Goal: Transaction & Acquisition: Purchase product/service

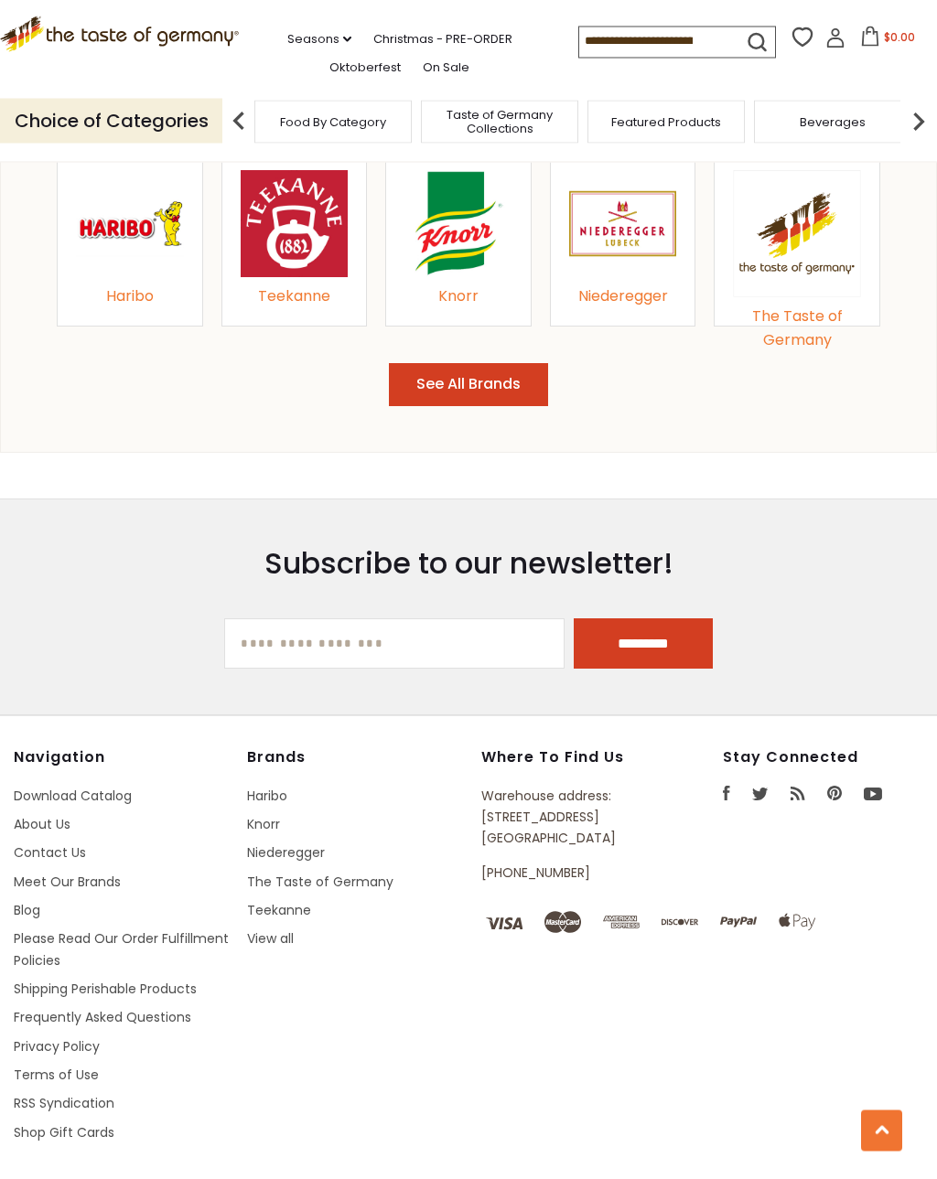
scroll to position [1856, 0]
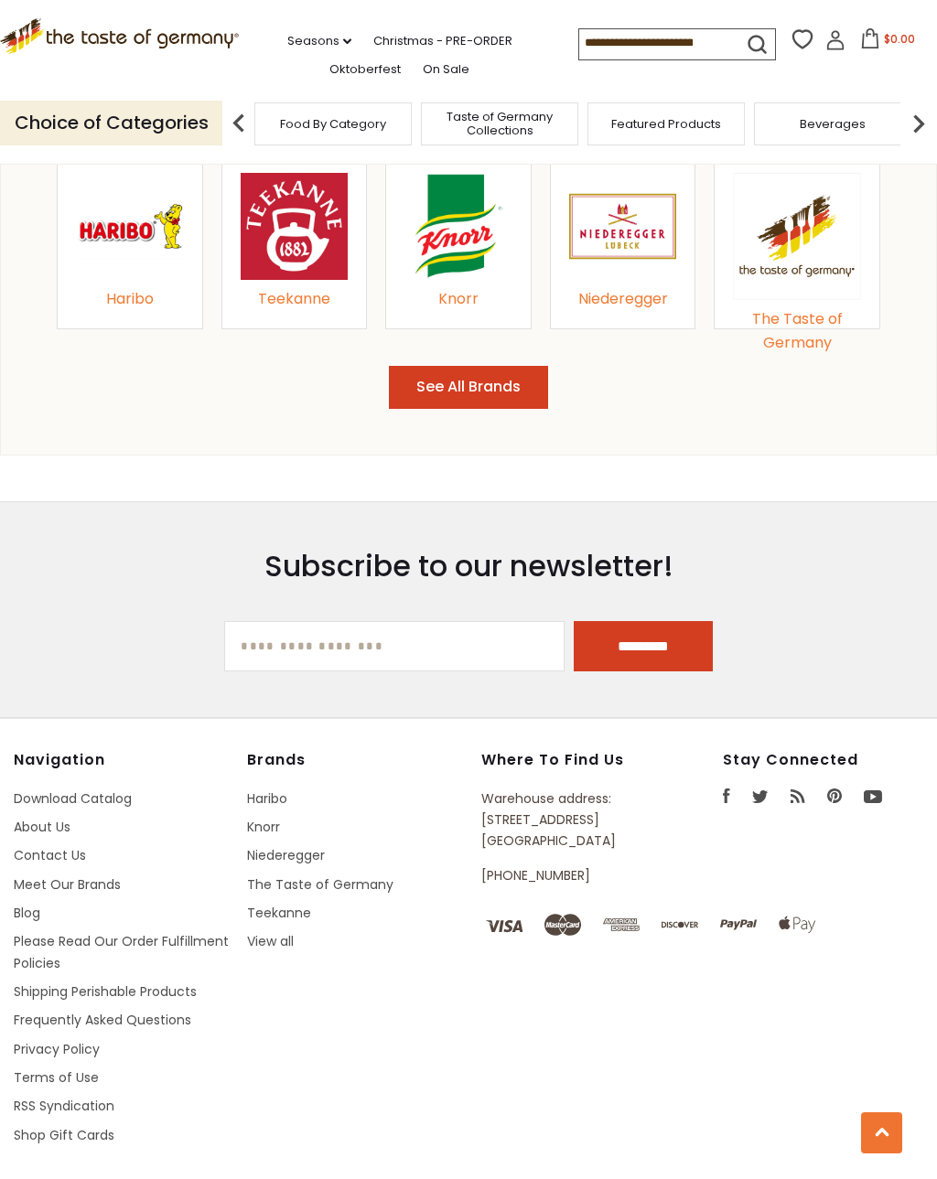
click at [63, 850] on link "Contact Us" at bounding box center [50, 856] width 72 height 18
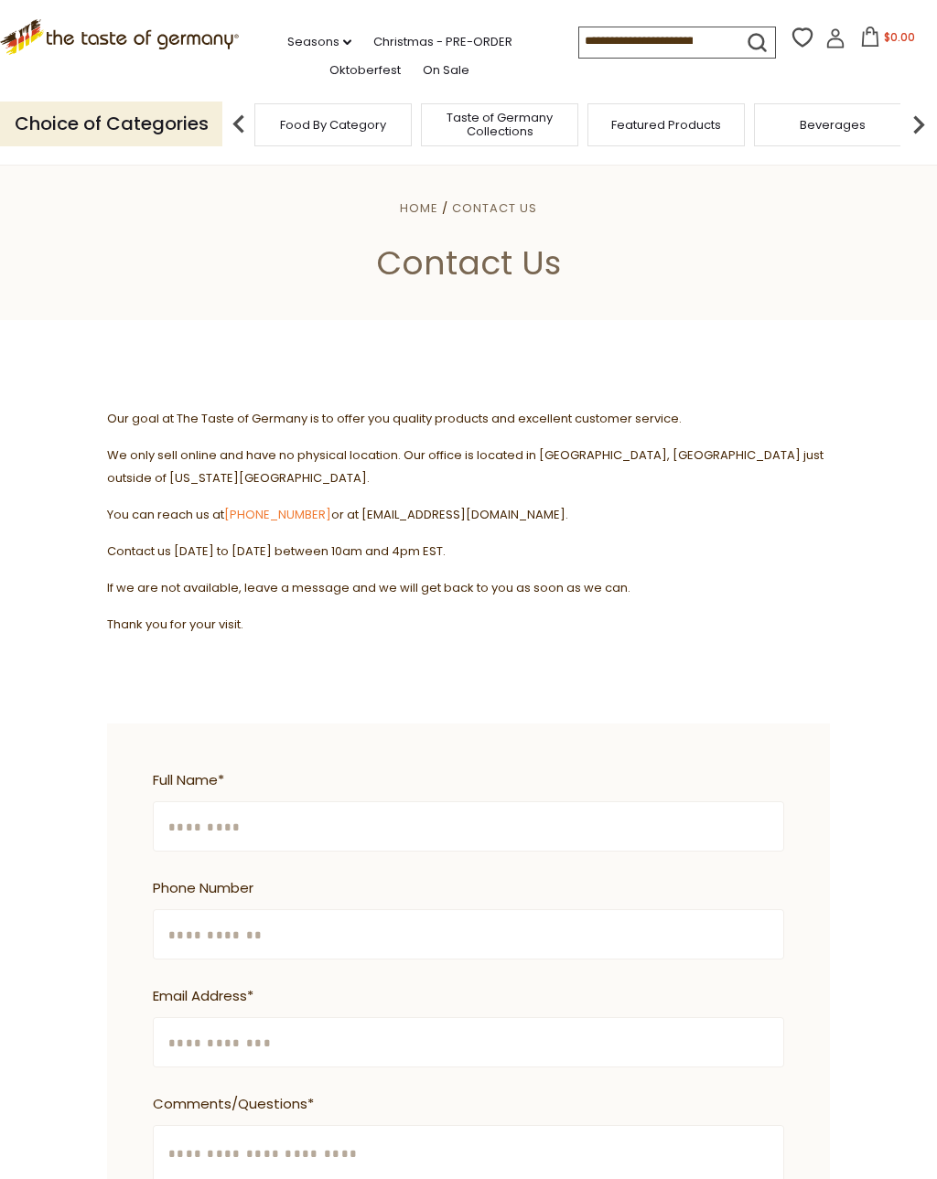
click at [382, 35] on link "Christmas - PRE-ORDER" at bounding box center [442, 42] width 139 height 20
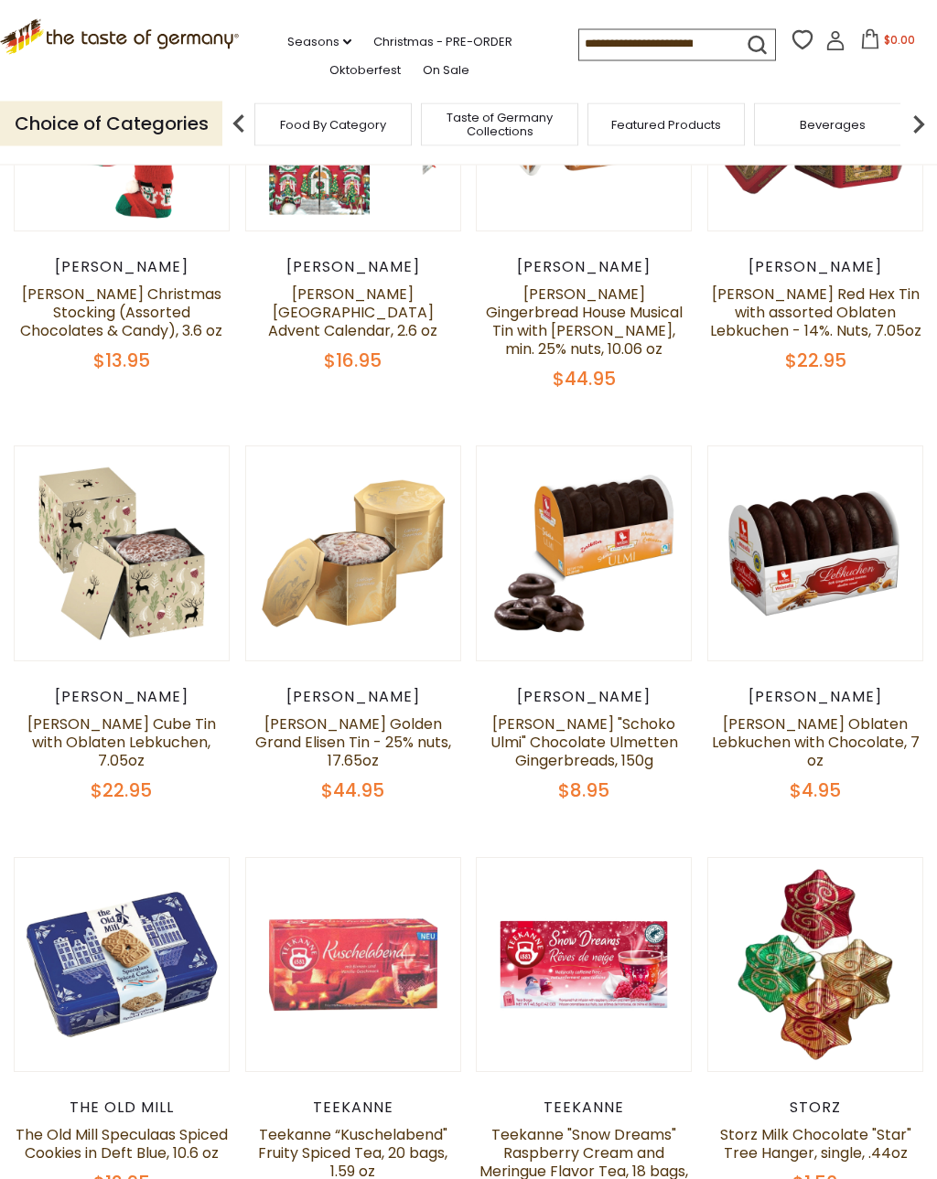
scroll to position [1012, 0]
click at [142, 580] on link at bounding box center [121, 552] width 179 height 179
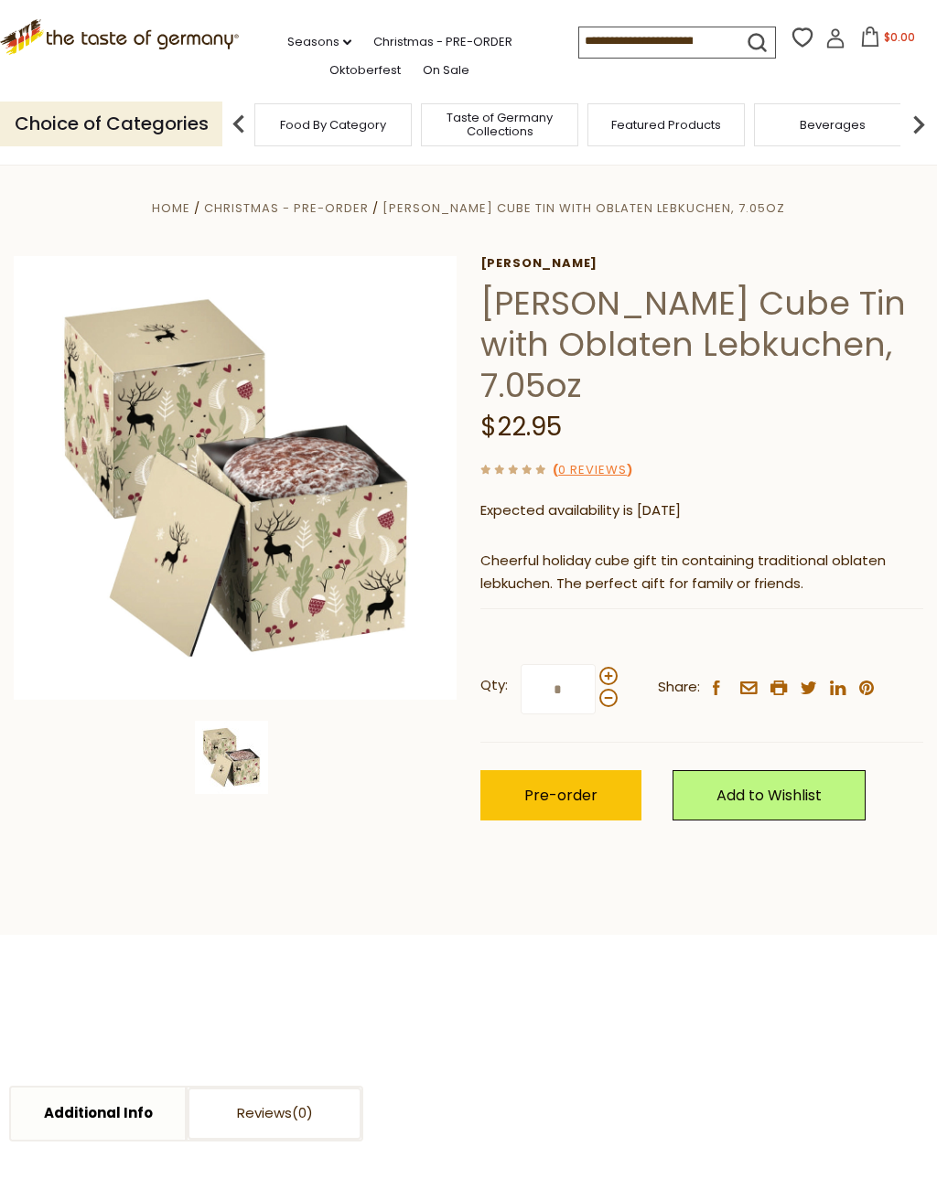
click at [310, 551] on img at bounding box center [236, 478] width 444 height 444
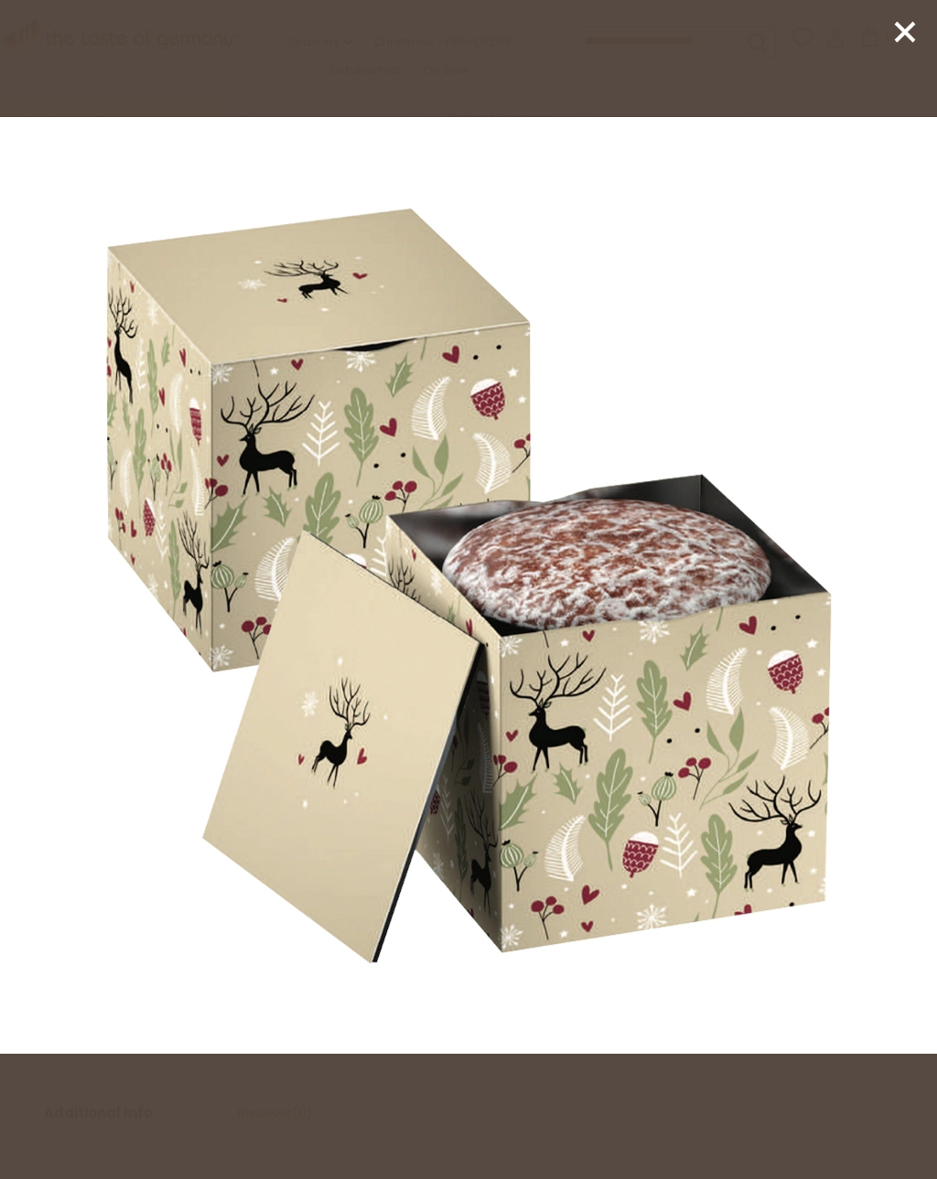
click at [893, 37] on icon at bounding box center [904, 31] width 27 height 27
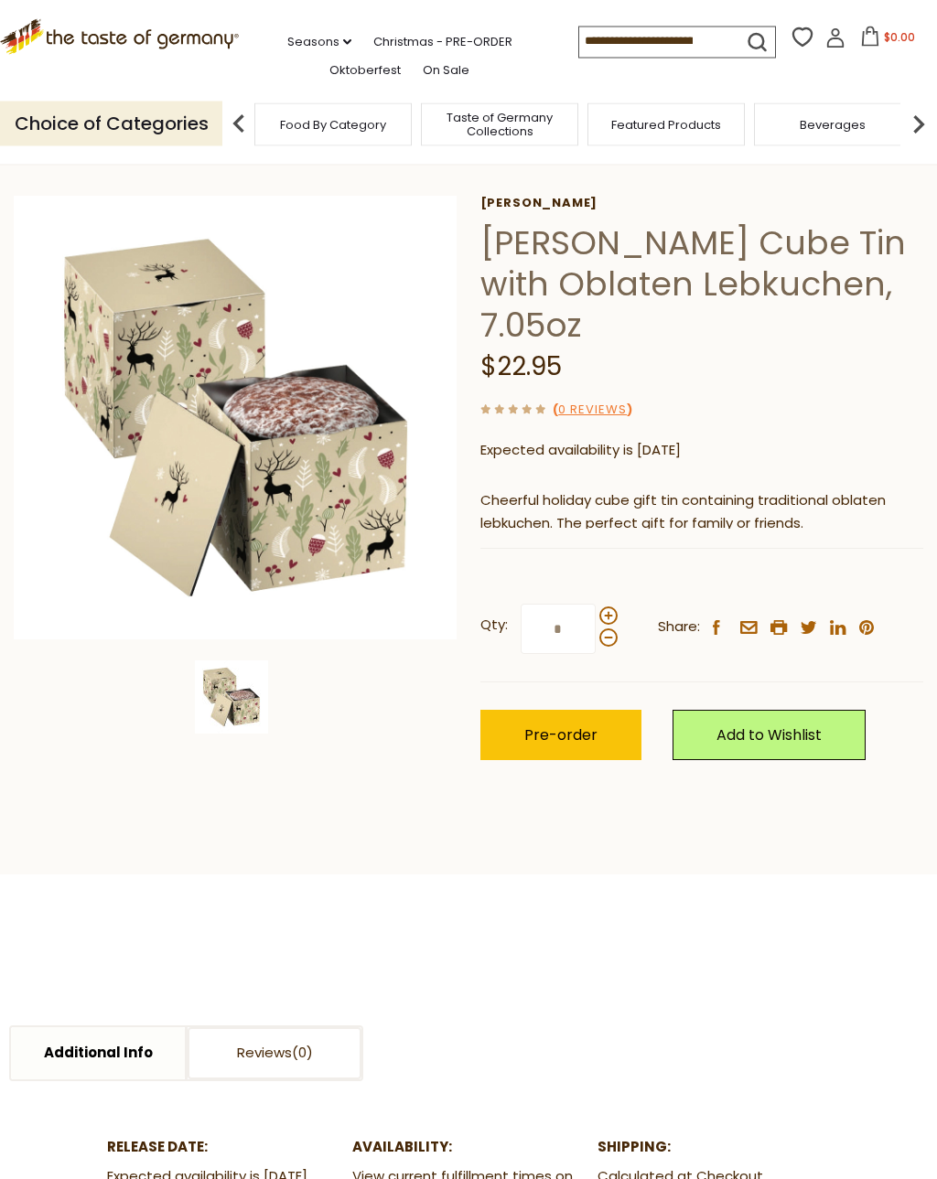
scroll to position [26, 0]
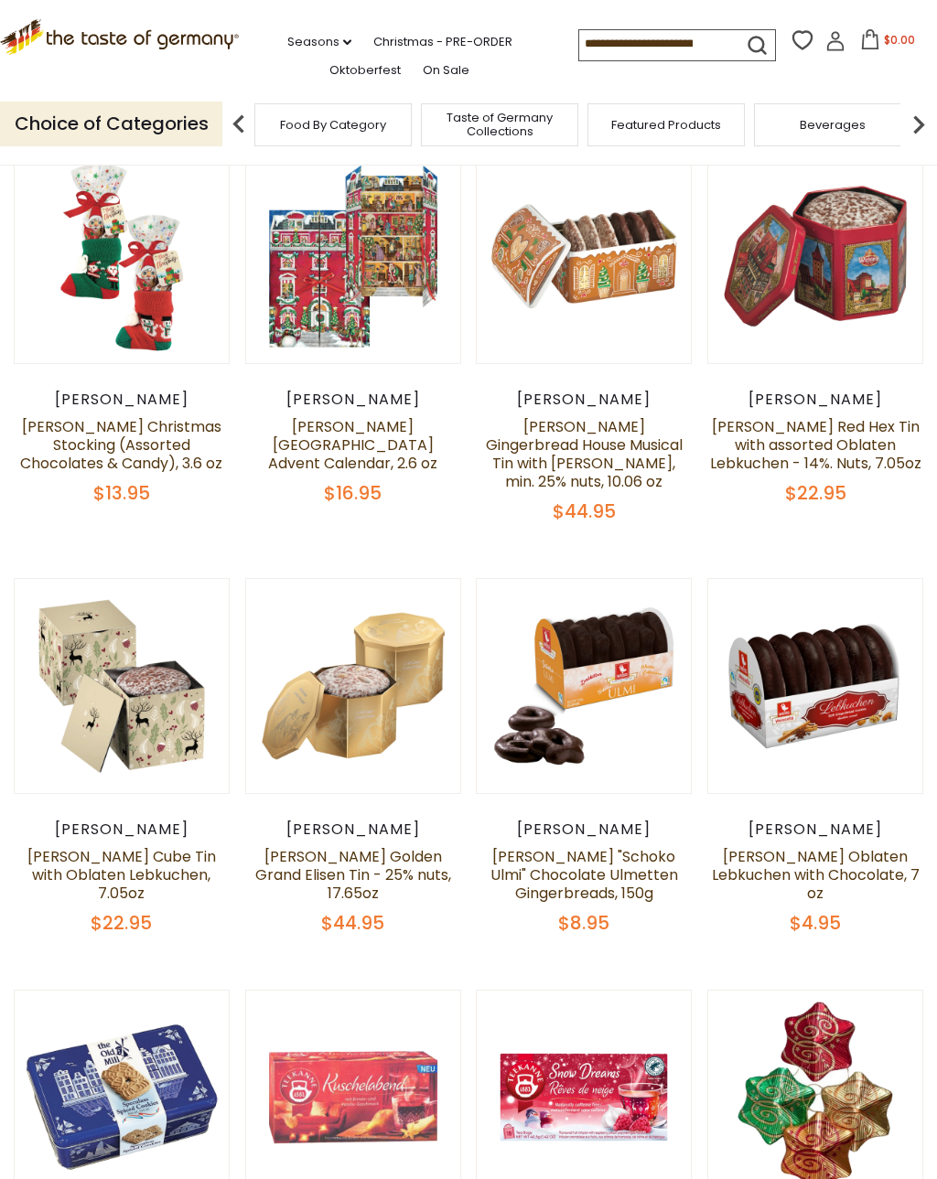
scroll to position [962, 0]
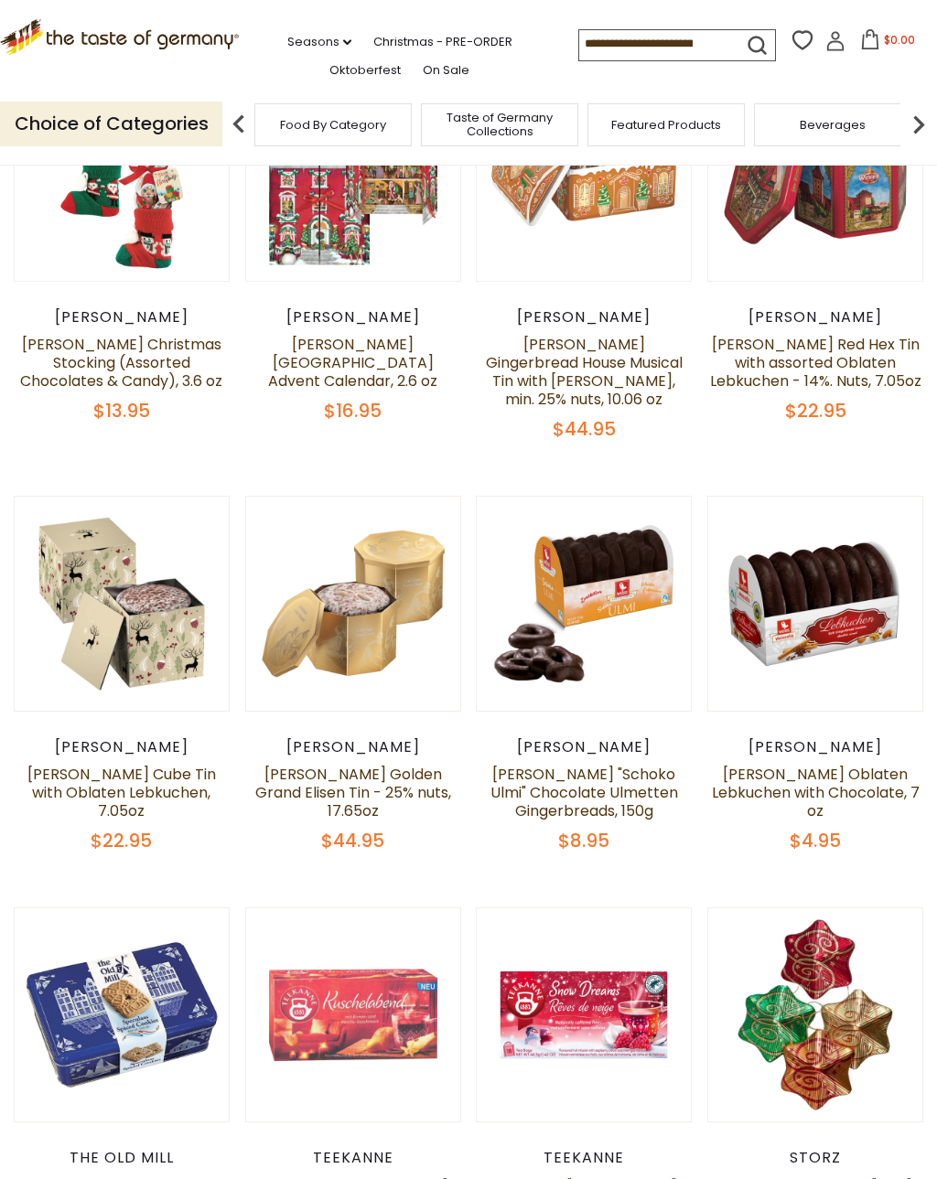
click at [404, 781] on link "[PERSON_NAME] Golden Grand Elisen Tin - 25% nuts, 17.65oz" at bounding box center [353, 793] width 196 height 58
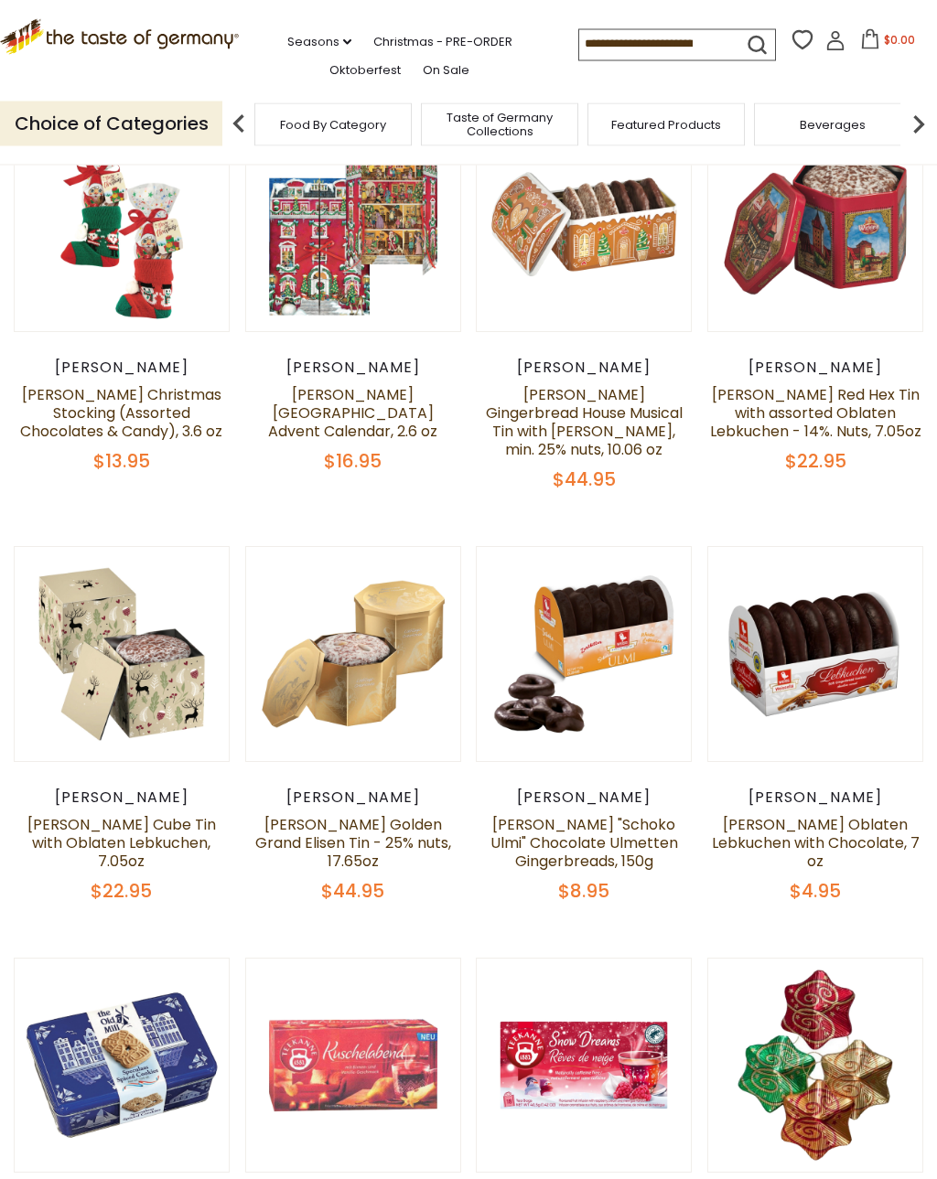
scroll to position [913, 0]
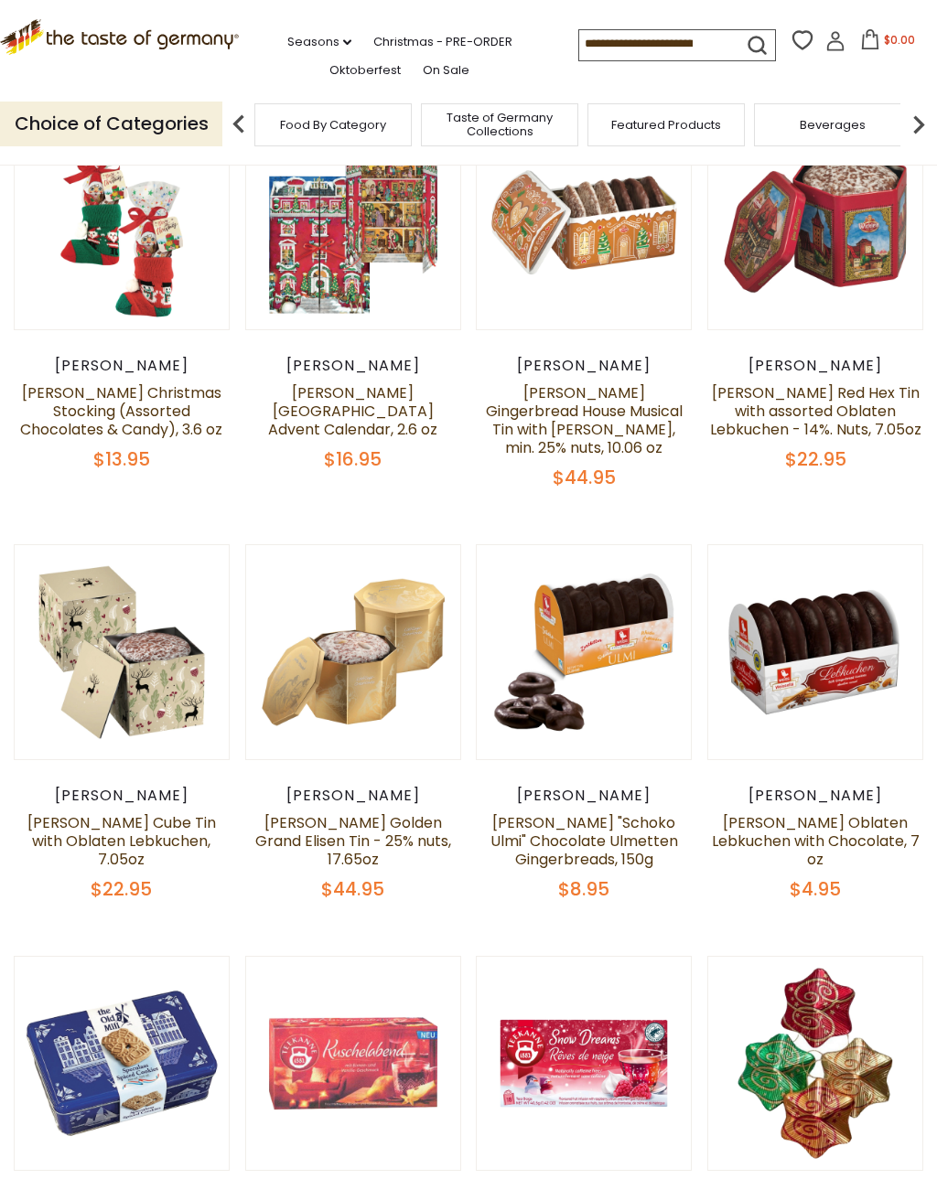
click at [179, 841] on link "[PERSON_NAME] Cube Tin with Oblaten Lebkuchen, 7.05oz" at bounding box center [121, 841] width 188 height 58
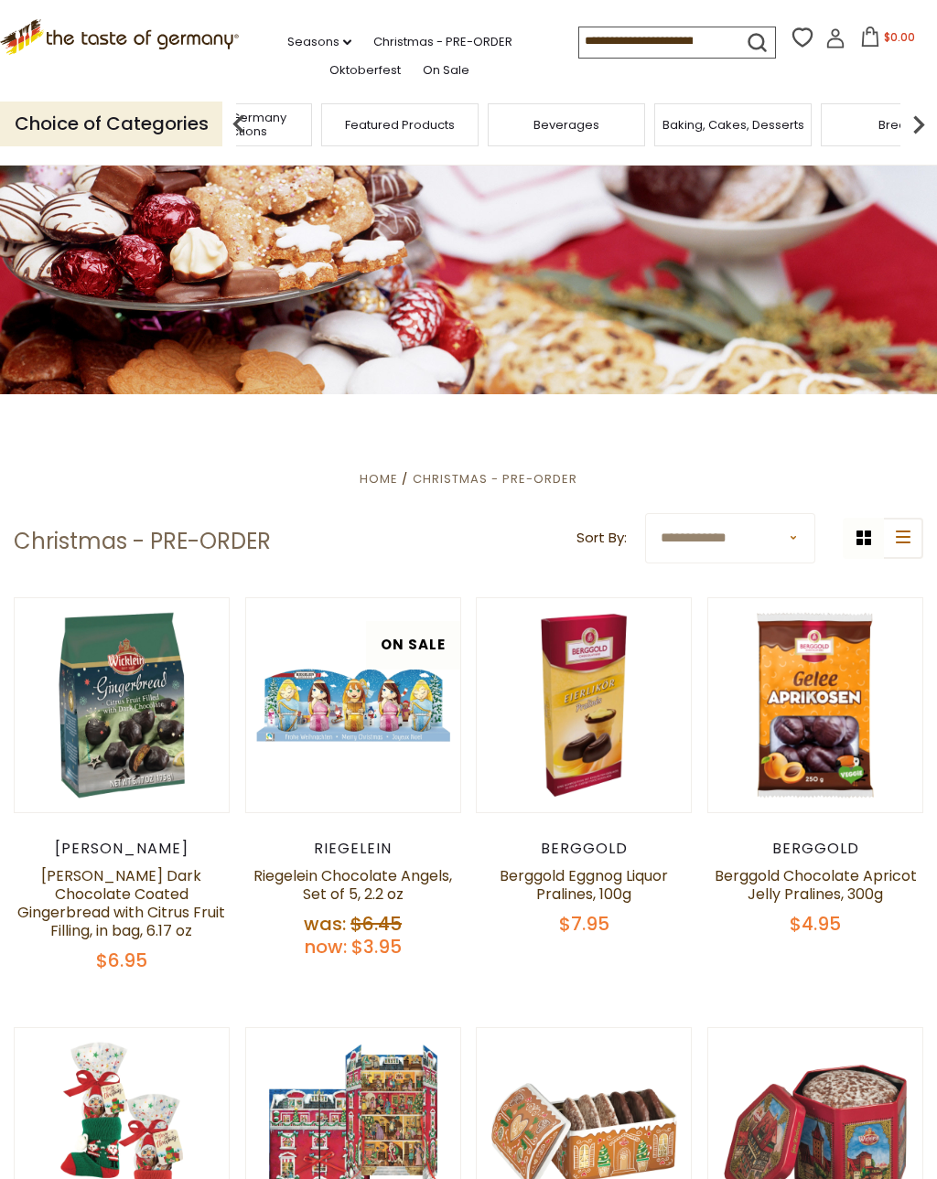
click at [307, 113] on span "Taste of Germany Collections" at bounding box center [233, 124] width 146 height 27
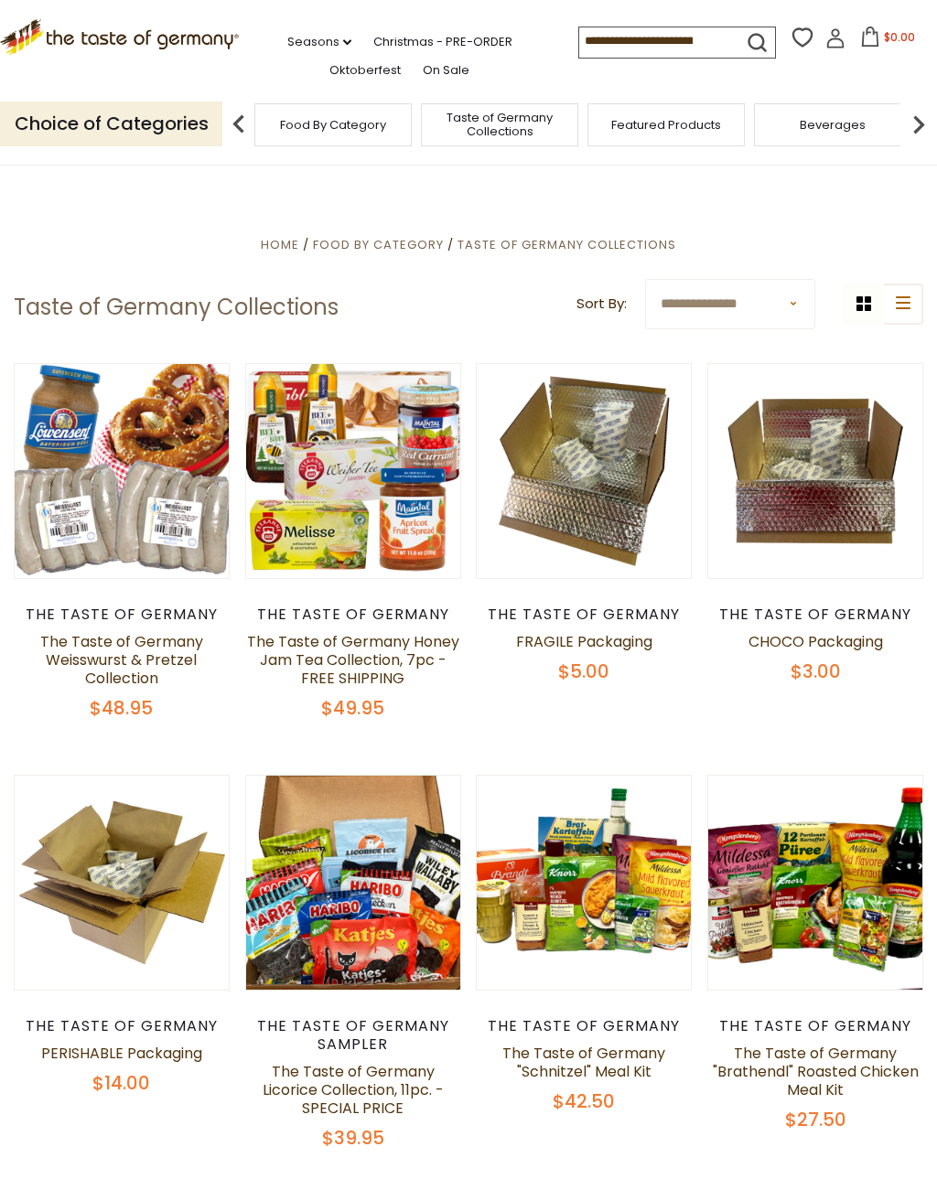
click at [231, 115] on img at bounding box center [239, 124] width 37 height 37
click at [383, 122] on span "Baking, Cakes, Desserts" at bounding box center [454, 125] width 142 height 14
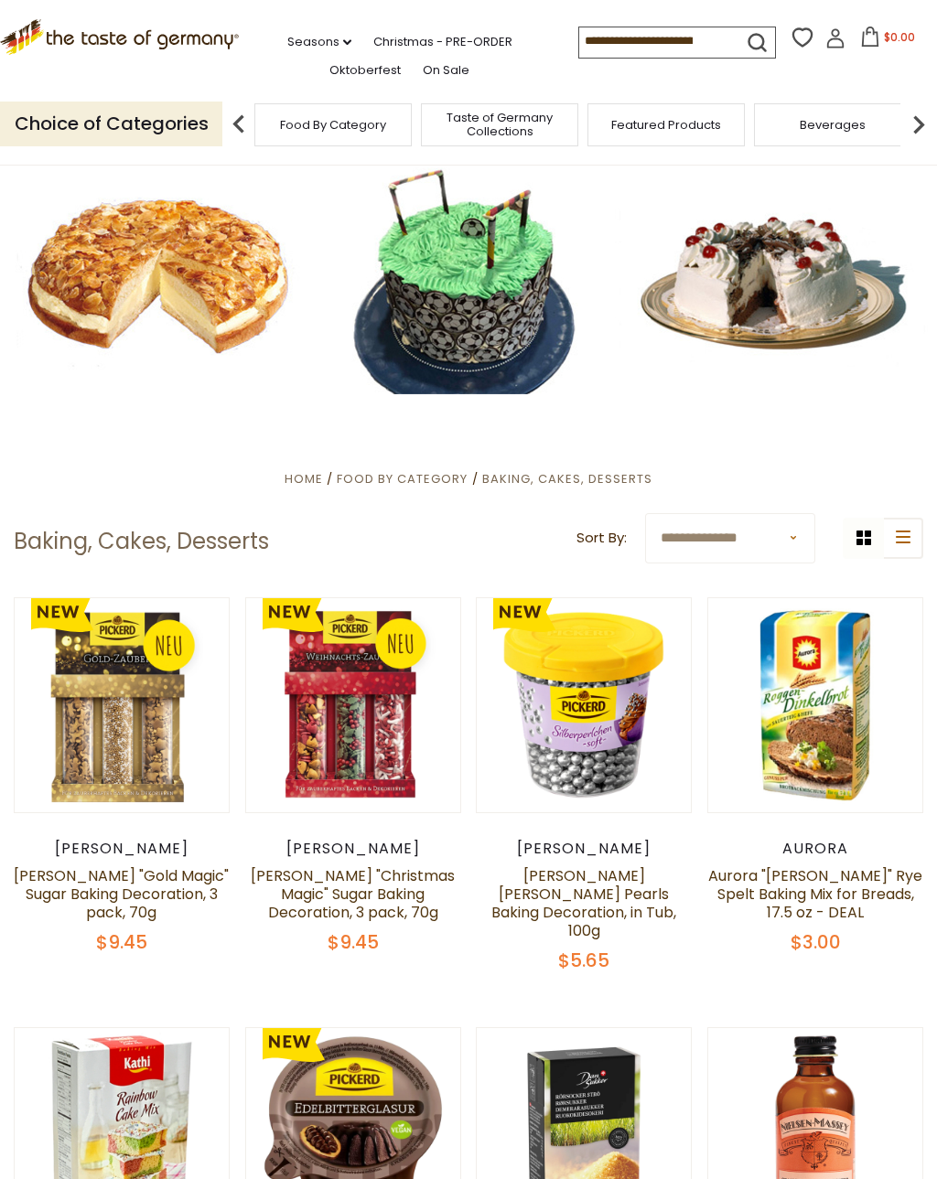
click at [587, 27] on input at bounding box center [656, 40] width 155 height 26
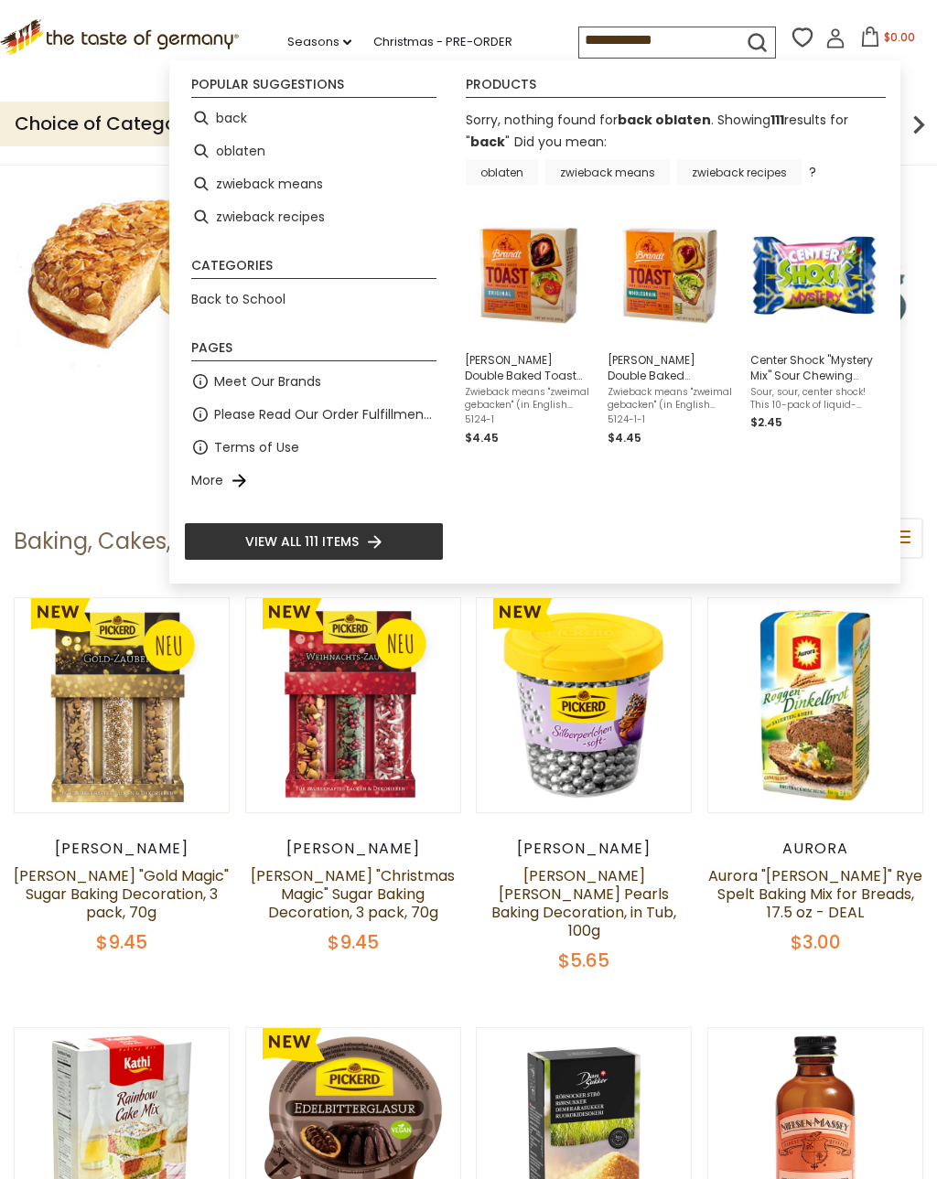
type input "****"
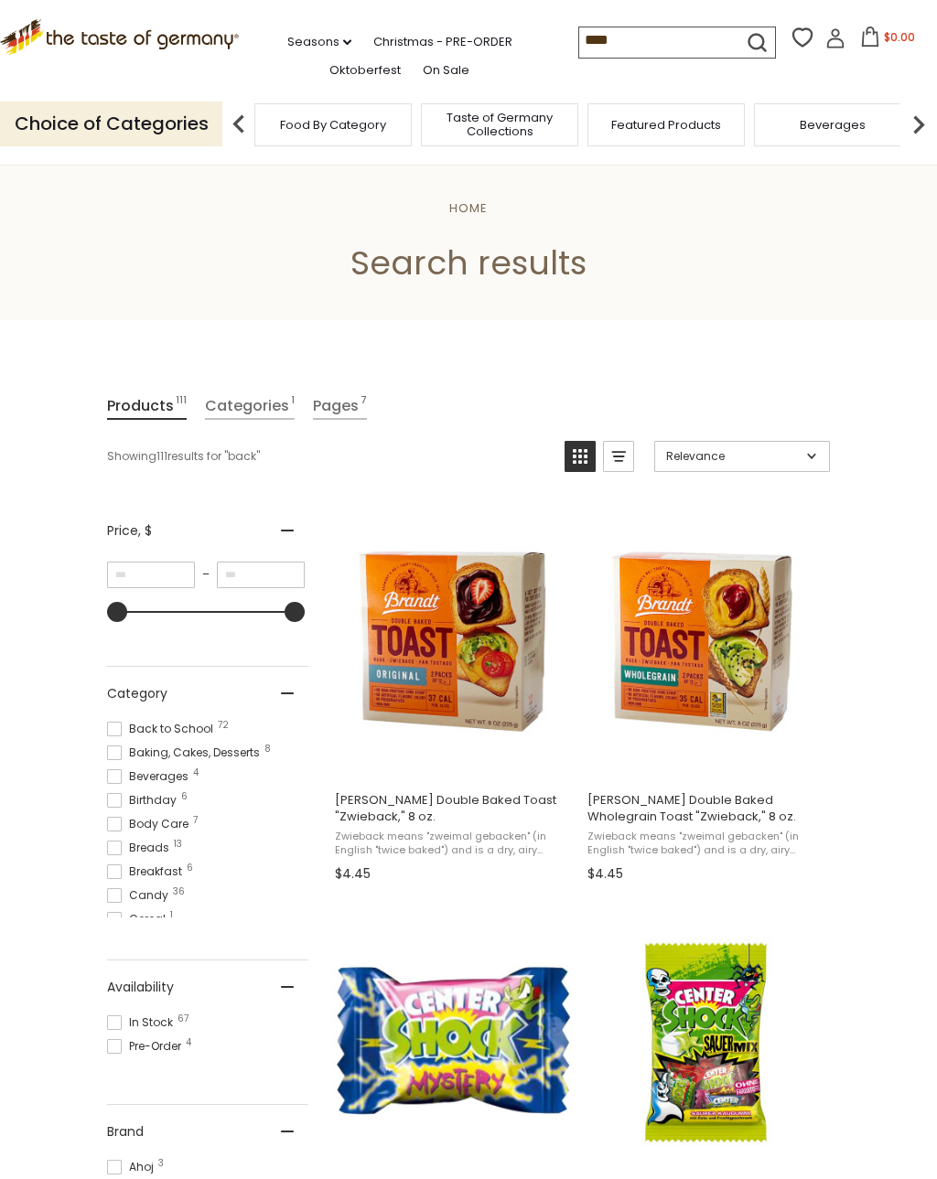
click at [579, 33] on input "****" at bounding box center [656, 40] width 155 height 26
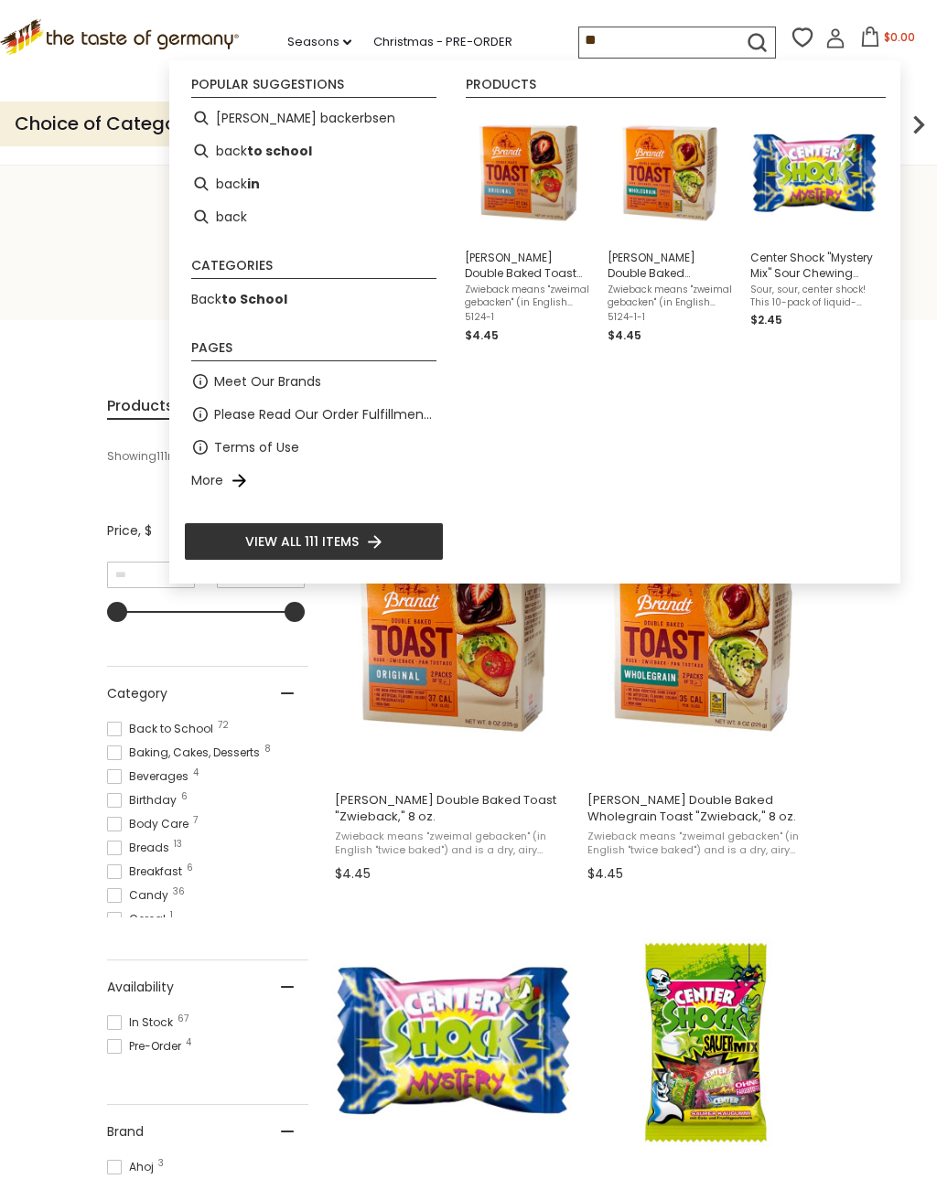
type input "*"
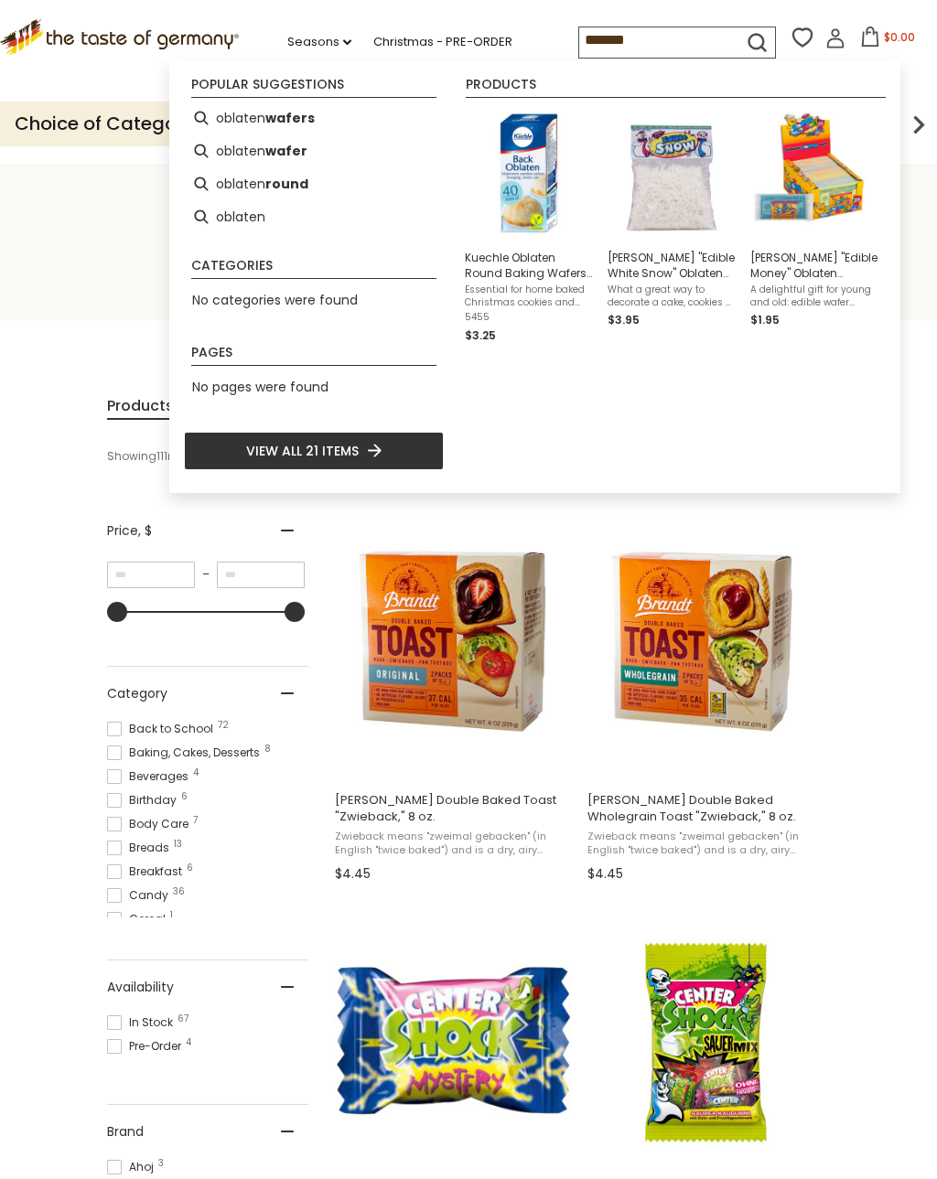
type input "*******"
click at [552, 274] on span "Kuechle Oblaten Round Baking Wafers 40mm 0.8 oz" at bounding box center [529, 265] width 128 height 31
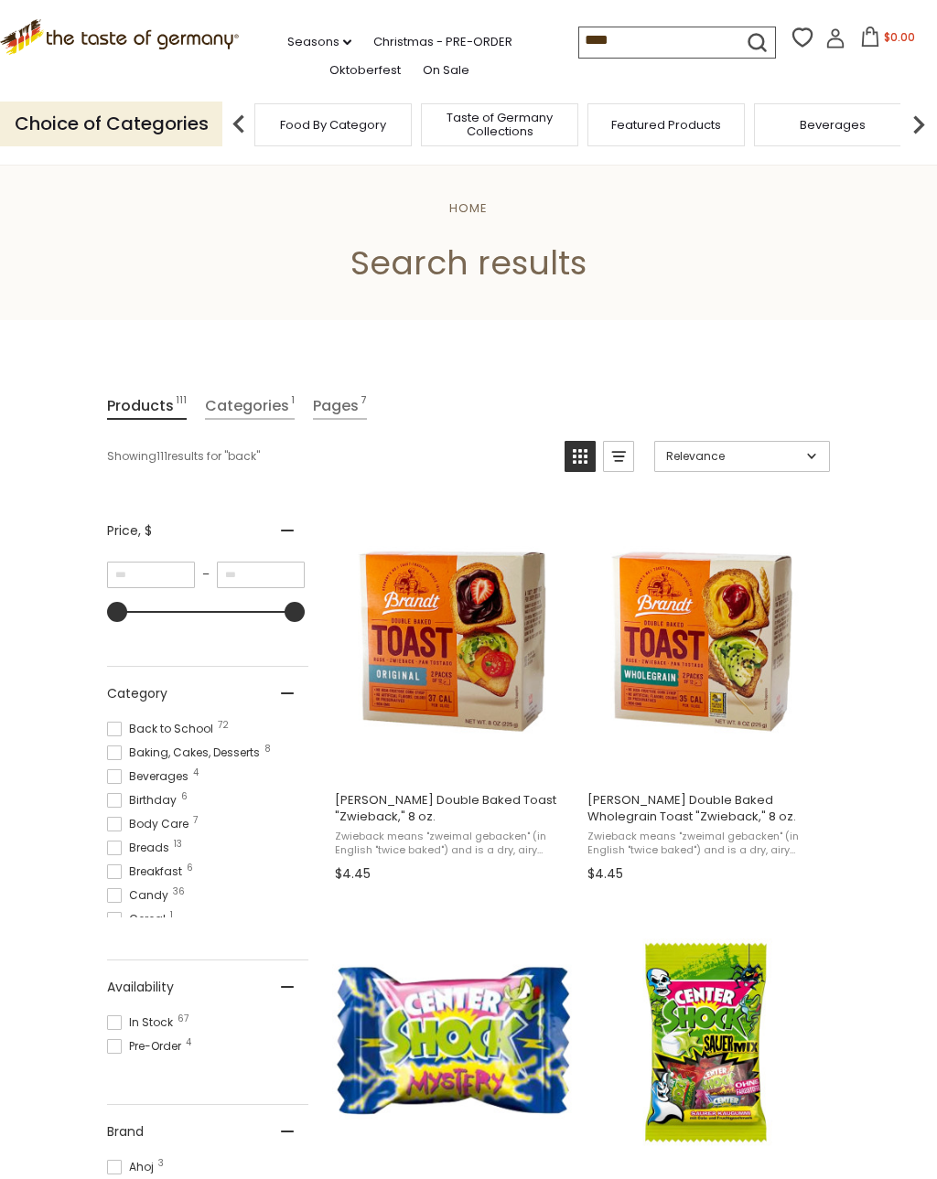
click at [579, 38] on input "****" at bounding box center [656, 40] width 155 height 26
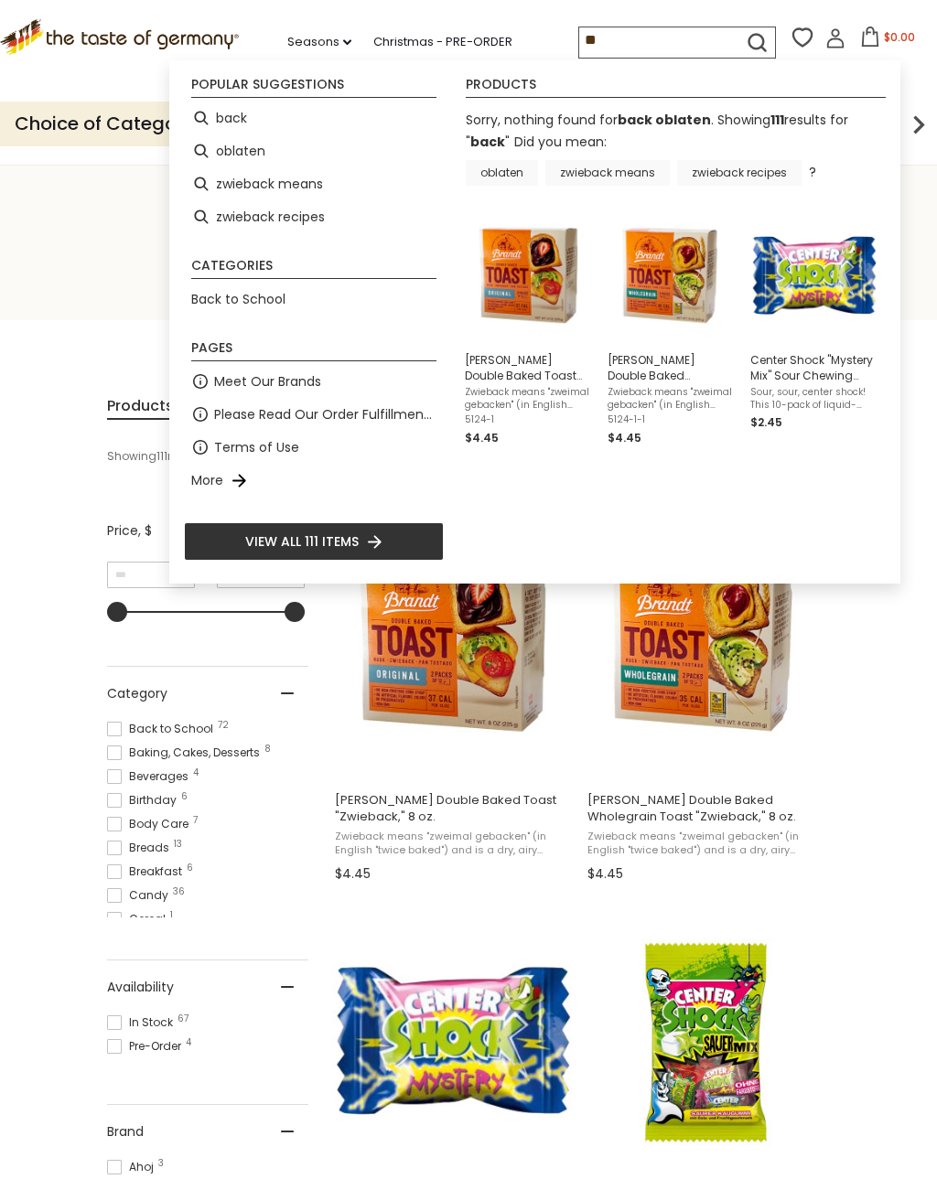
type input "*"
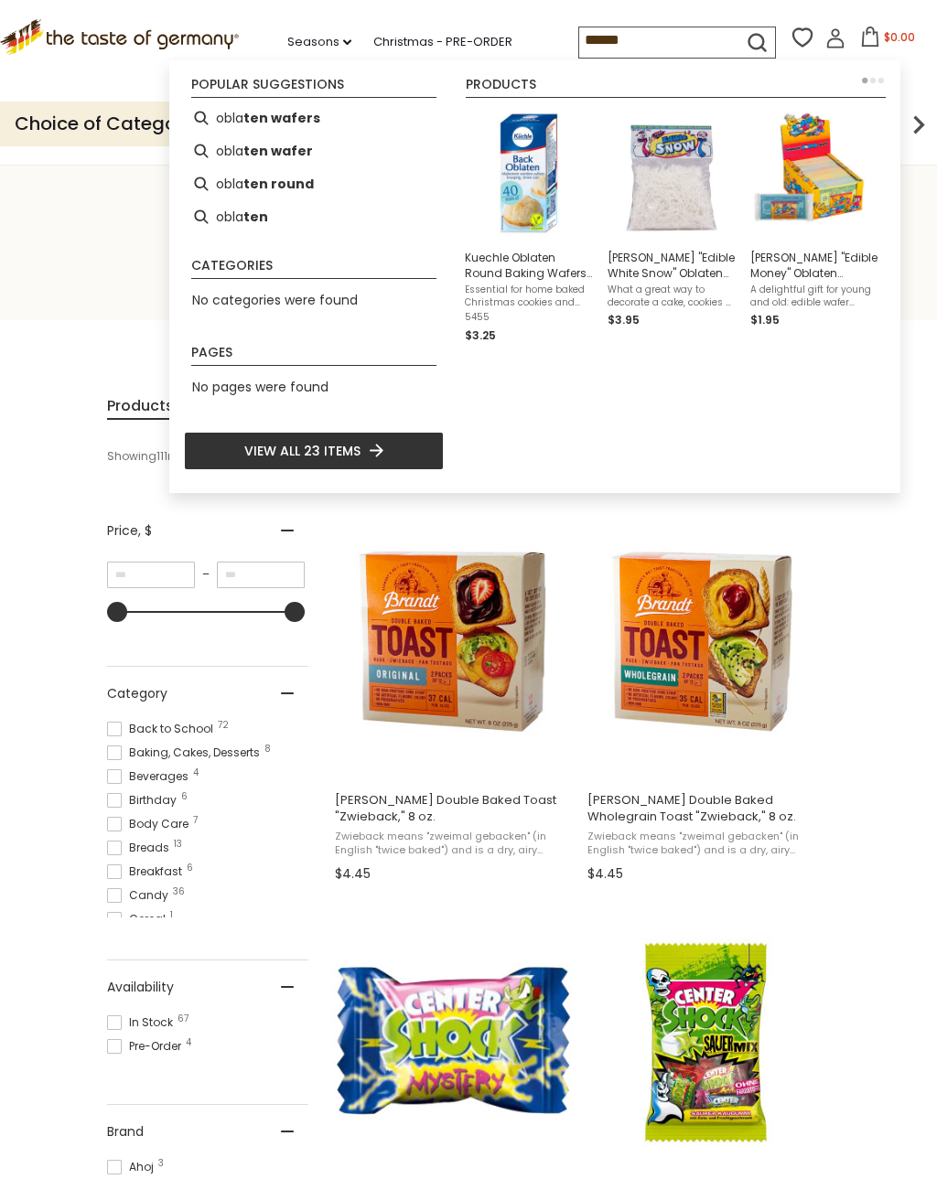
type input "*******"
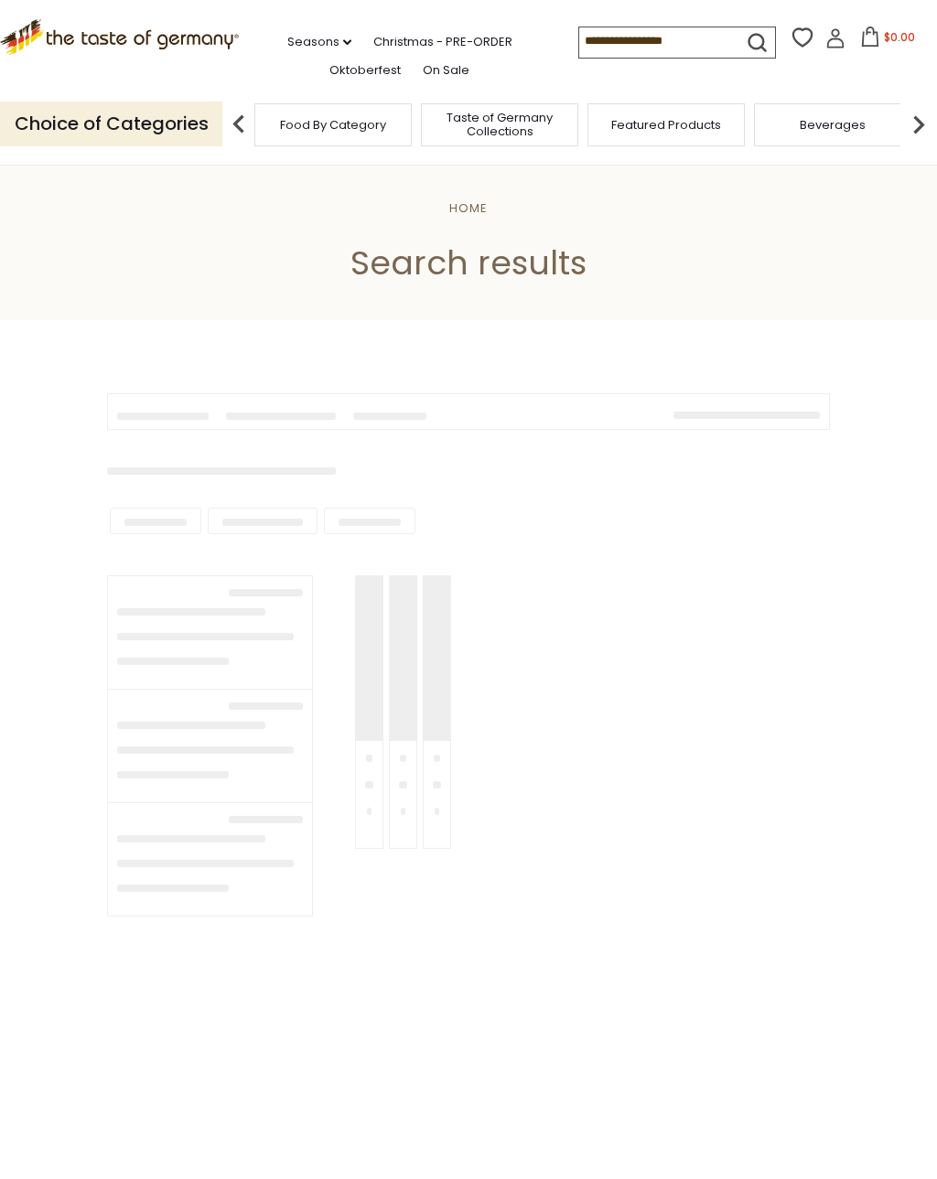
type input "*******"
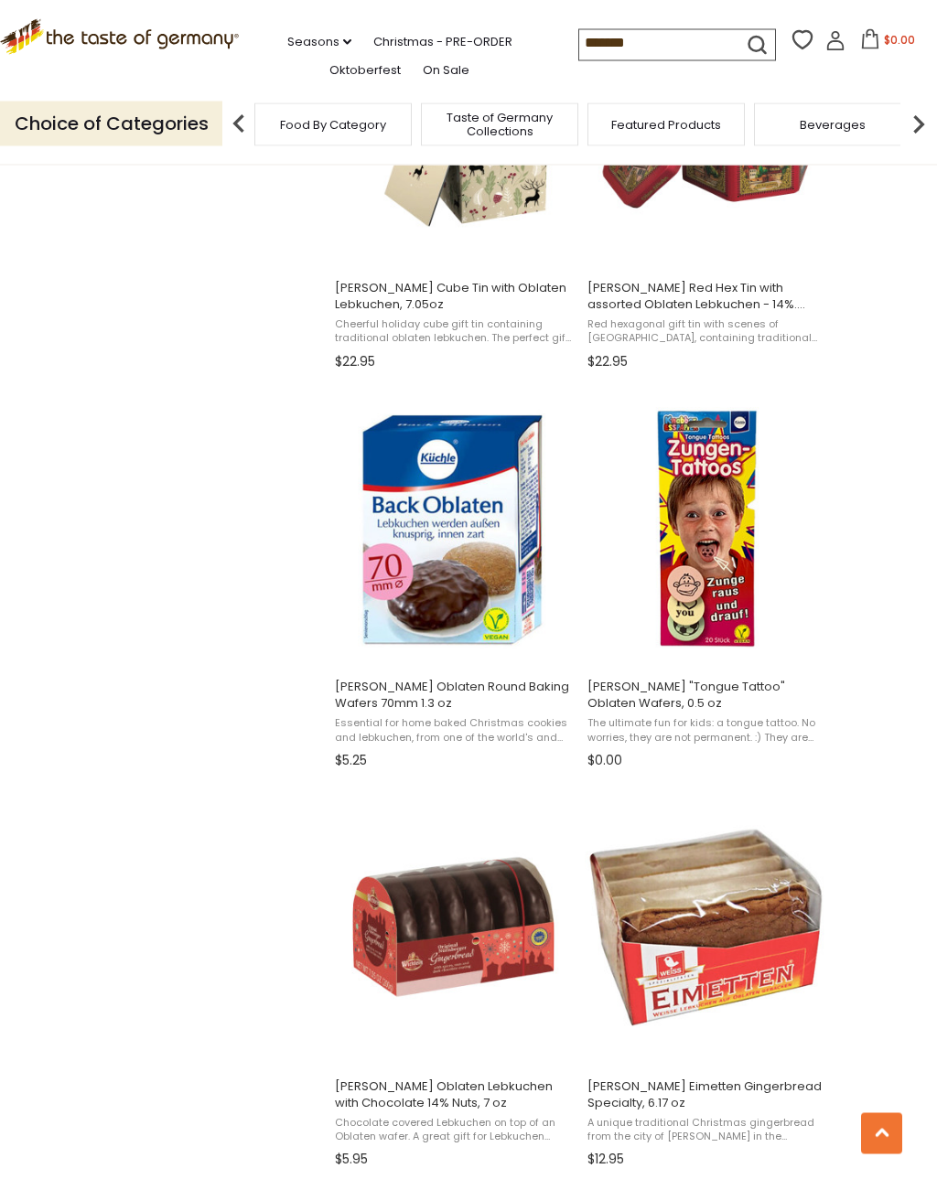
scroll to position [1710, 0]
click at [457, 594] on img "Kuechle Oblaten Round Baking Wafers 70mm 1.3 oz" at bounding box center [453, 528] width 242 height 242
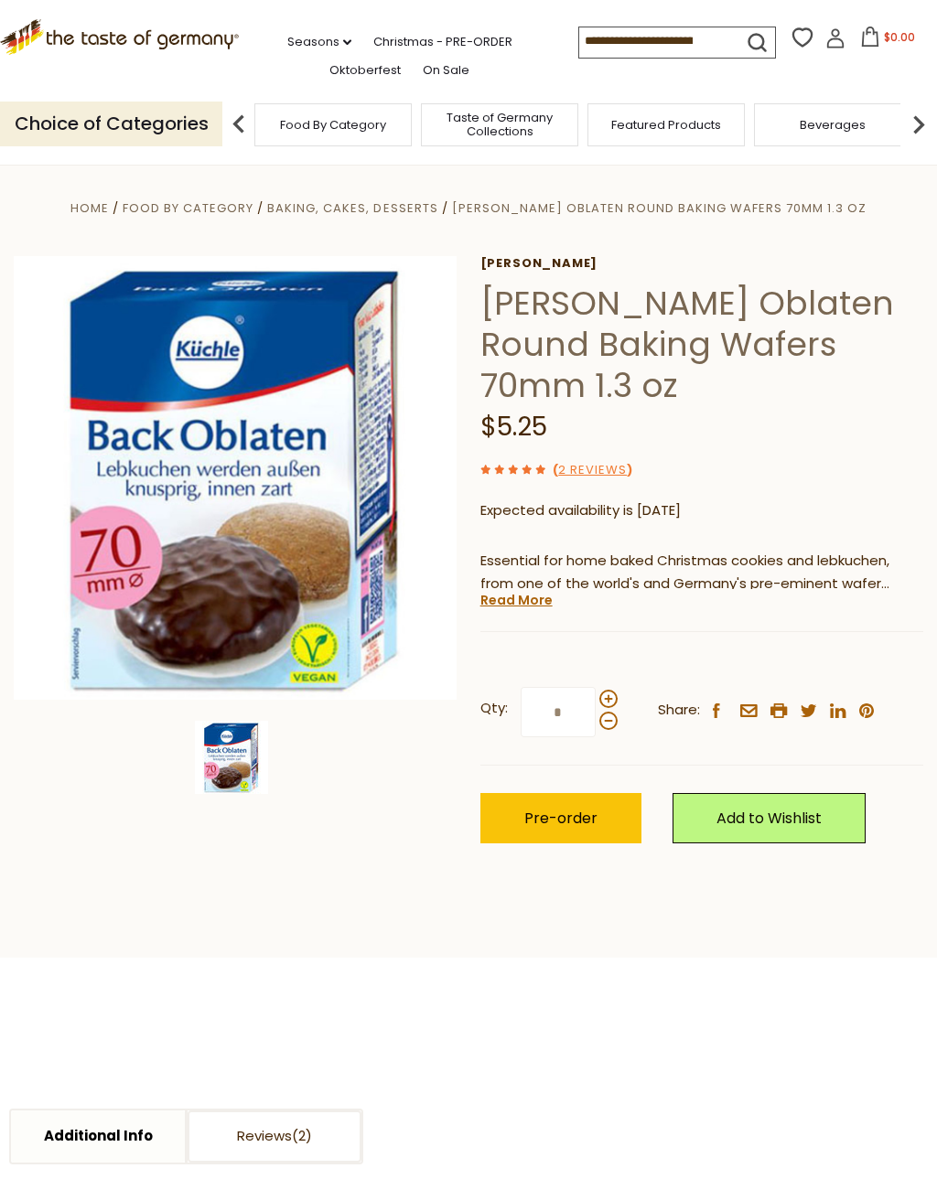
click at [538, 550] on p "Essential for home baked Christmas cookies and lebkuchen, from one of the world…" at bounding box center [701, 573] width 443 height 46
click at [534, 591] on link "Read More" at bounding box center [516, 600] width 72 height 18
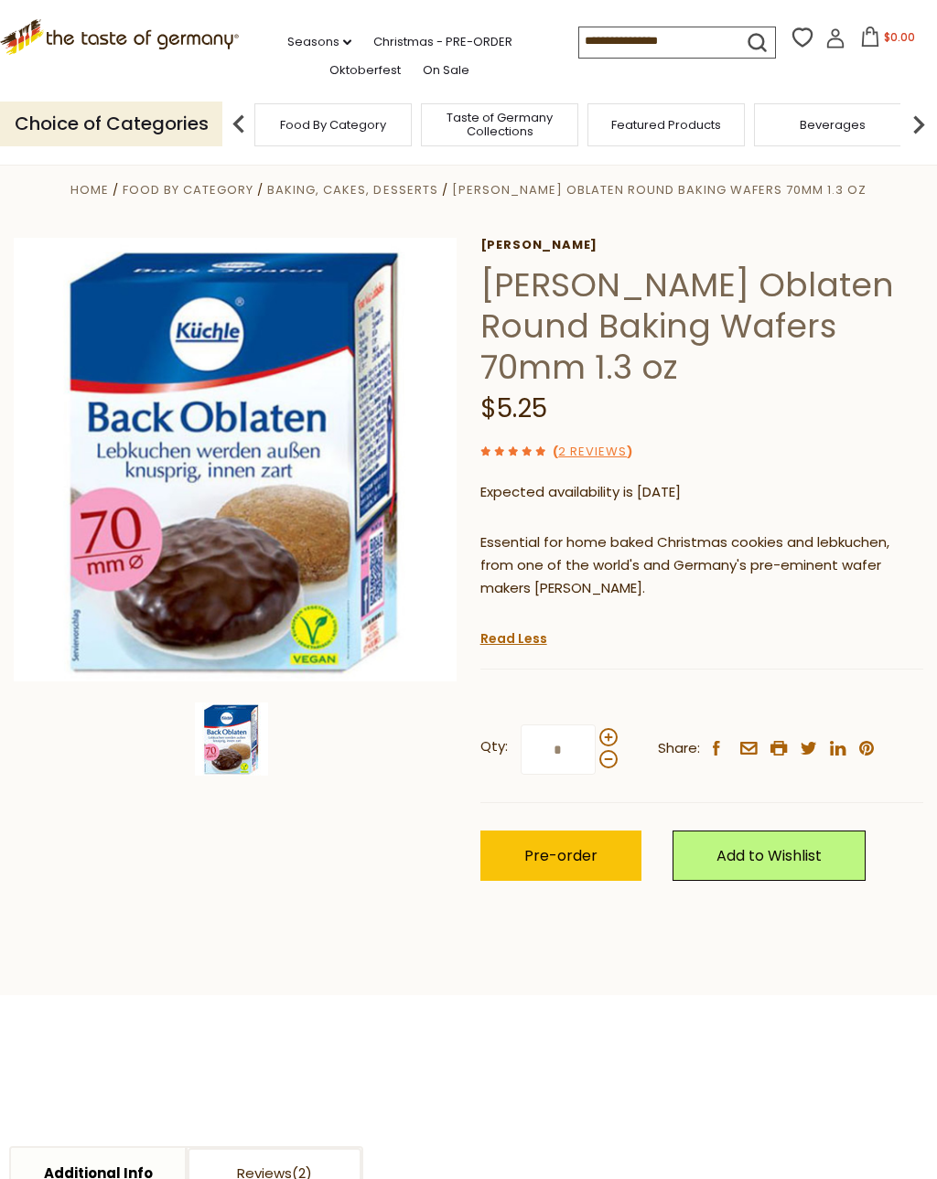
scroll to position [12, 0]
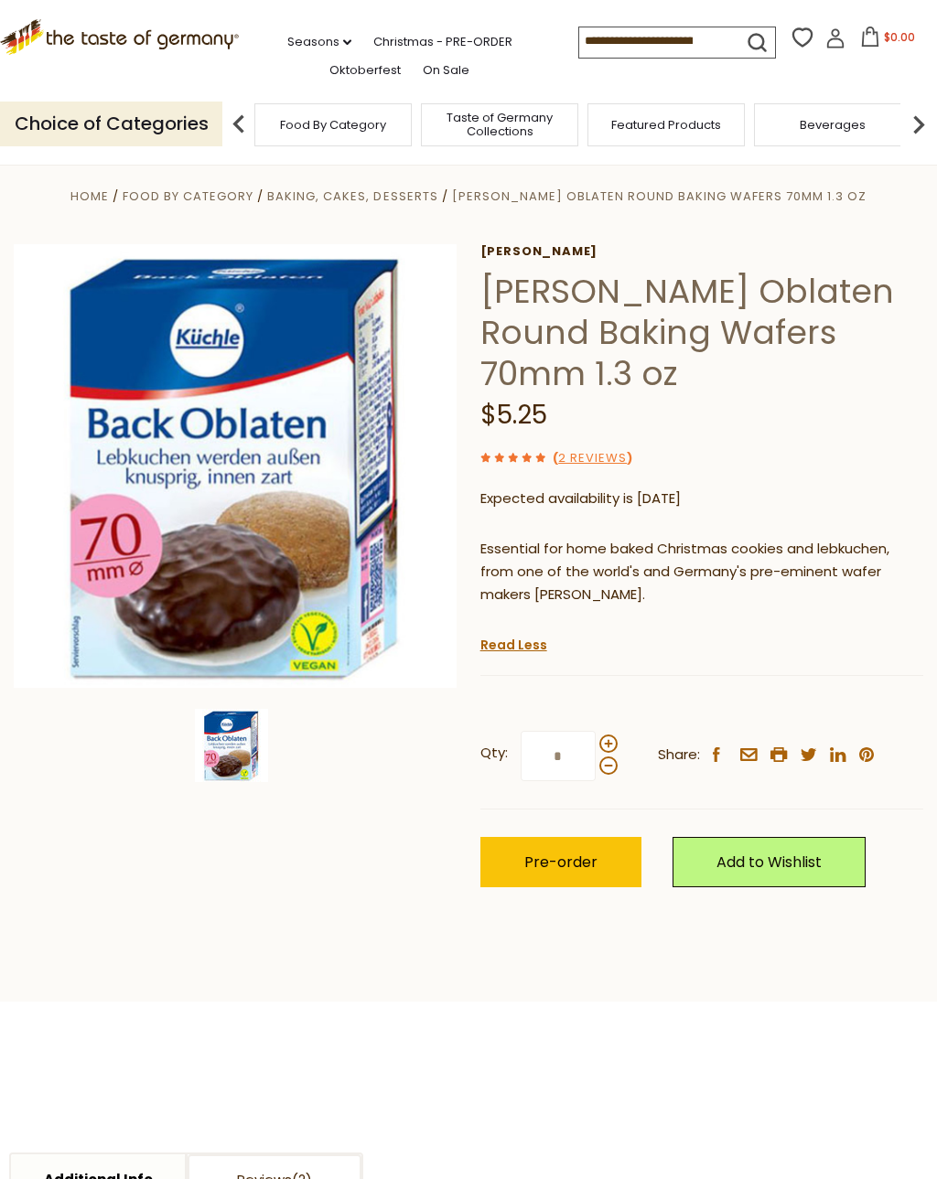
click at [562, 837] on button "Pre-order" at bounding box center [560, 862] width 161 height 50
click at [885, 36] on span "$5.25" at bounding box center [900, 37] width 30 height 16
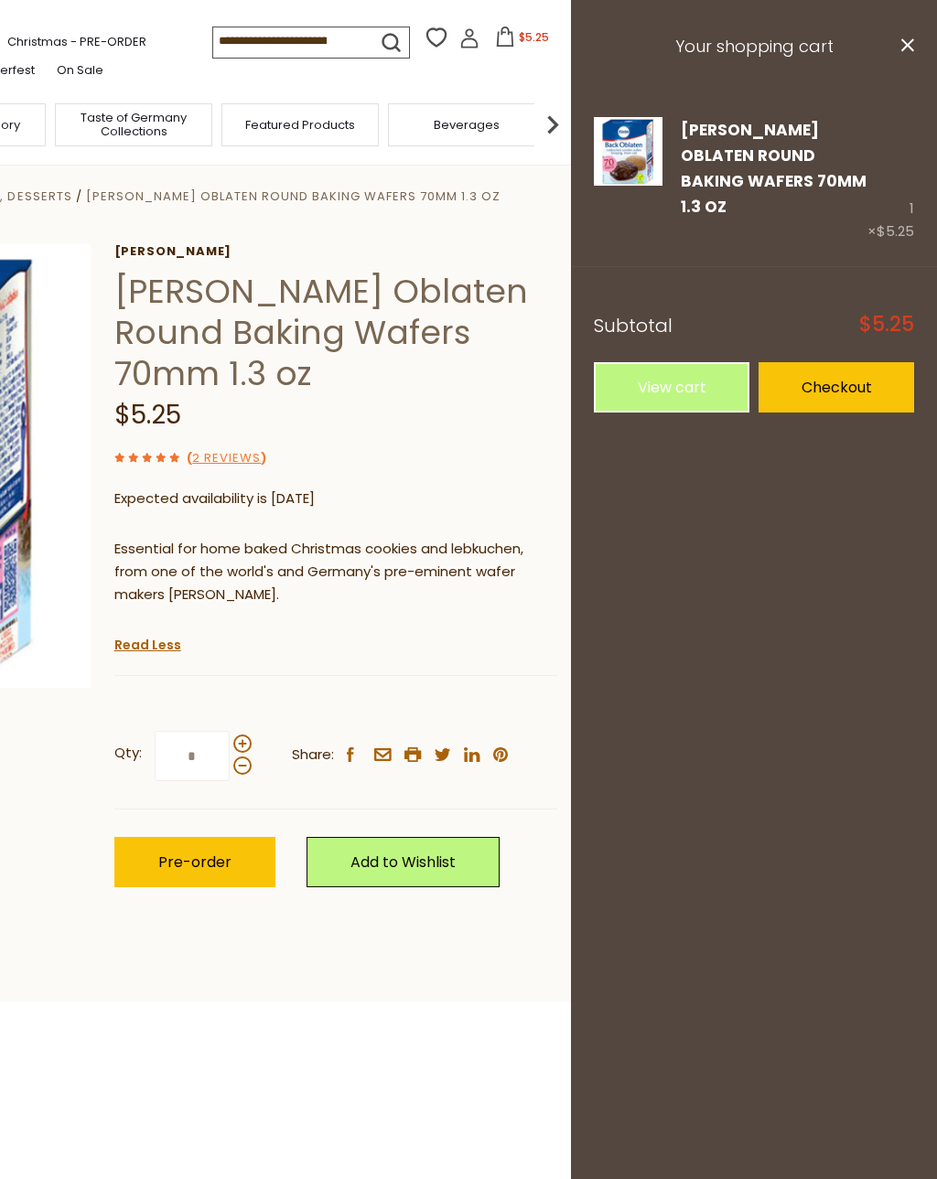
click at [699, 225] on link "Edit" at bounding box center [694, 234] width 27 height 19
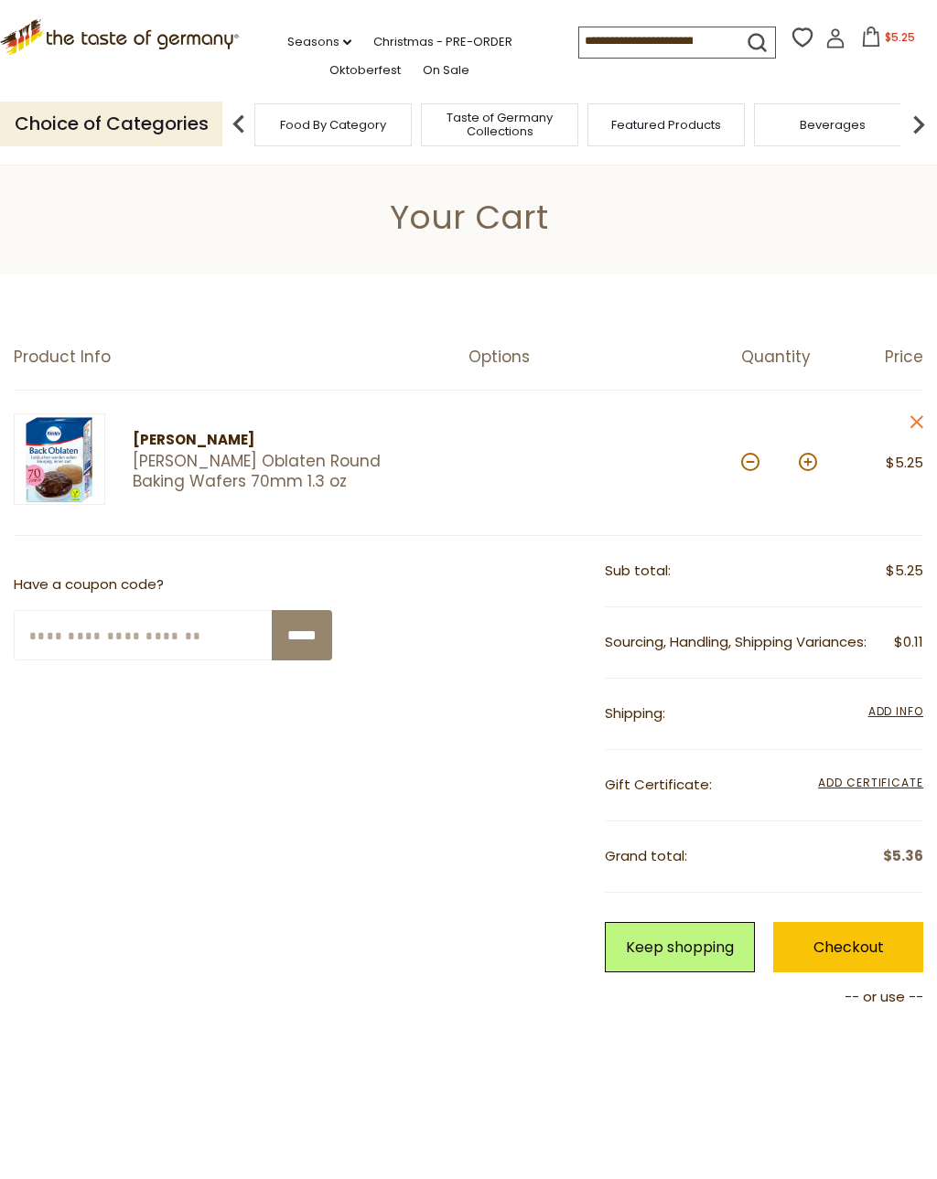
click at [808, 458] on button at bounding box center [808, 462] width 18 height 18
type input "*"
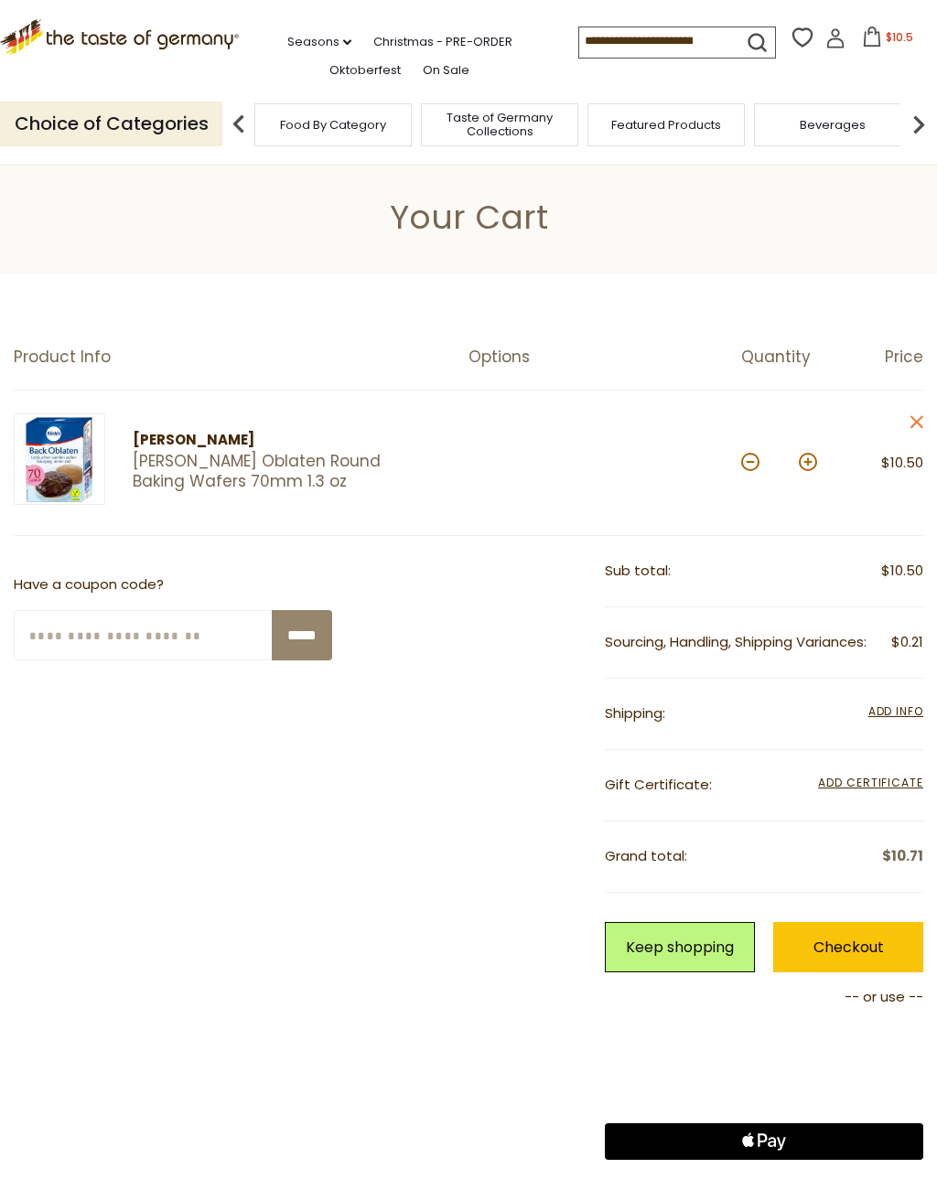
click at [329, 70] on link "Oktoberfest" at bounding box center [364, 70] width 71 height 20
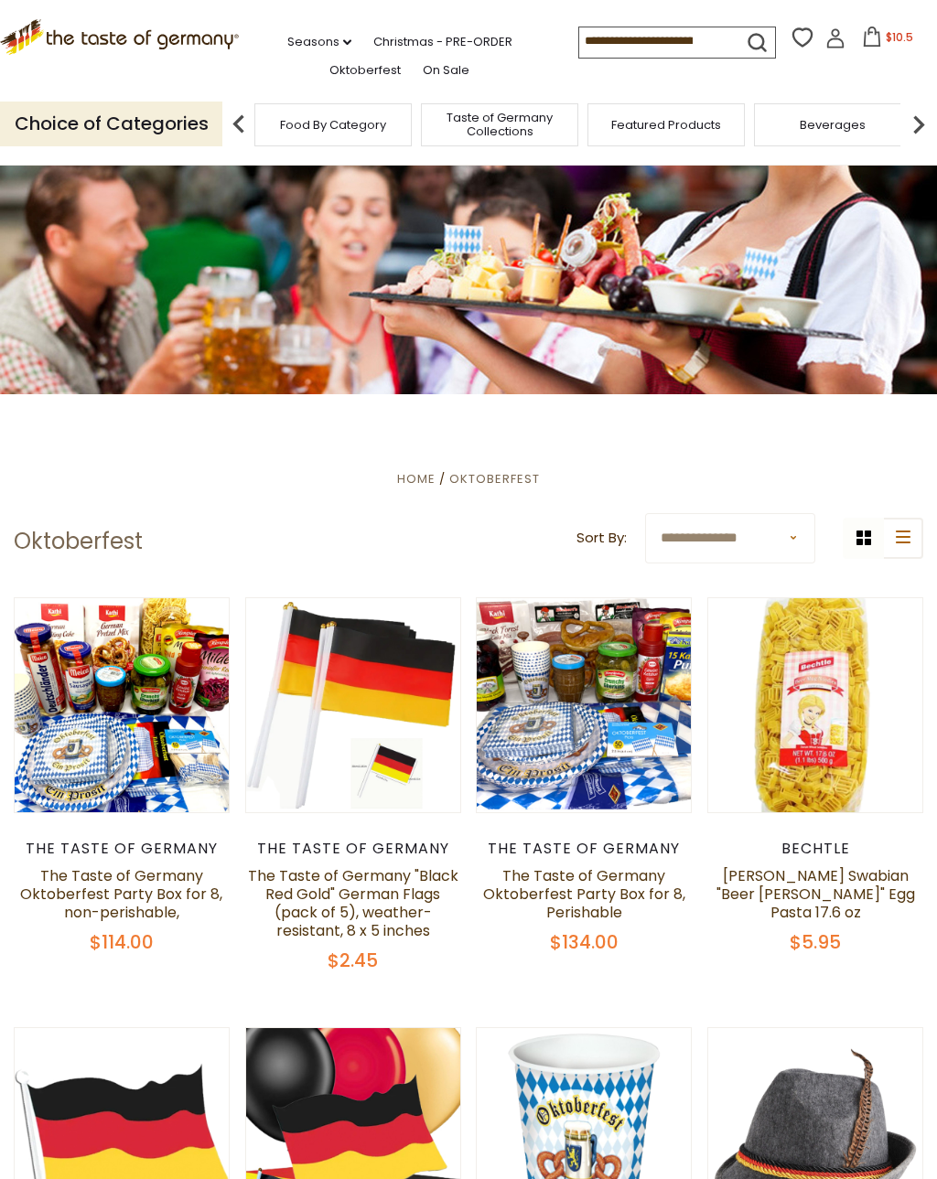
click at [745, 32] on icon "submit" at bounding box center [757, 42] width 25 height 25
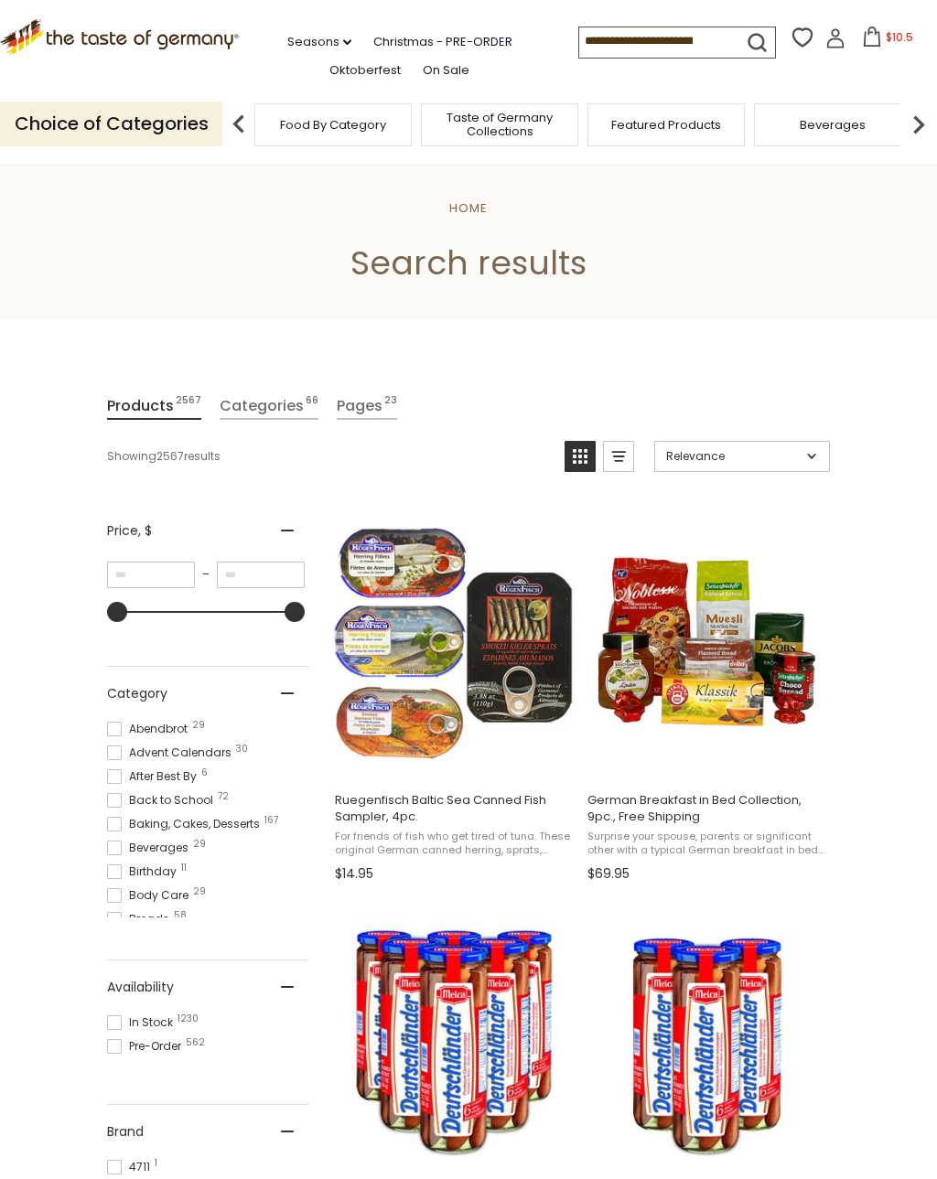
click at [675, 41] on input at bounding box center [656, 40] width 155 height 26
click at [655, 43] on input at bounding box center [656, 40] width 155 height 26
click at [593, 38] on input at bounding box center [656, 40] width 155 height 26
click at [587, 32] on input at bounding box center [656, 40] width 155 height 26
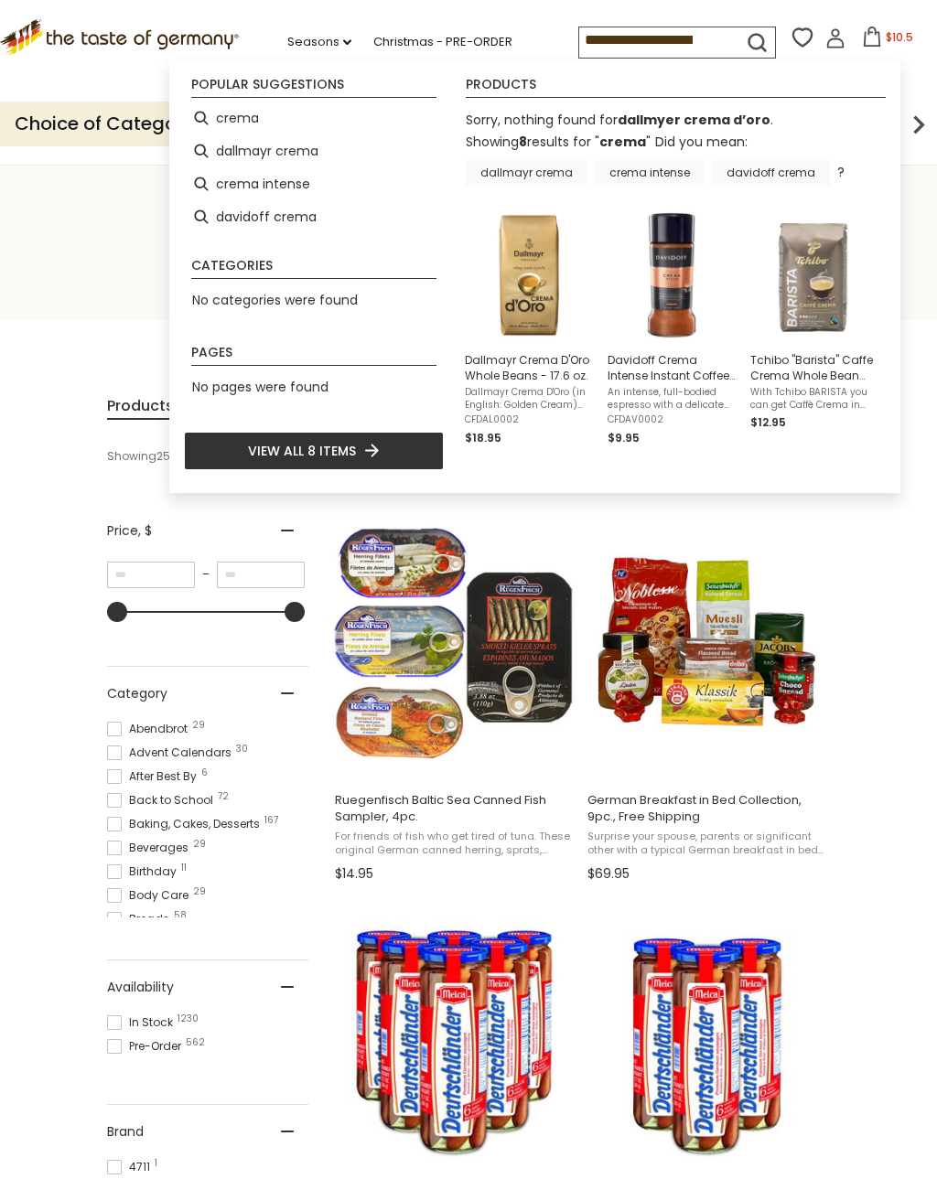
type input "**********"
click at [544, 371] on span "Dallmayr Crema D'Oro Whole Beans - 17.6 oz." at bounding box center [529, 367] width 128 height 31
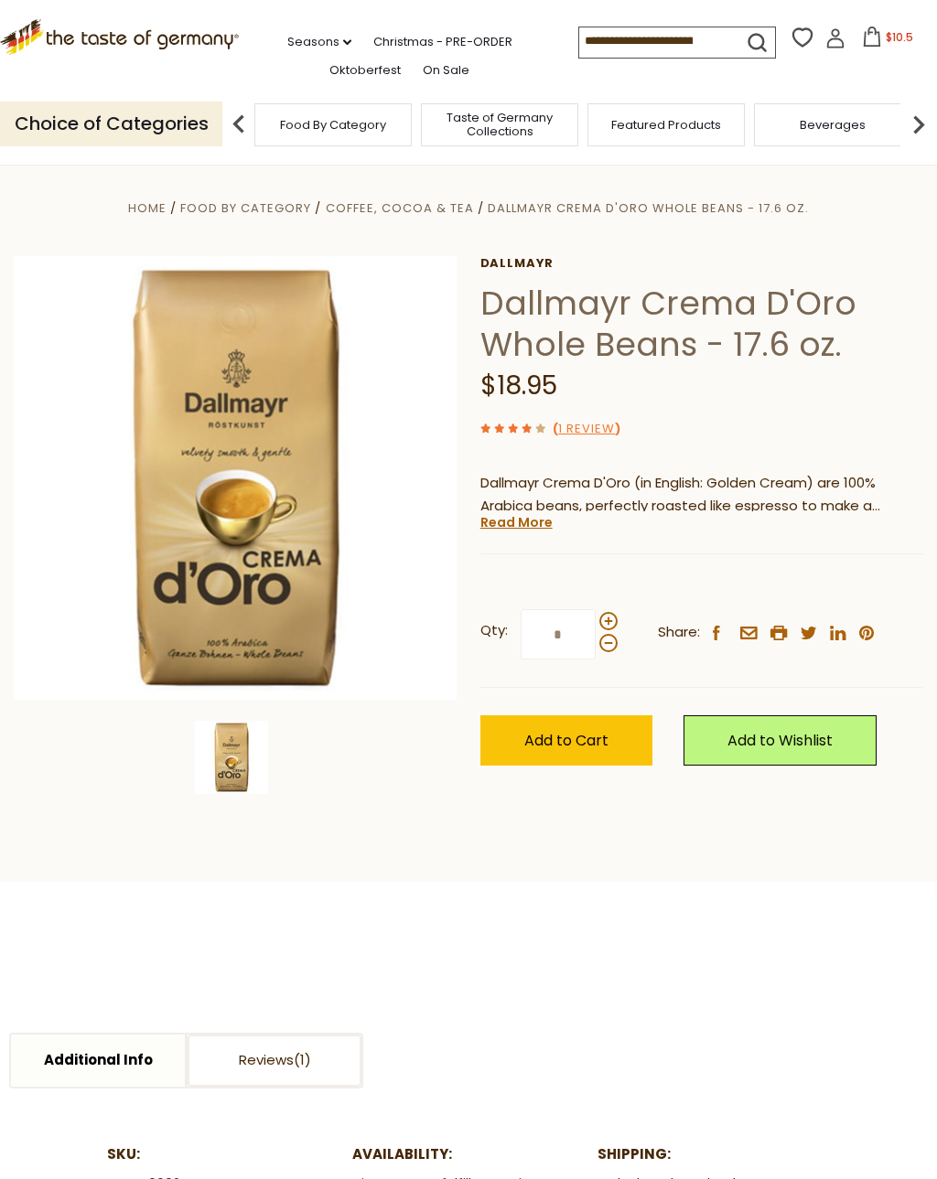
click at [544, 516] on link "Read More" at bounding box center [516, 522] width 72 height 18
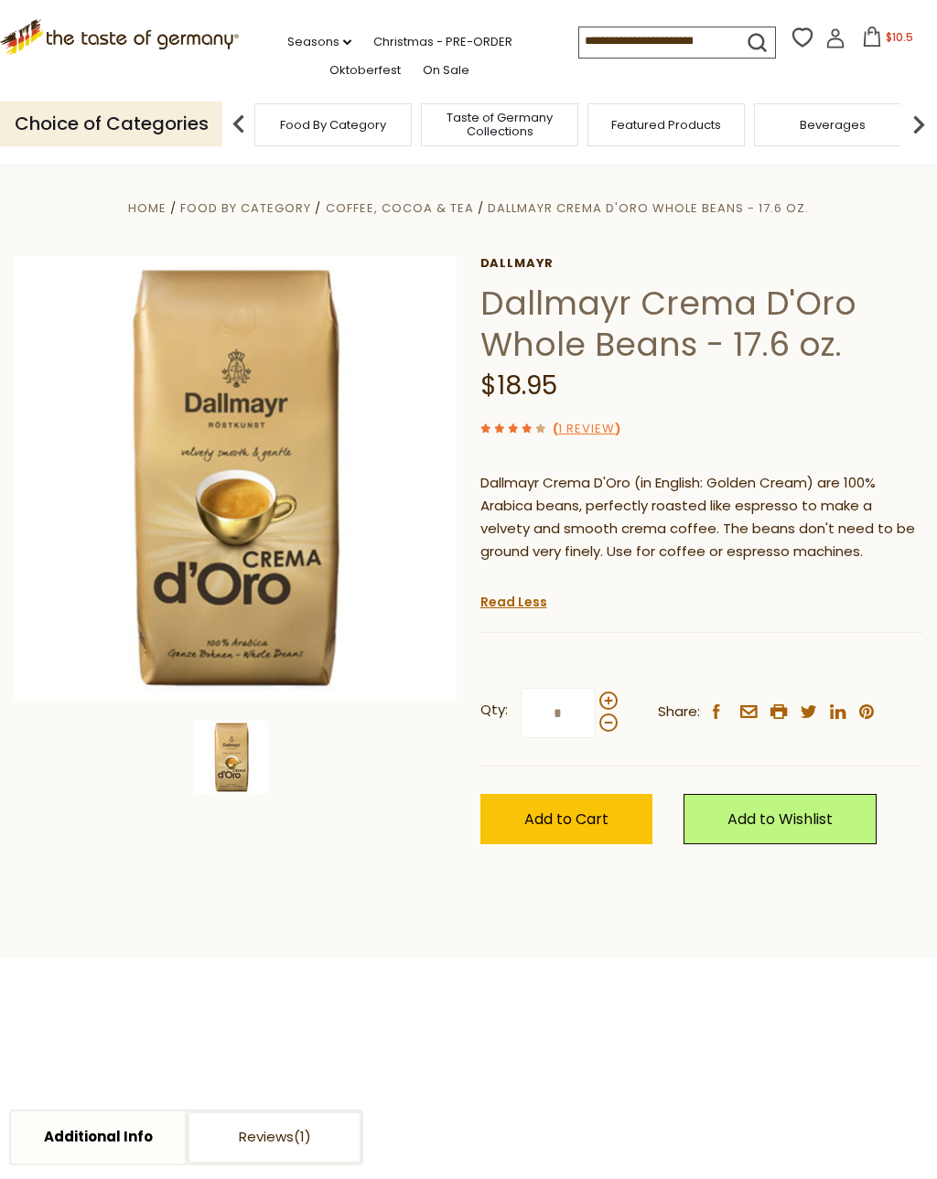
click at [591, 427] on link "1 Review" at bounding box center [586, 429] width 57 height 19
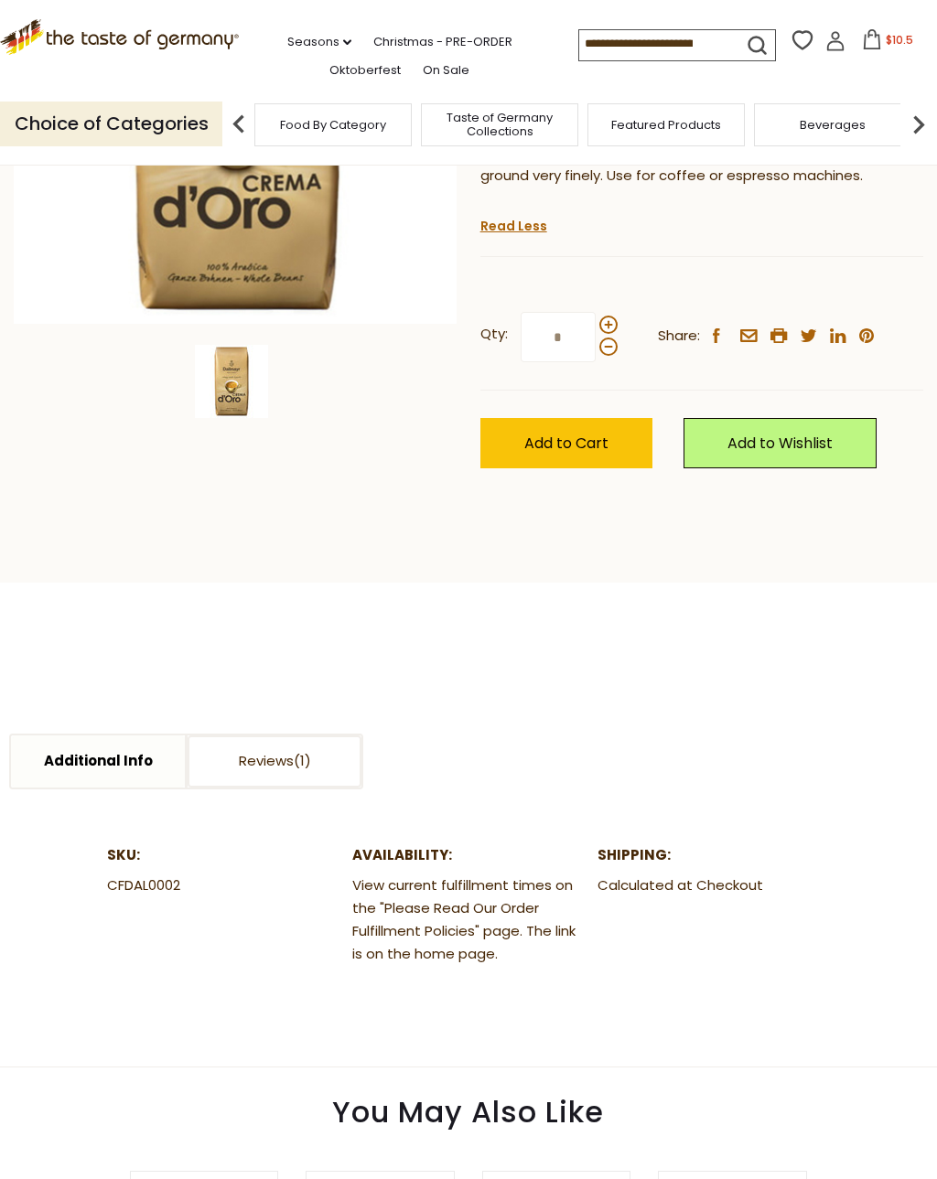
scroll to position [416, 0]
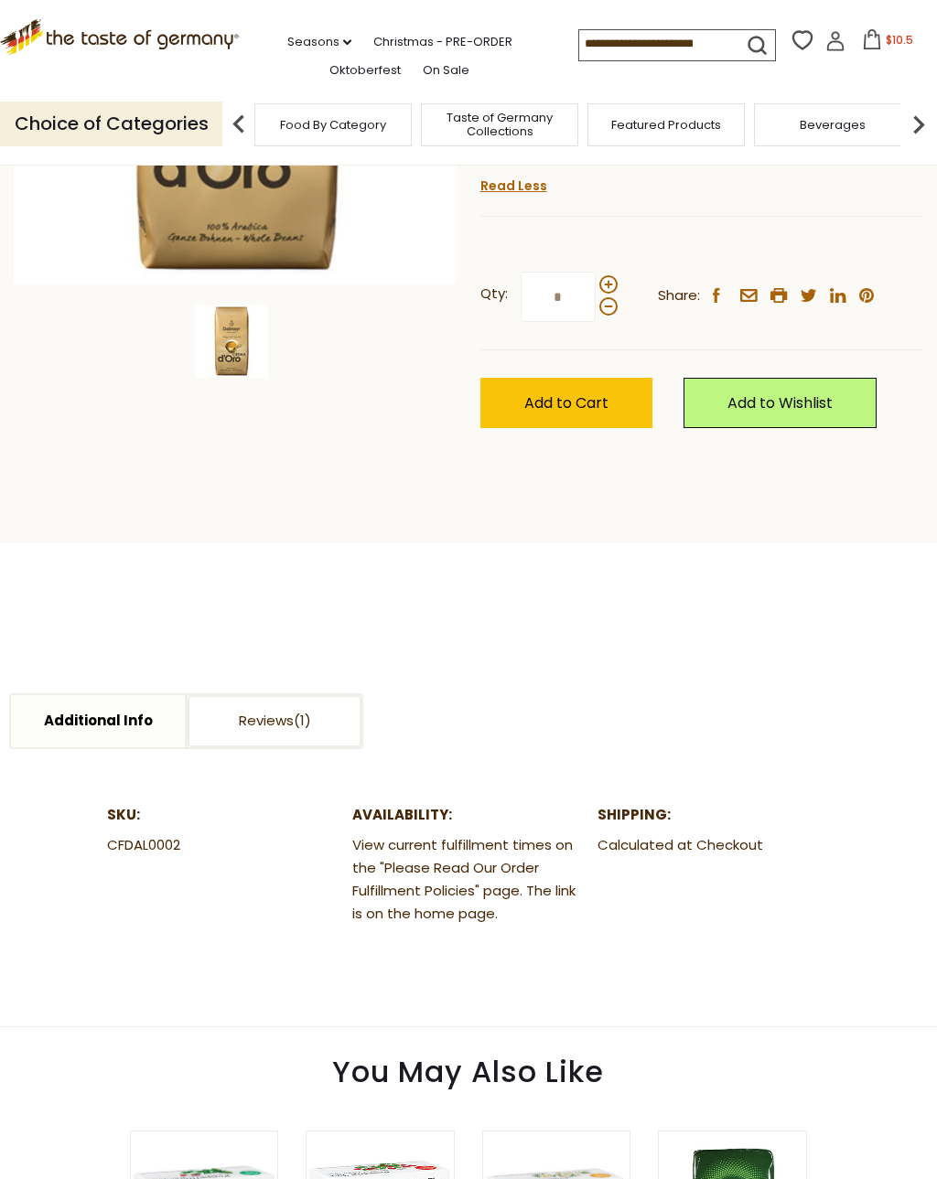
click at [317, 710] on link "Reviews" at bounding box center [275, 721] width 174 height 52
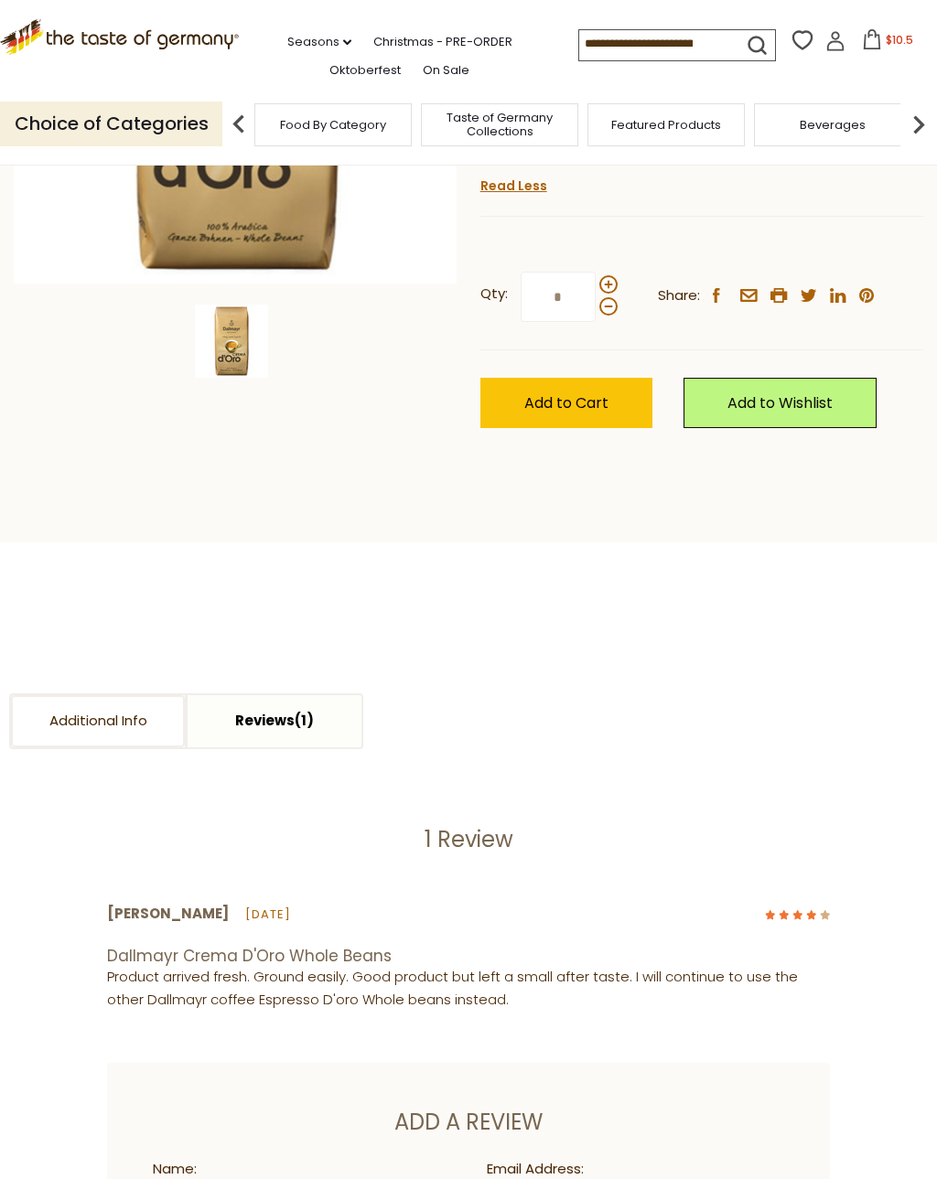
click at [118, 720] on link "Additional Info" at bounding box center [98, 721] width 174 height 52
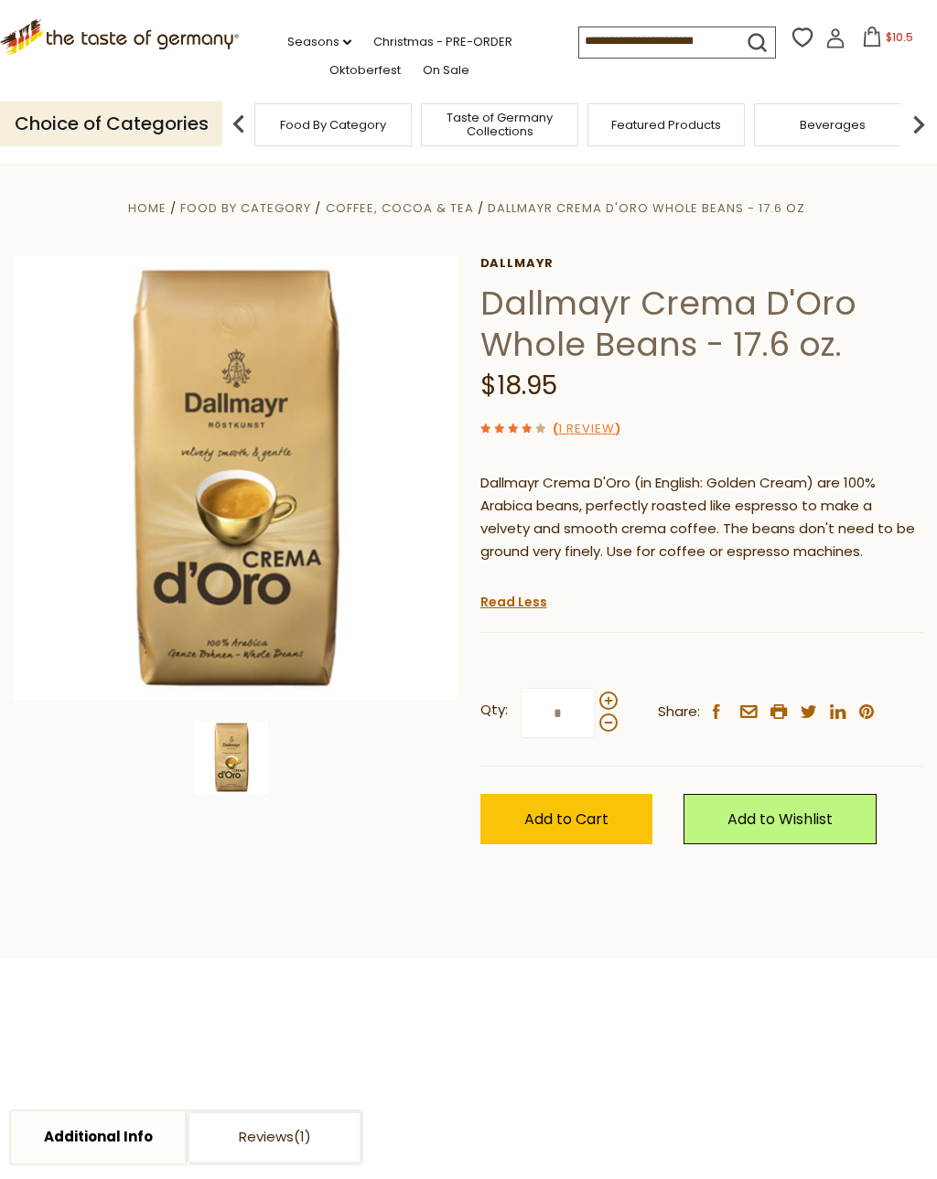
click at [614, 692] on div at bounding box center [608, 712] width 18 height 40
click at [596, 688] on input "*" at bounding box center [558, 713] width 75 height 50
click at [609, 694] on span at bounding box center [608, 701] width 18 height 18
click at [596, 694] on input "*" at bounding box center [558, 713] width 75 height 50
click at [610, 718] on span at bounding box center [608, 723] width 18 height 18
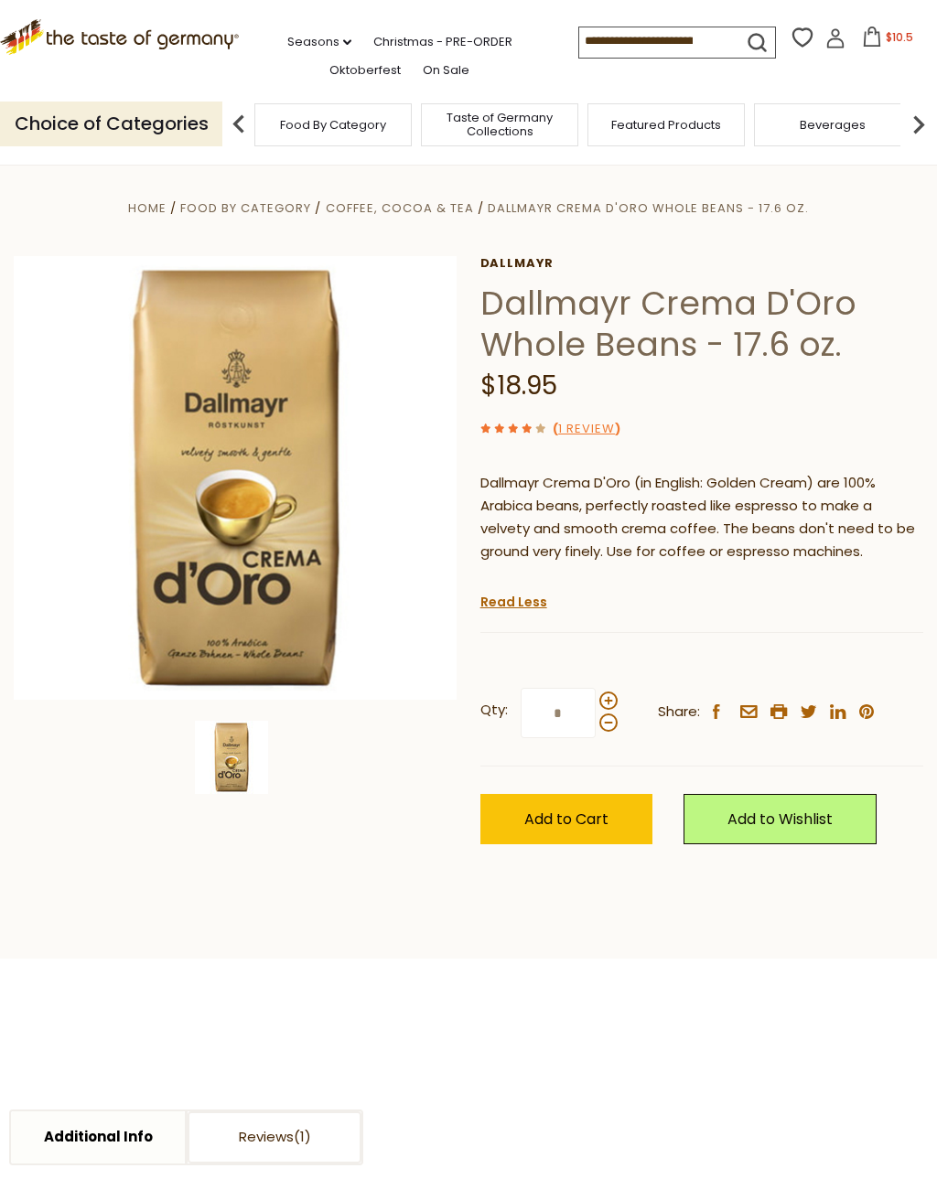
click at [596, 718] on input "*" at bounding box center [558, 713] width 75 height 50
click at [610, 692] on span at bounding box center [608, 701] width 18 height 18
click at [596, 688] on input "*" at bounding box center [558, 713] width 75 height 50
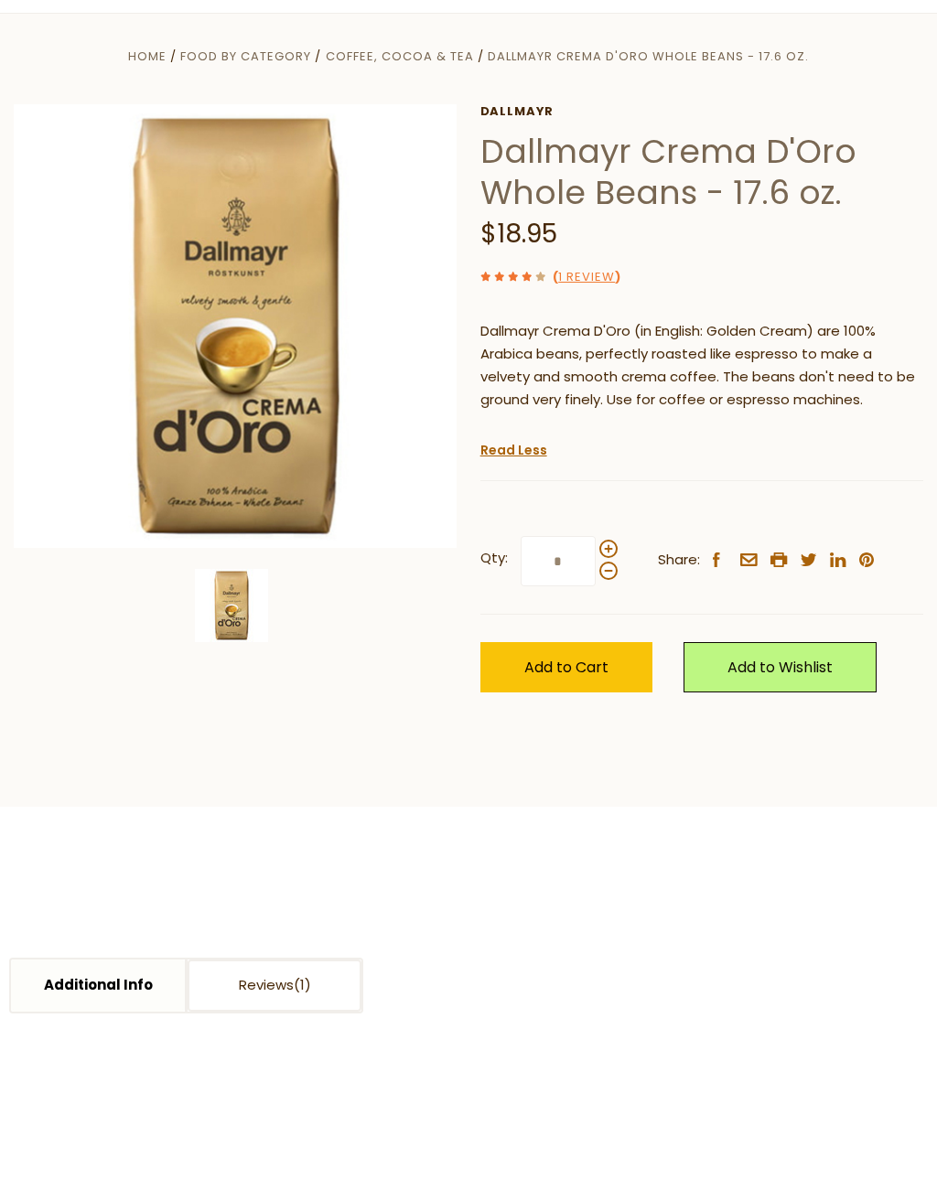
click at [615, 714] on span at bounding box center [608, 723] width 18 height 18
click at [596, 688] on input "*" at bounding box center [558, 713] width 75 height 50
type input "*"
click at [573, 809] on span "Add to Cart" at bounding box center [566, 819] width 84 height 21
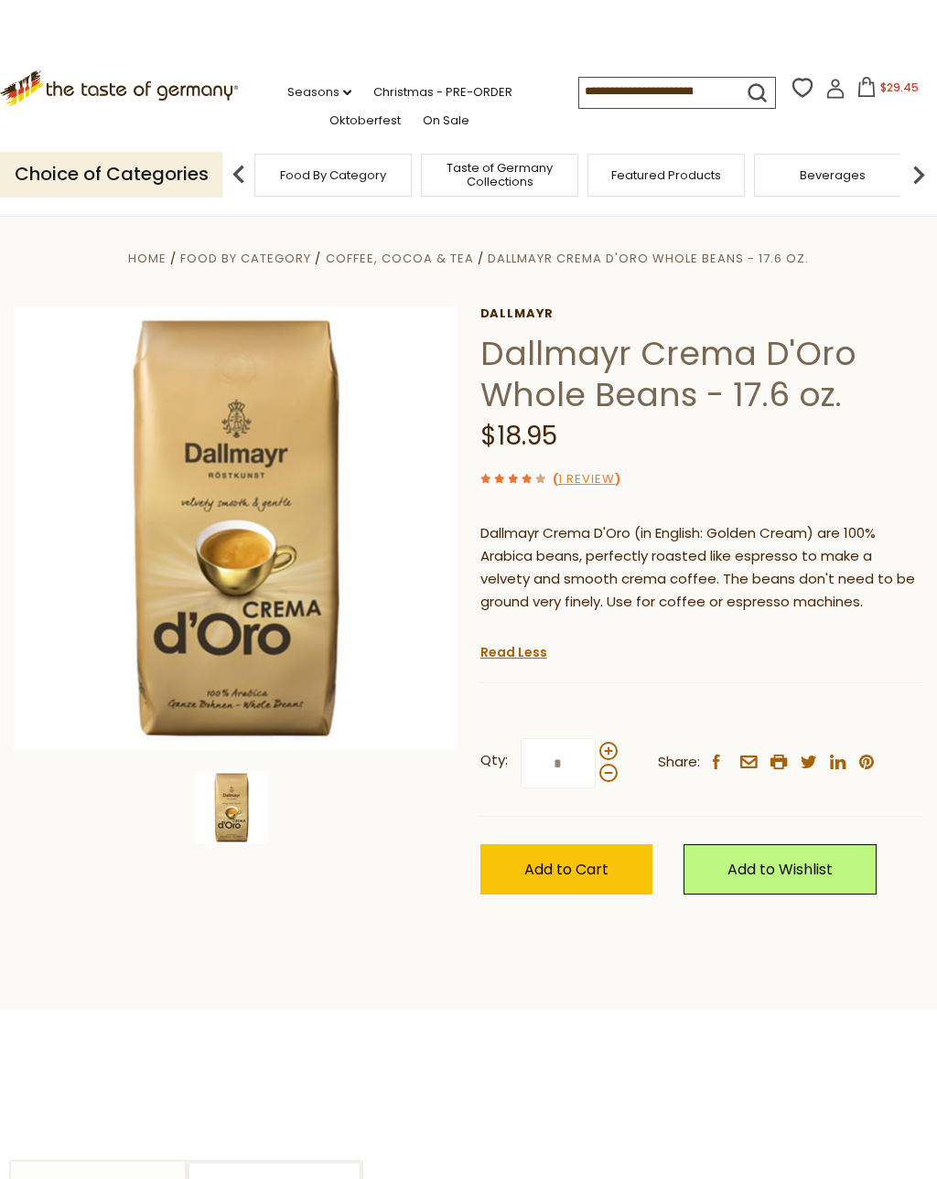
click at [880, 83] on span "$29.45" at bounding box center [899, 88] width 38 height 16
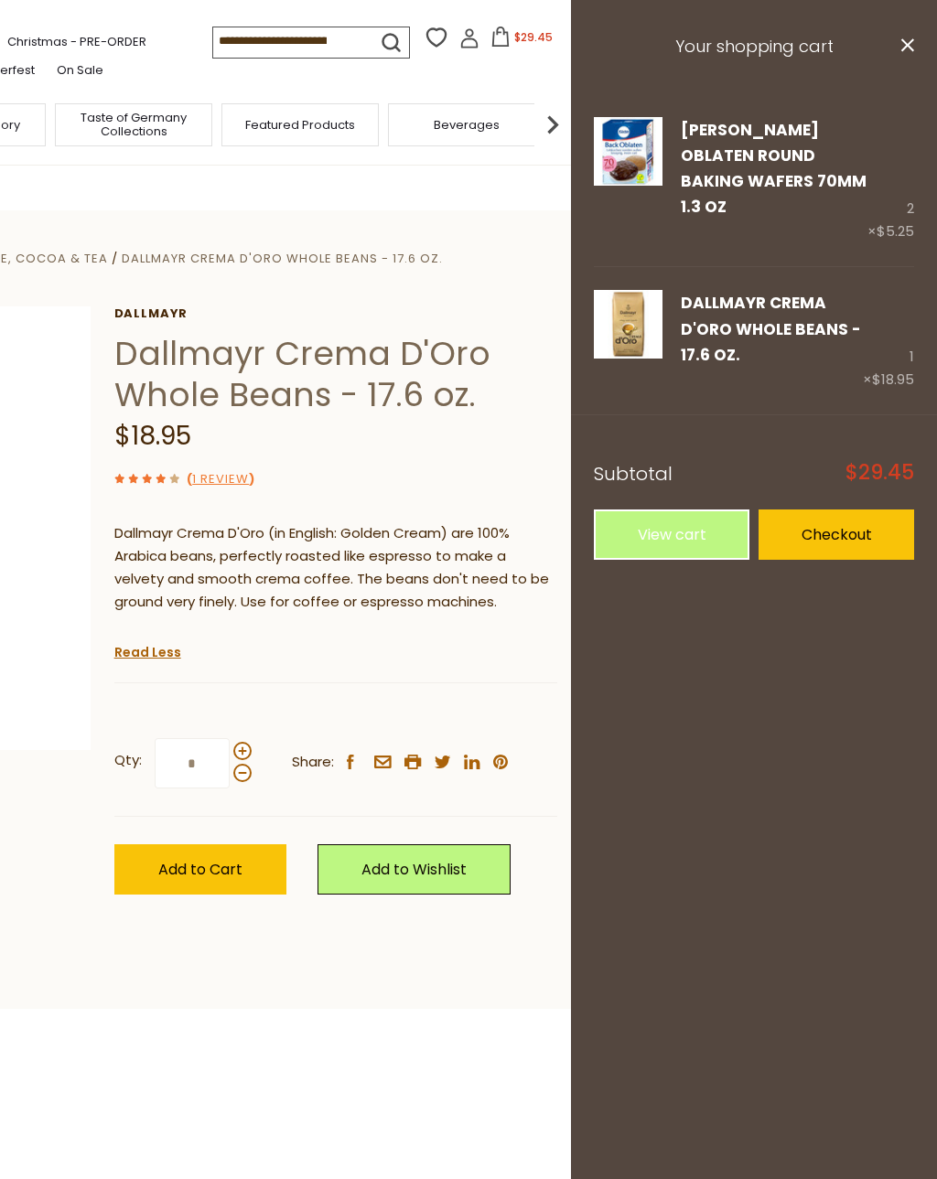
click at [686, 372] on link "Edit" at bounding box center [694, 381] width 27 height 19
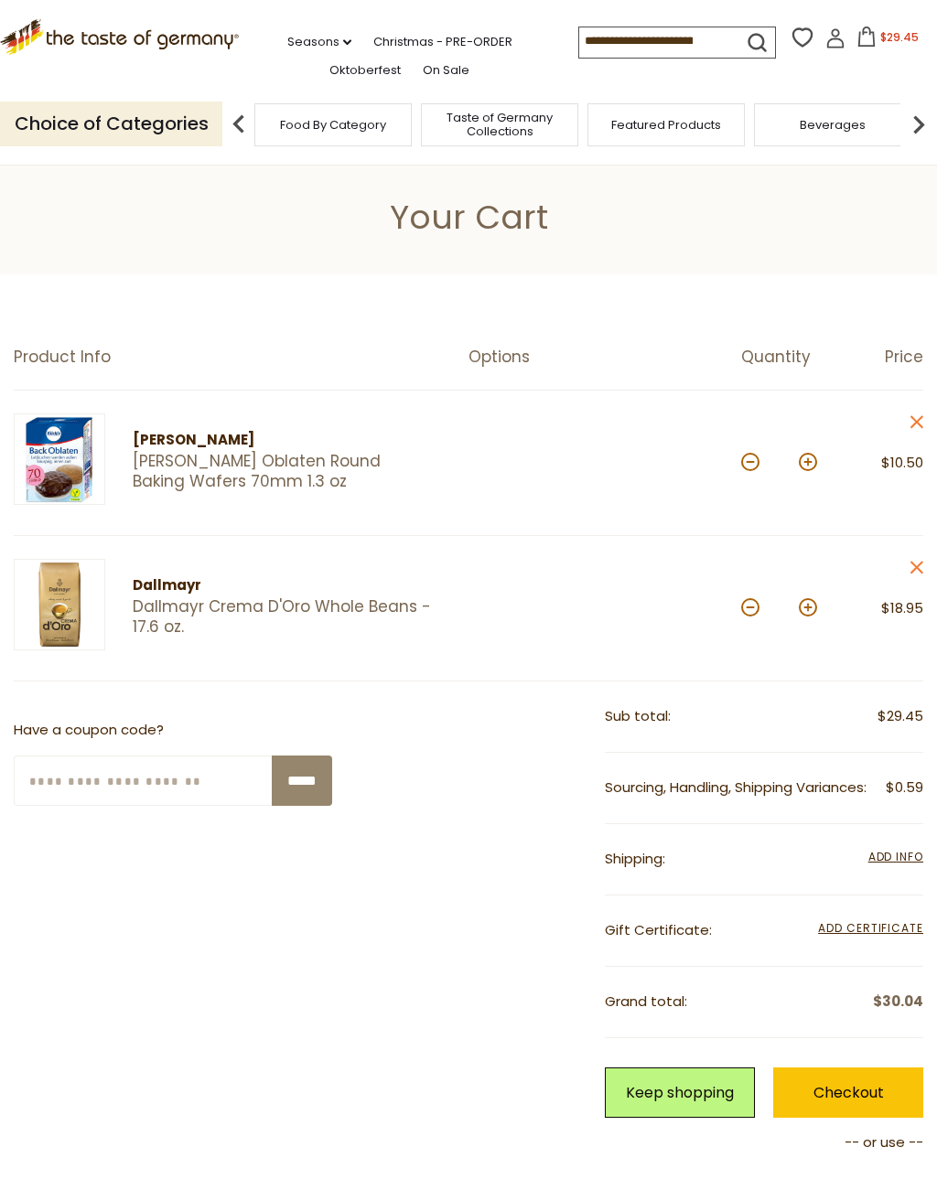
click at [806, 604] on button at bounding box center [808, 607] width 18 height 18
type input "*"
click at [579, 38] on input at bounding box center [656, 40] width 155 height 26
click at [579, 34] on input at bounding box center [656, 40] width 155 height 26
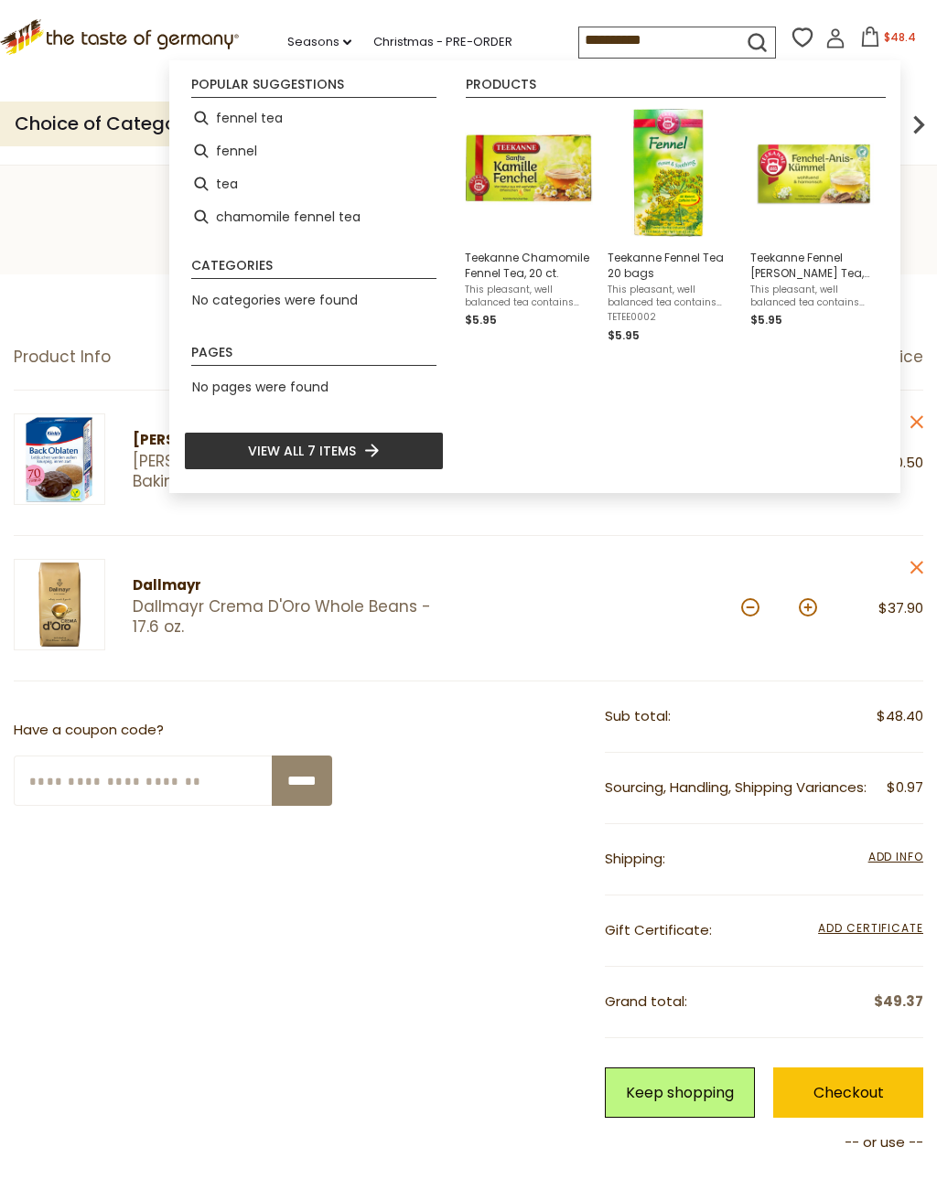
type input "**********"
click at [553, 195] on img "Teekanne Chamomile Fennel Tea, 20 ct." at bounding box center [529, 173] width 128 height 128
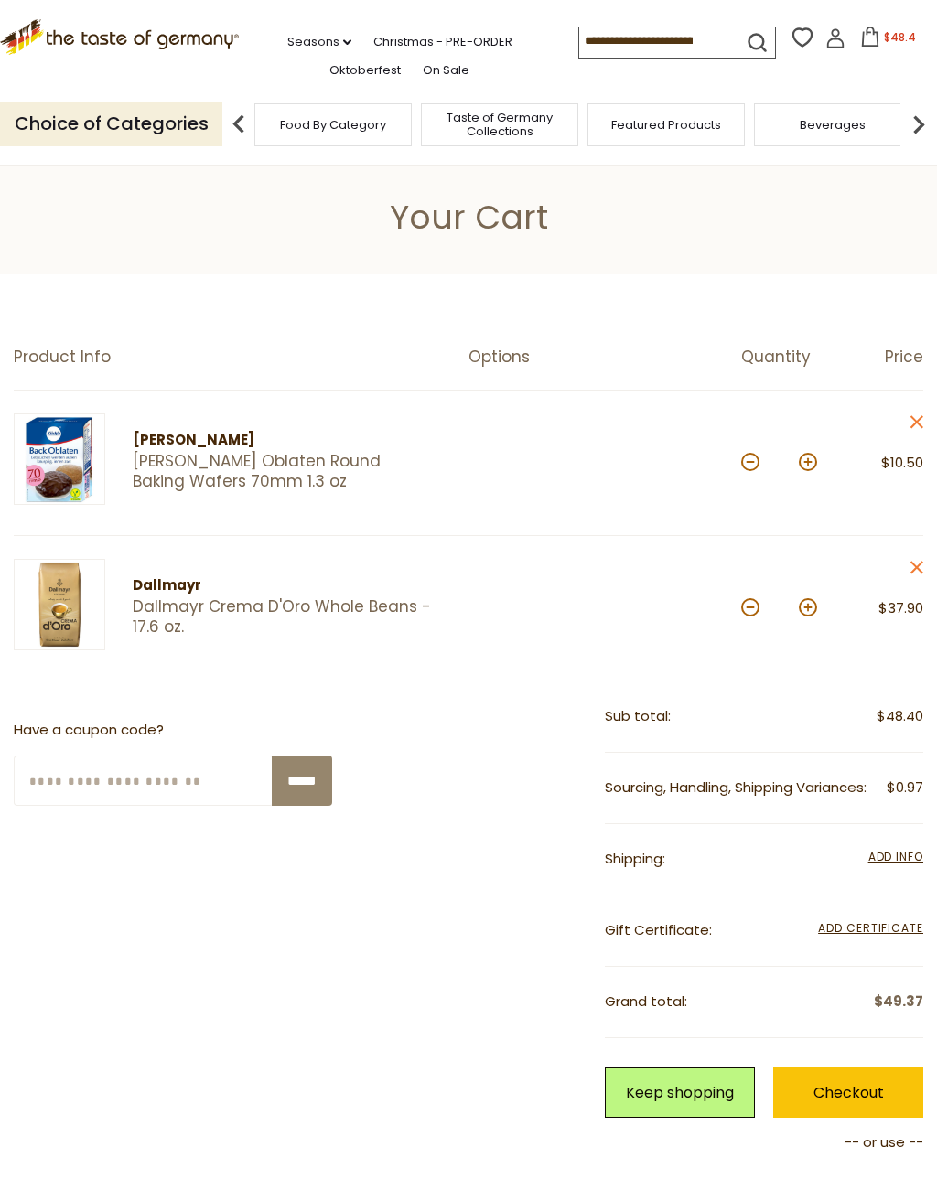
click at [614, 45] on input at bounding box center [656, 40] width 155 height 26
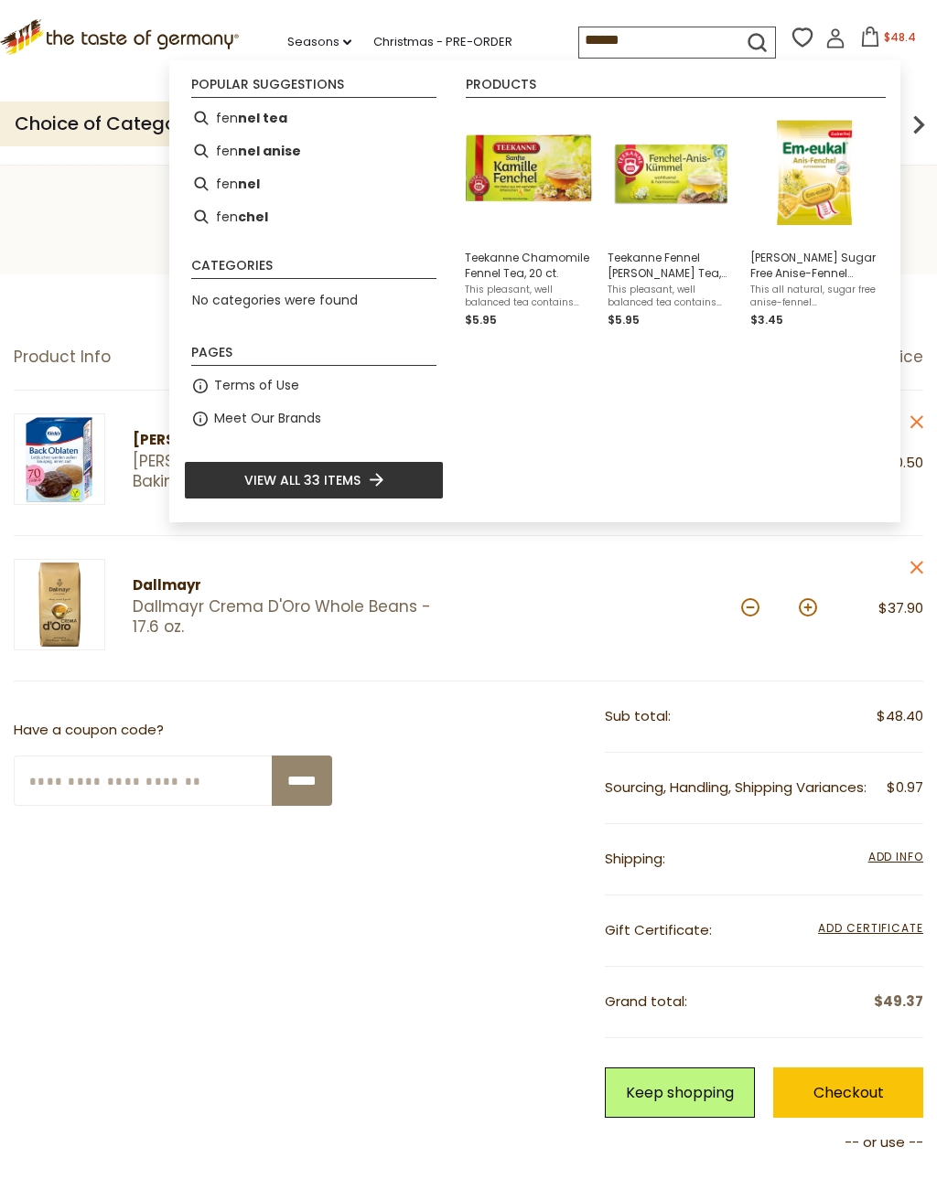
type input "*******"
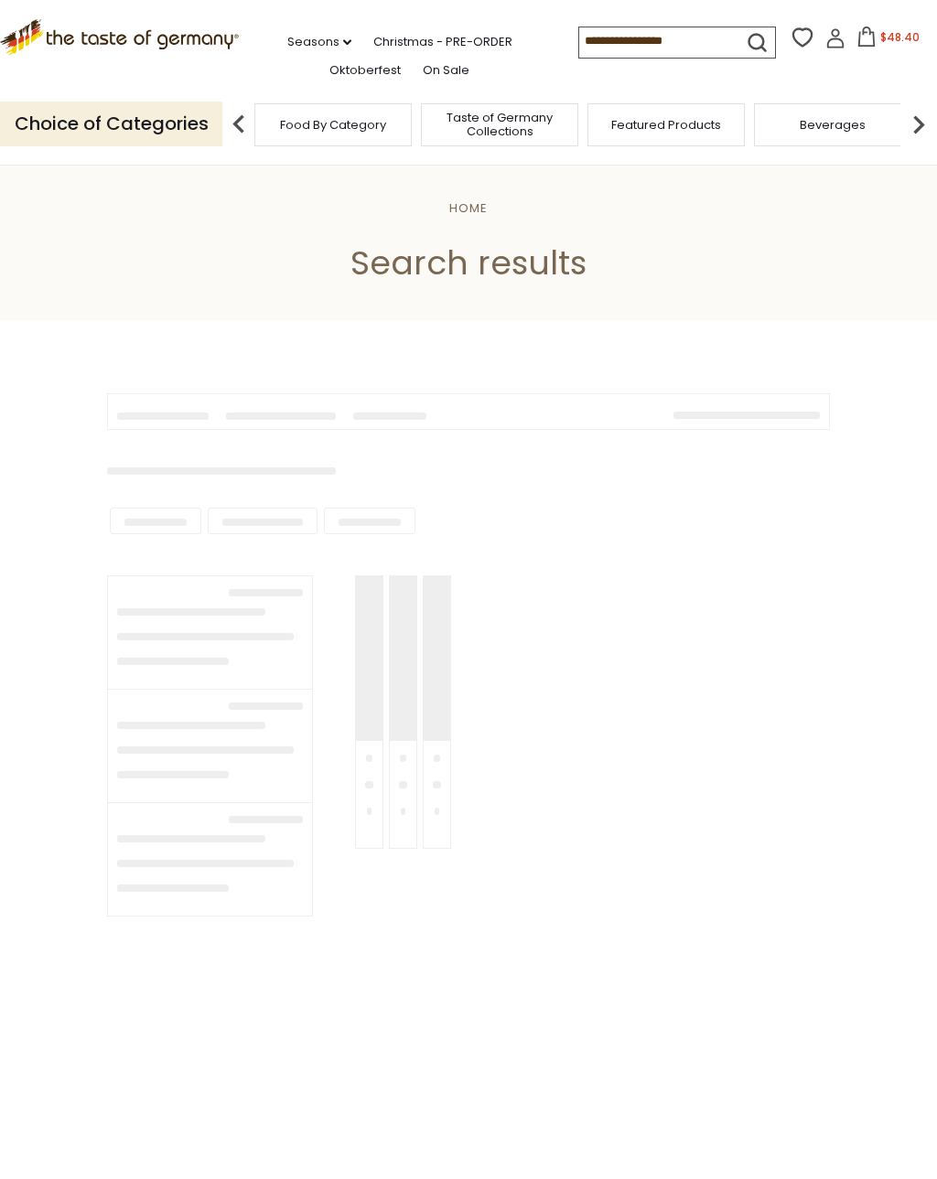
type input "*******"
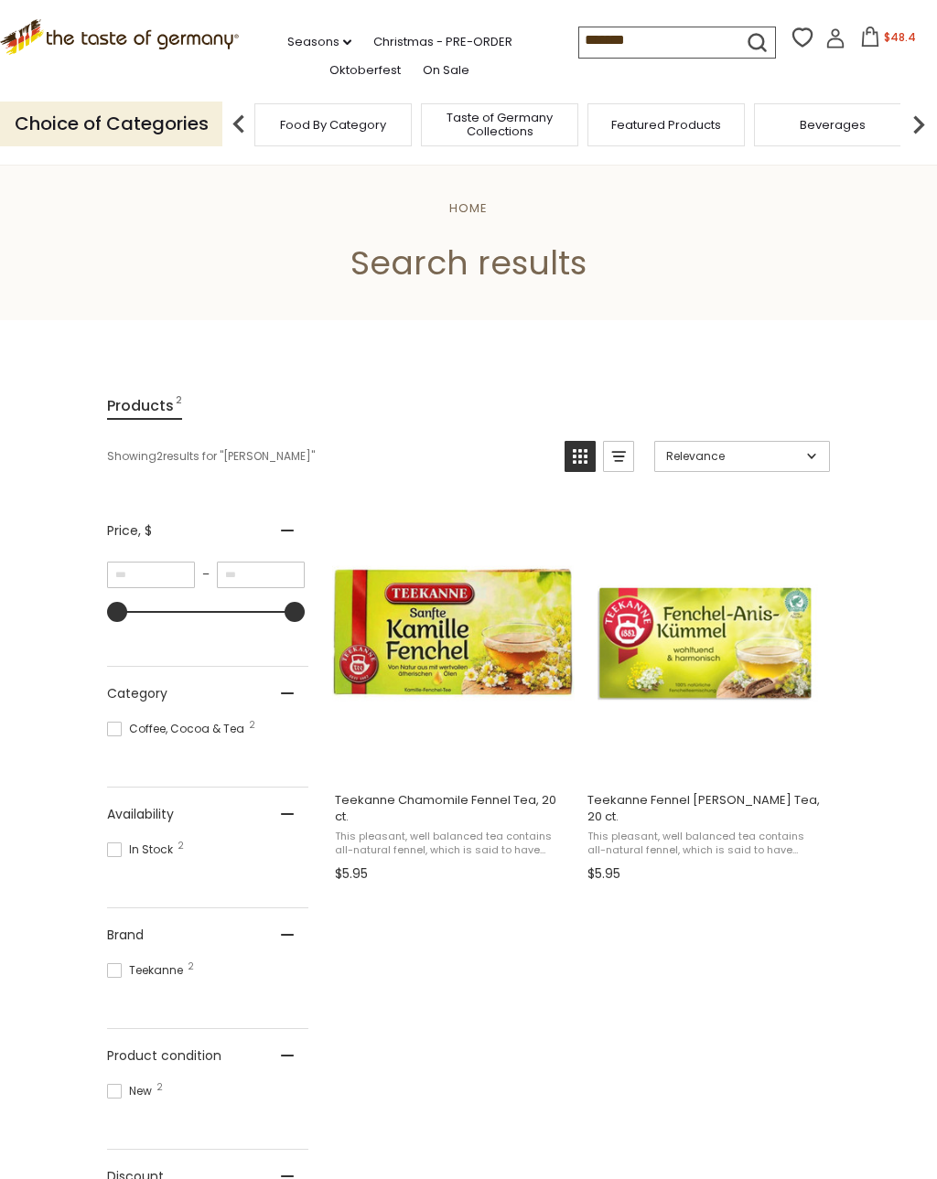
click at [730, 656] on img "Teekanne Fennel Anis Caraway Tea, 20 ct." at bounding box center [706, 642] width 242 height 242
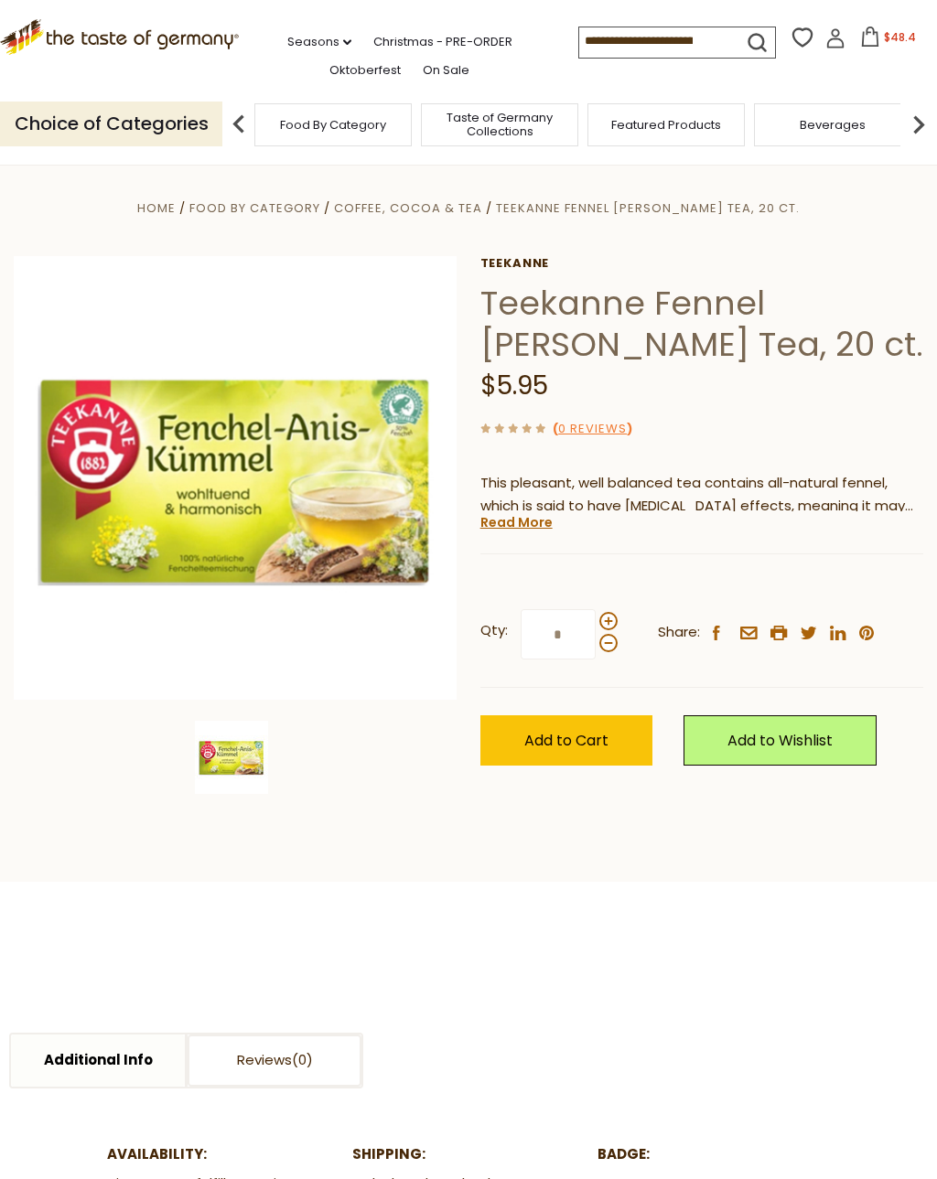
click at [594, 725] on button "Add to Cart" at bounding box center [566, 741] width 172 height 50
click at [629, 91] on div "Choice of Categories Food By Category Taste of Germany Collections Featured Pro…" at bounding box center [468, 123] width 937 height 81
click at [585, 28] on input at bounding box center [656, 40] width 155 height 26
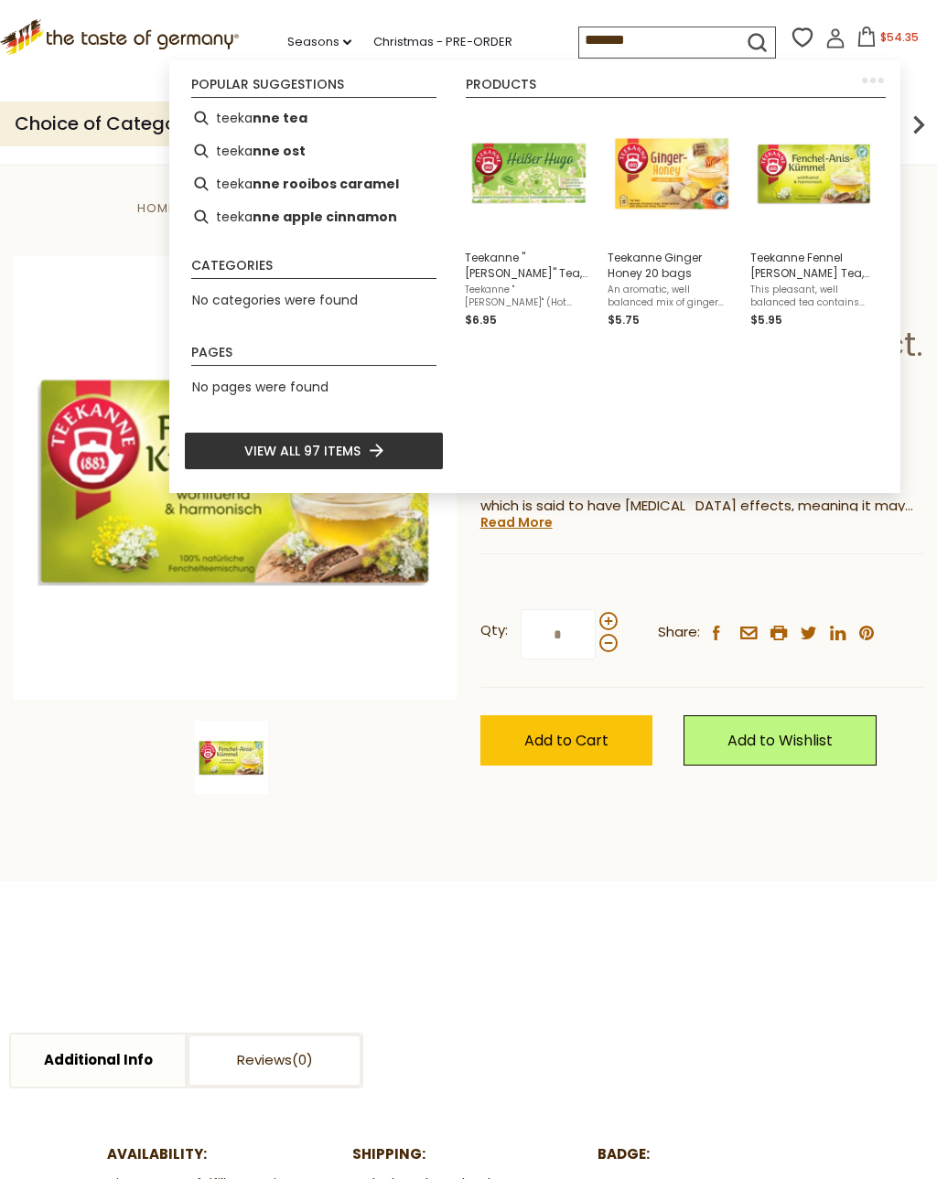
type input "********"
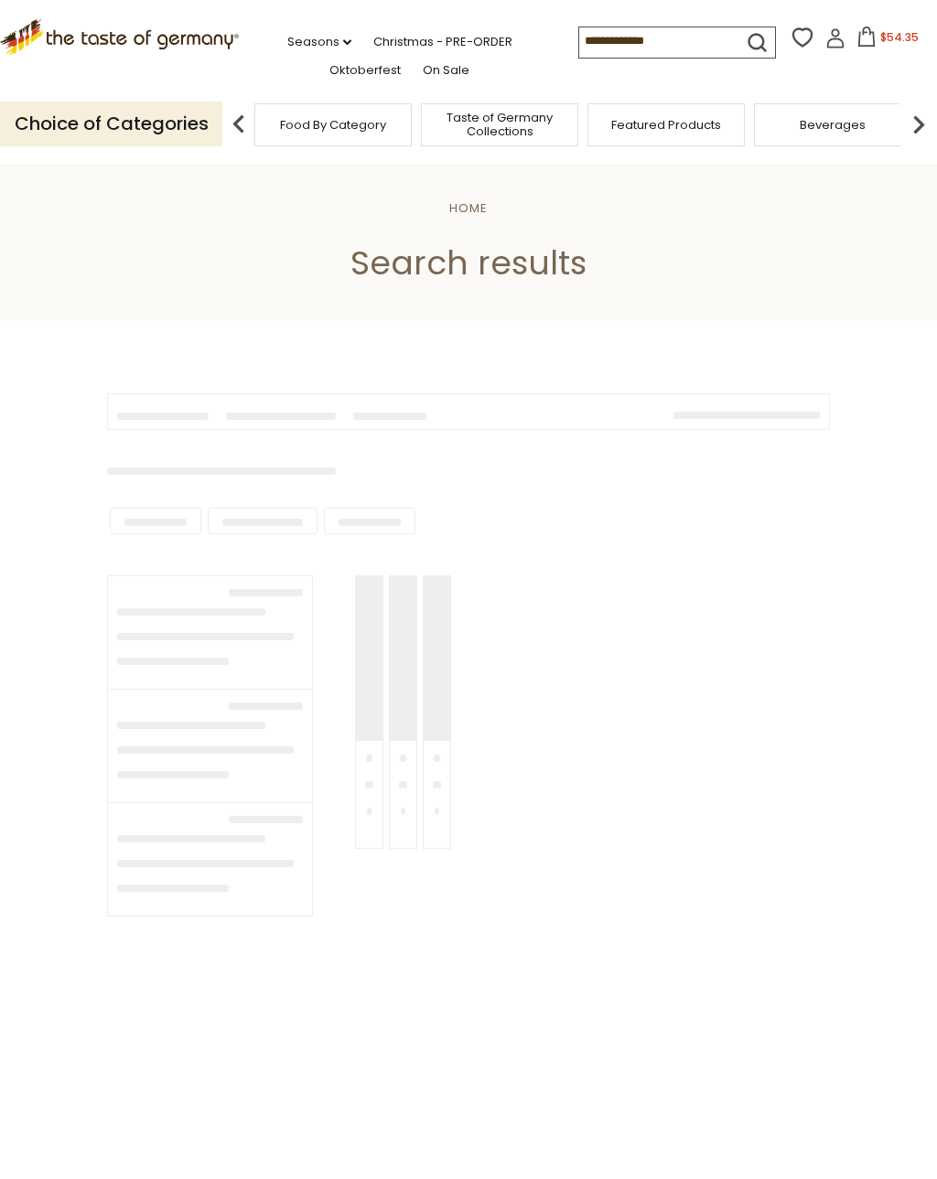
type input "********"
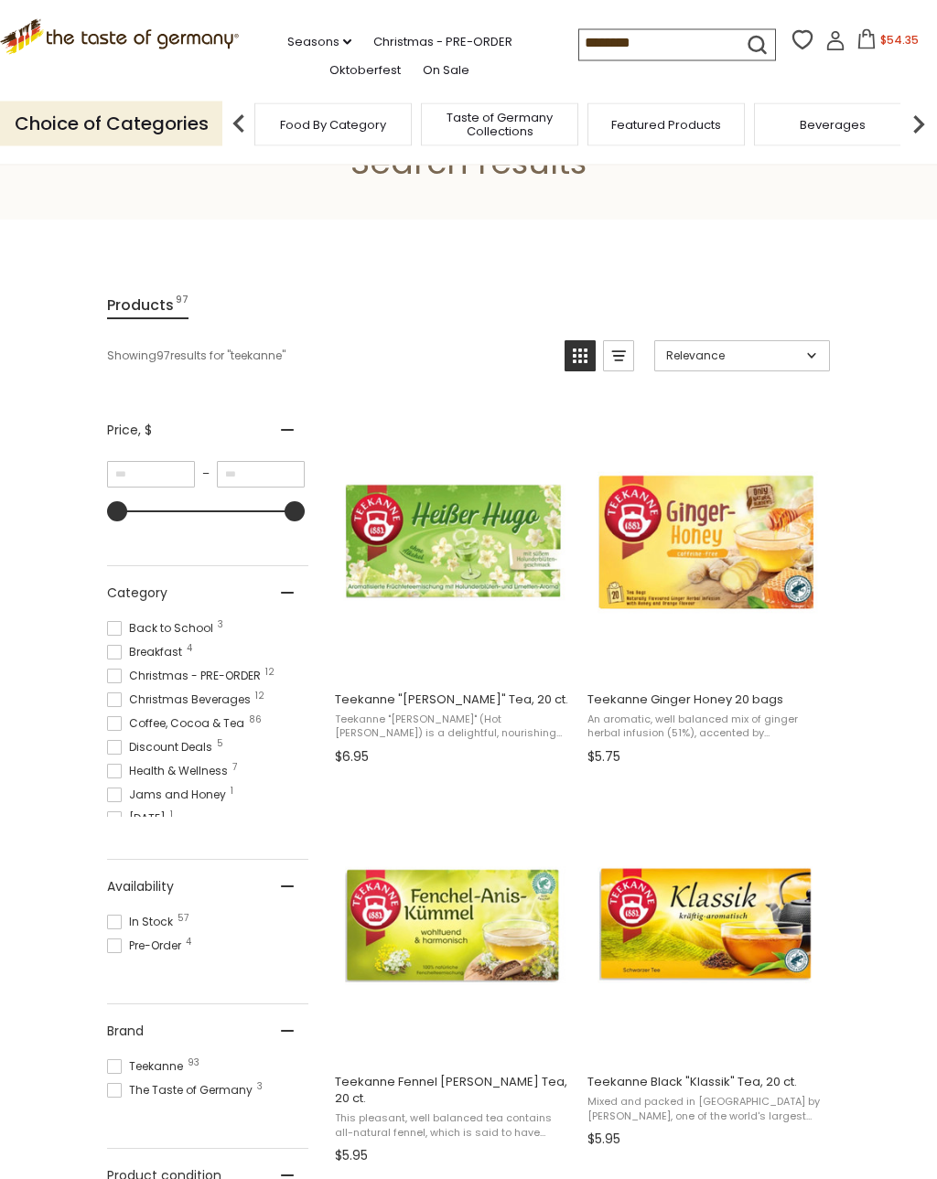
scroll to position [101, 0]
click at [482, 935] on img "Teekanne Fennel Anis Caraway Tea, 20 ct." at bounding box center [453, 923] width 242 height 242
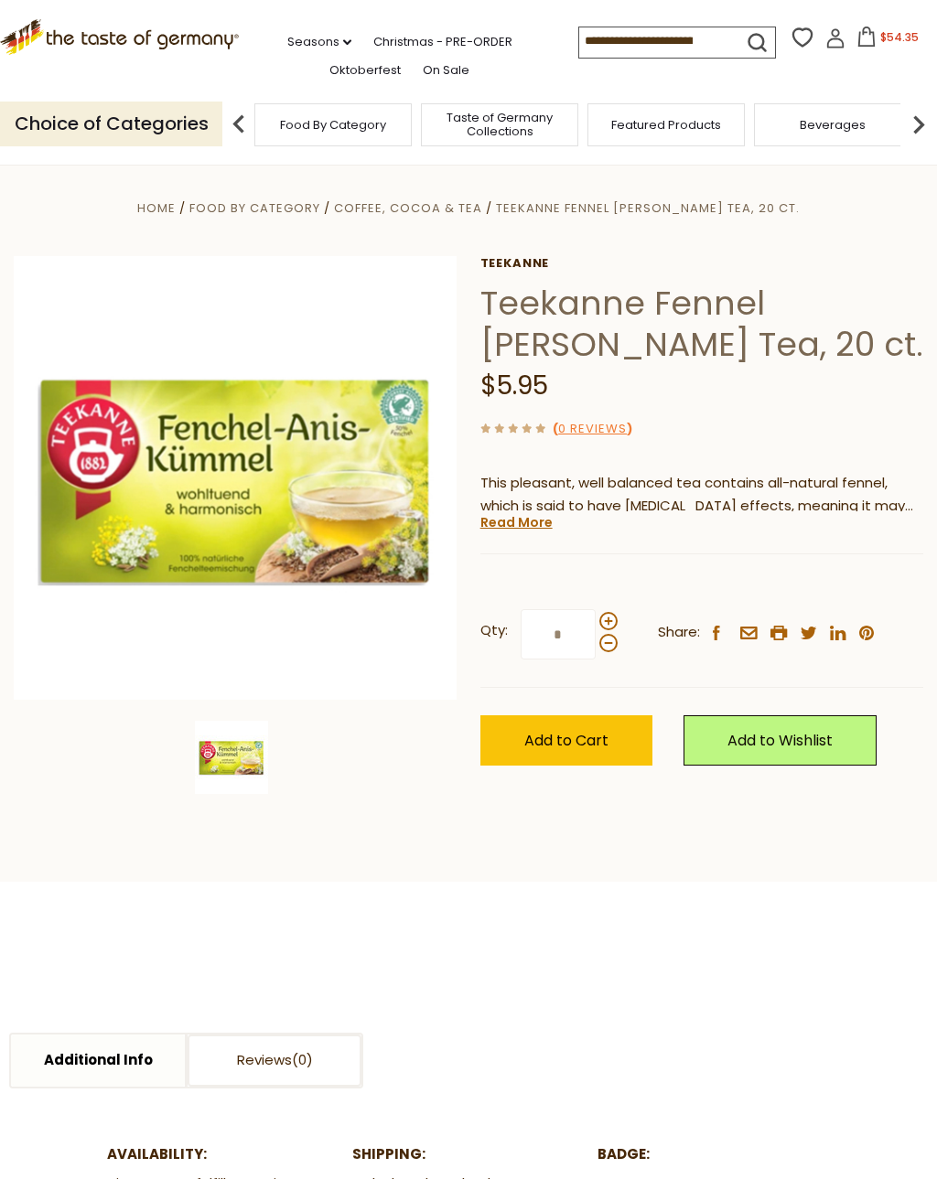
click at [537, 518] on link "Read More" at bounding box center [516, 522] width 72 height 18
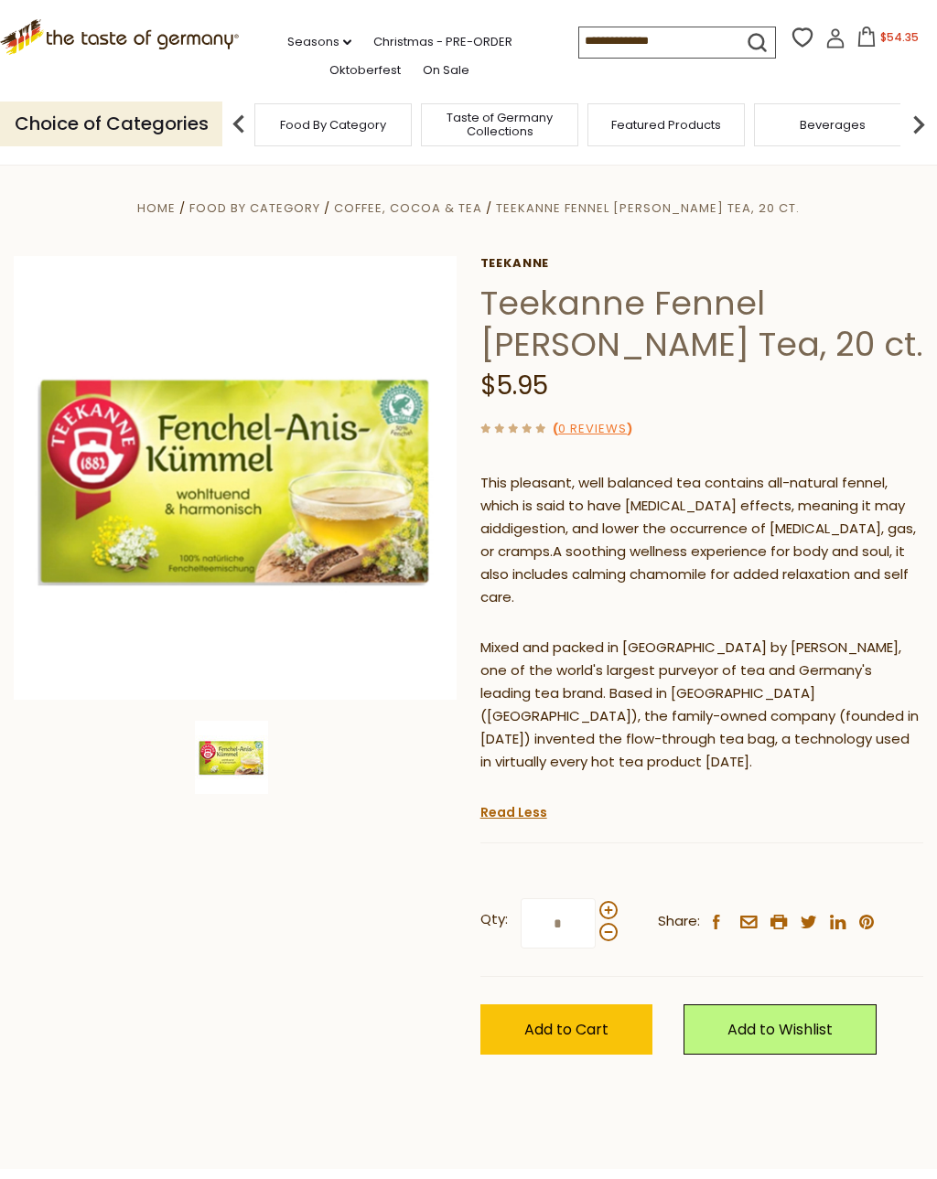
click at [584, 41] on input at bounding box center [656, 40] width 155 height 26
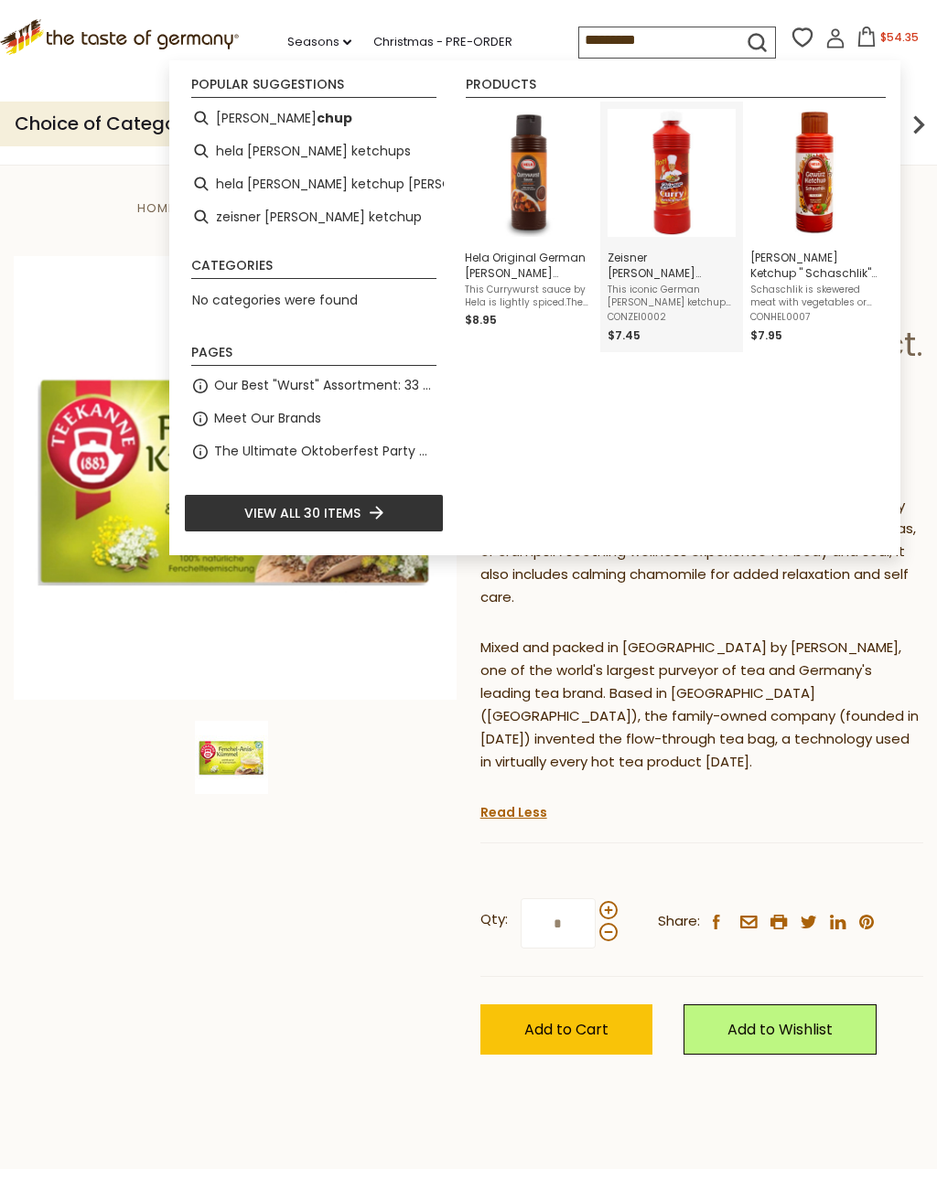
type input "*********"
click at [691, 269] on span "Zeisner [PERSON_NAME] Ketchup, hot, 17.5 oz" at bounding box center [672, 265] width 128 height 31
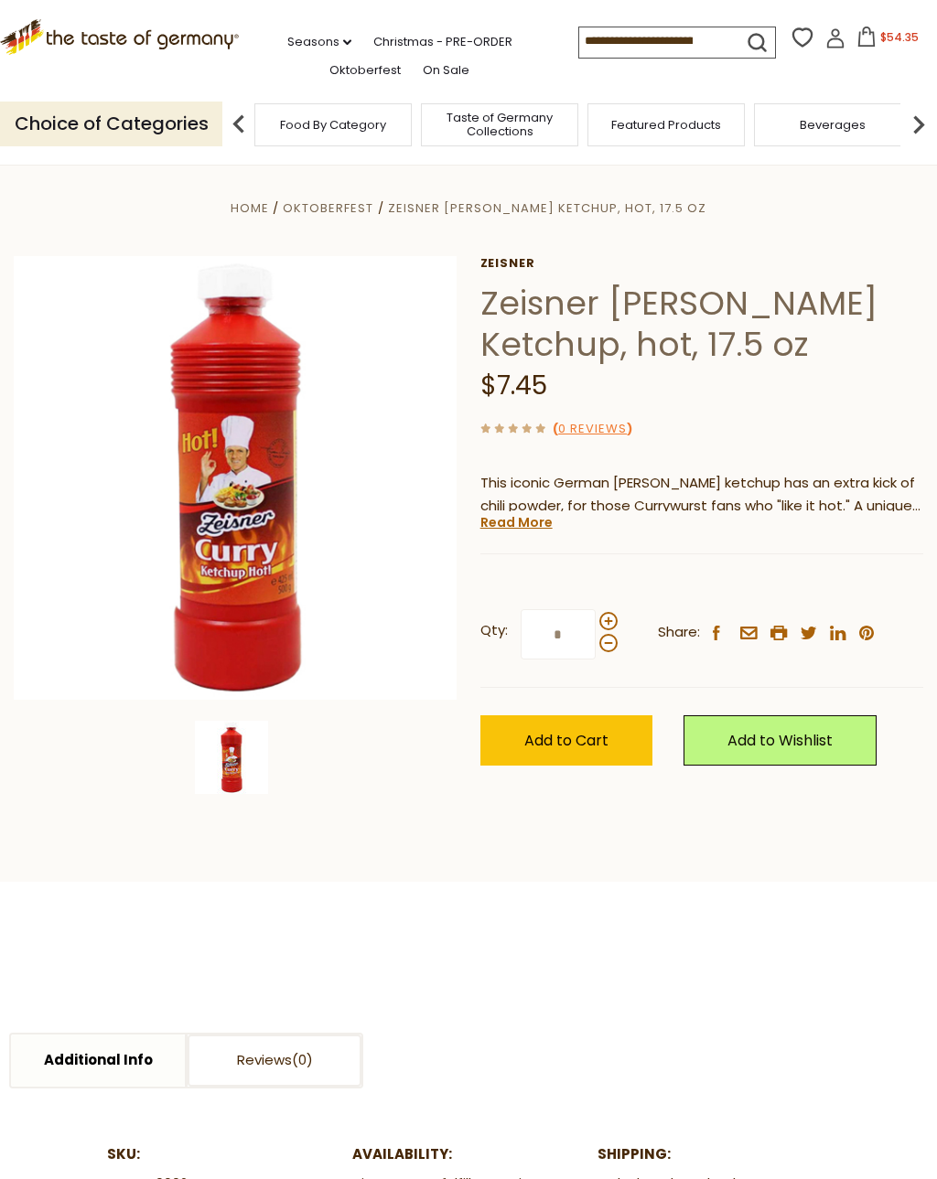
click at [529, 521] on link "Read More" at bounding box center [516, 522] width 72 height 18
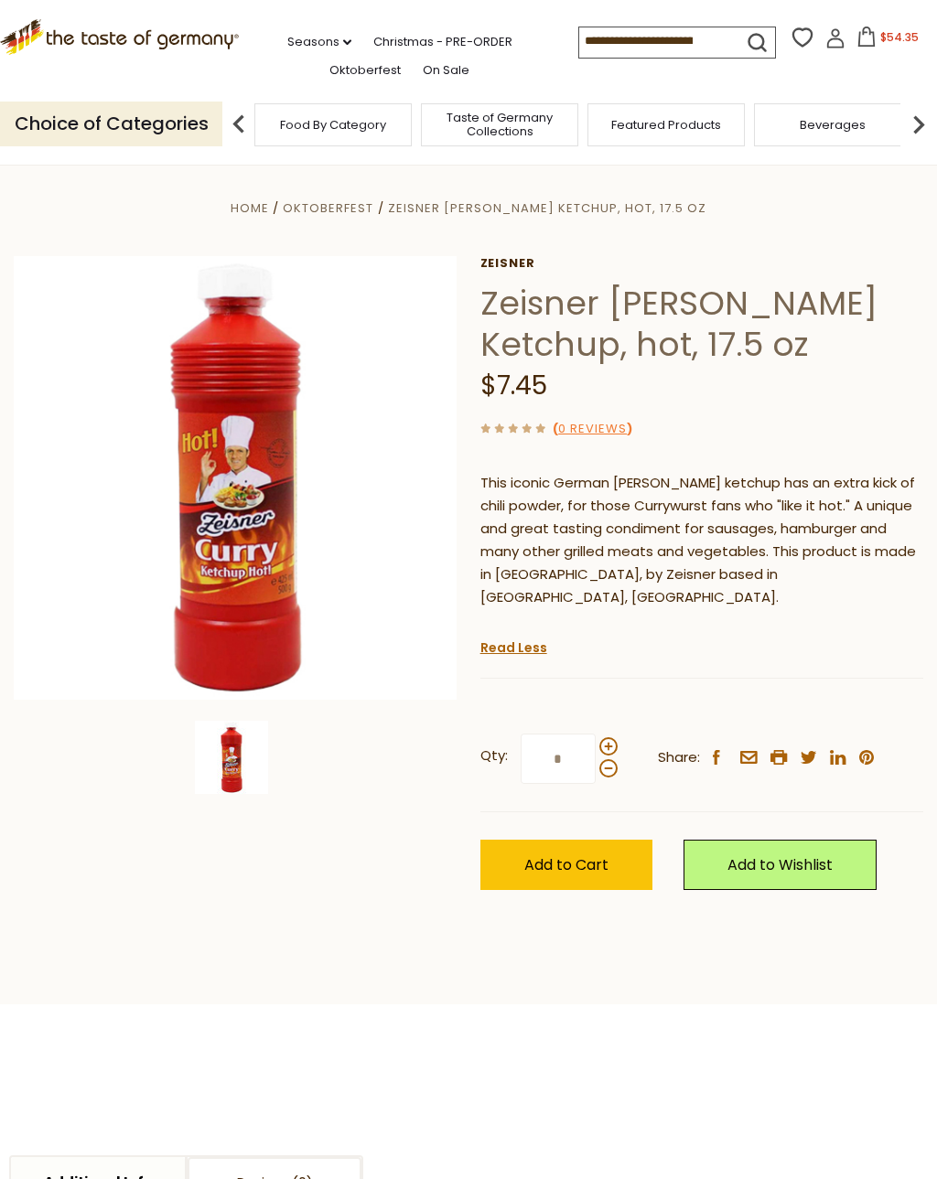
click at [586, 840] on button "Add to Cart" at bounding box center [566, 865] width 172 height 50
click at [376, 38] on link "Christmas - PRE-ORDER" at bounding box center [442, 42] width 139 height 20
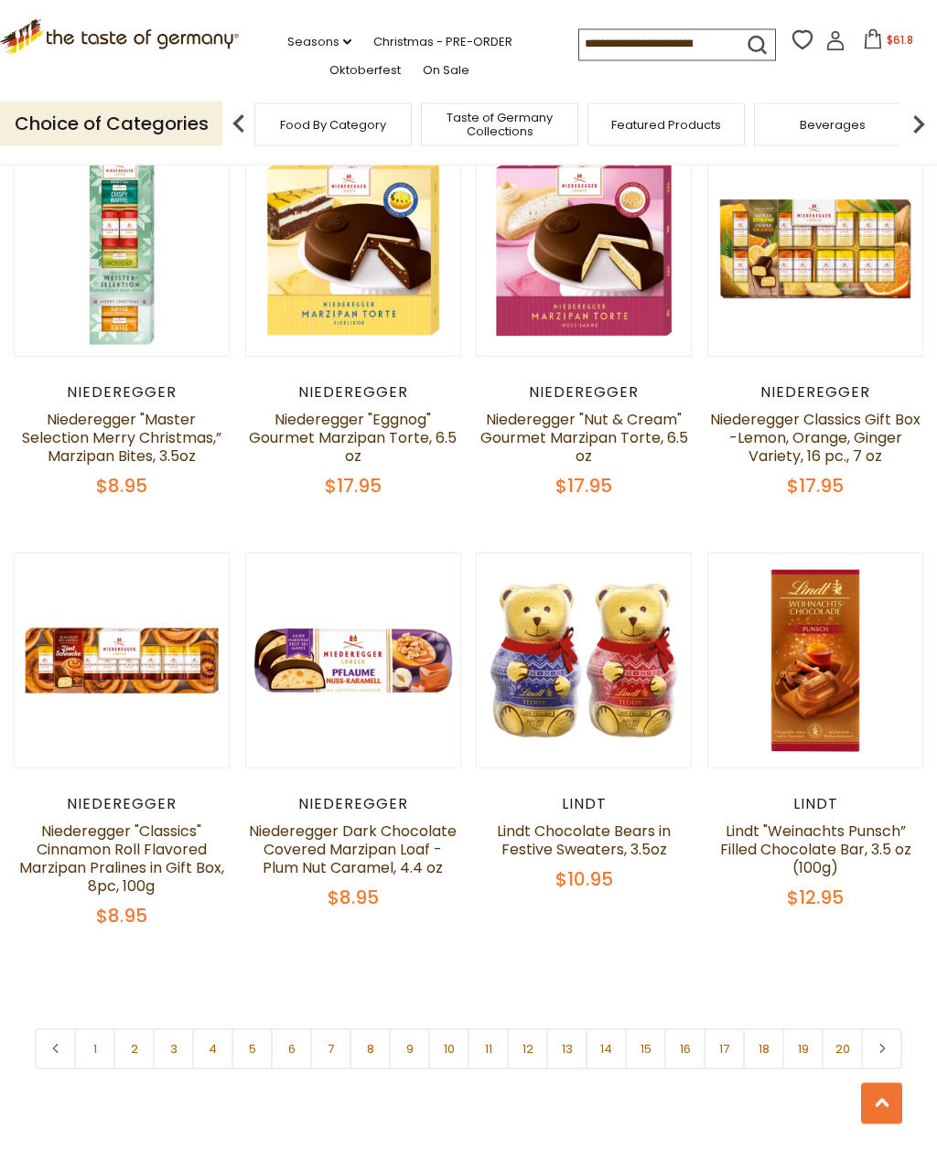
scroll to position [3430, 0]
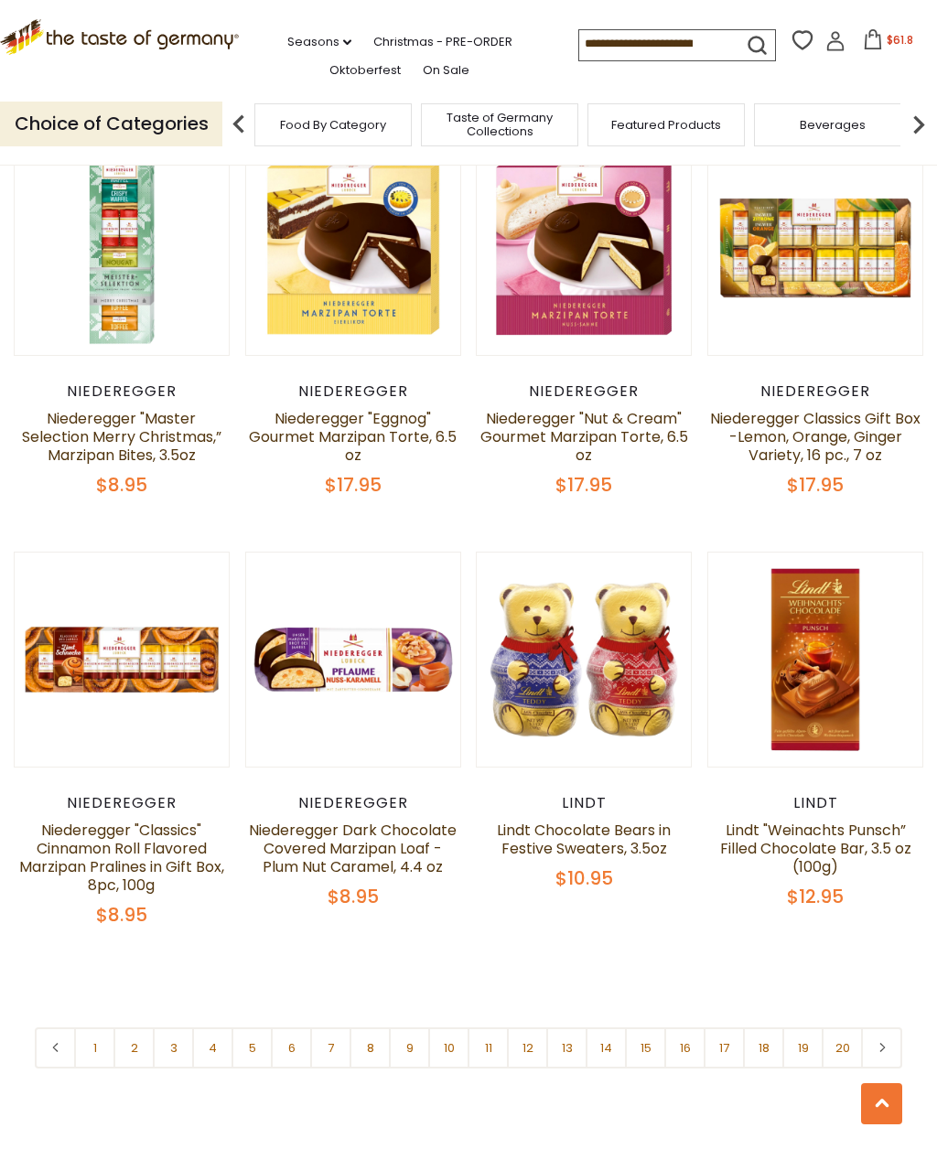
click at [140, 1028] on link "2" at bounding box center [133, 1048] width 41 height 41
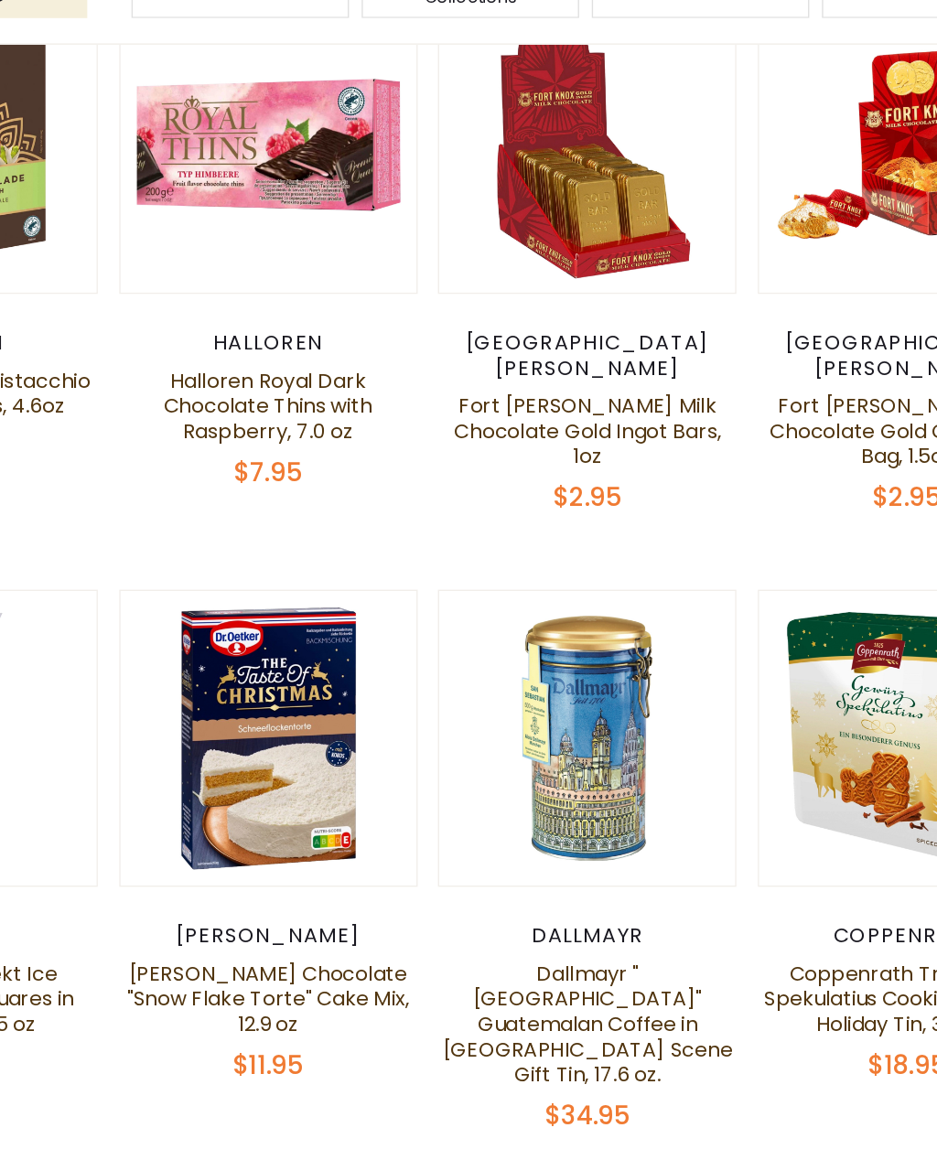
scroll to position [1237, 0]
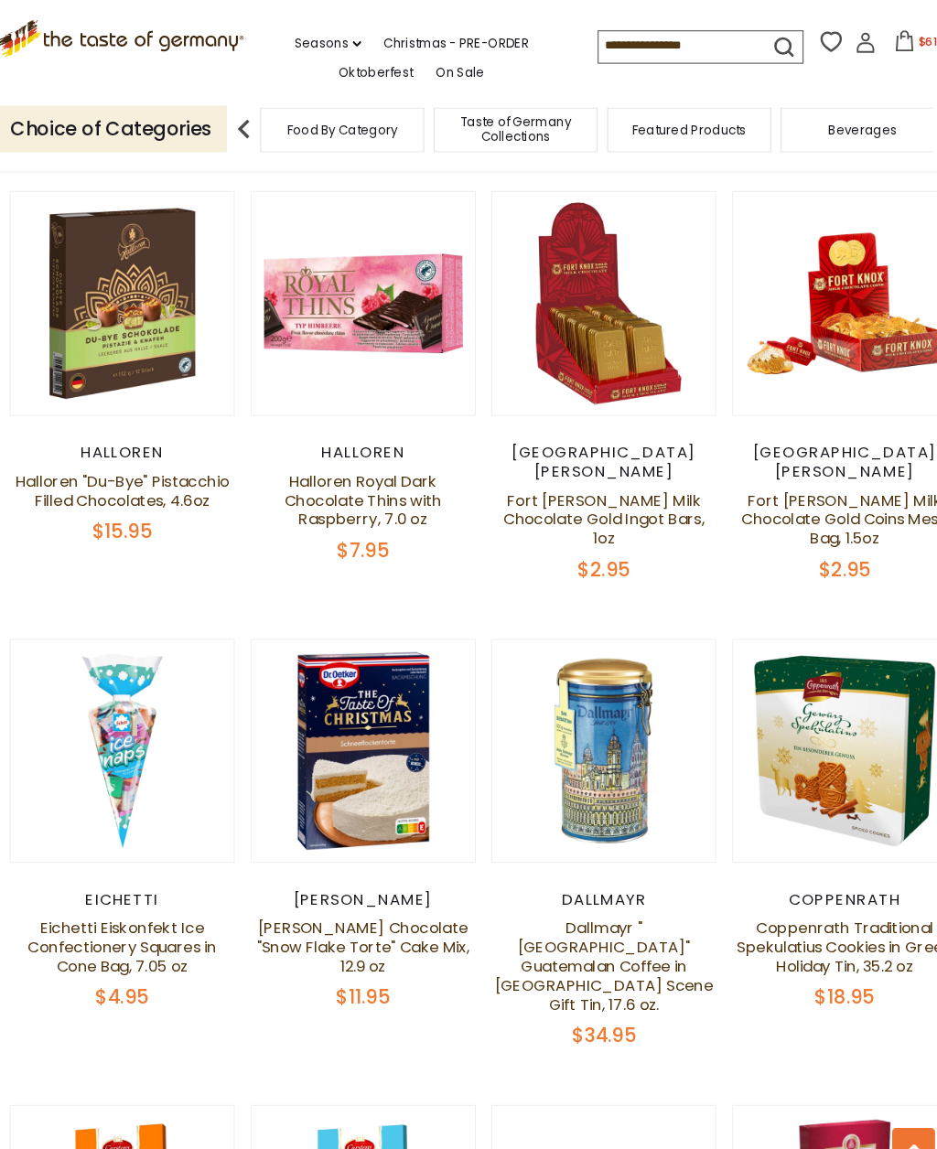
click at [608, 881] on link "Dallmayr "[GEOGRAPHIC_DATA]" Guatemalan Coffee in [GEOGRAPHIC_DATA] Scene Gift …" at bounding box center [584, 928] width 210 height 94
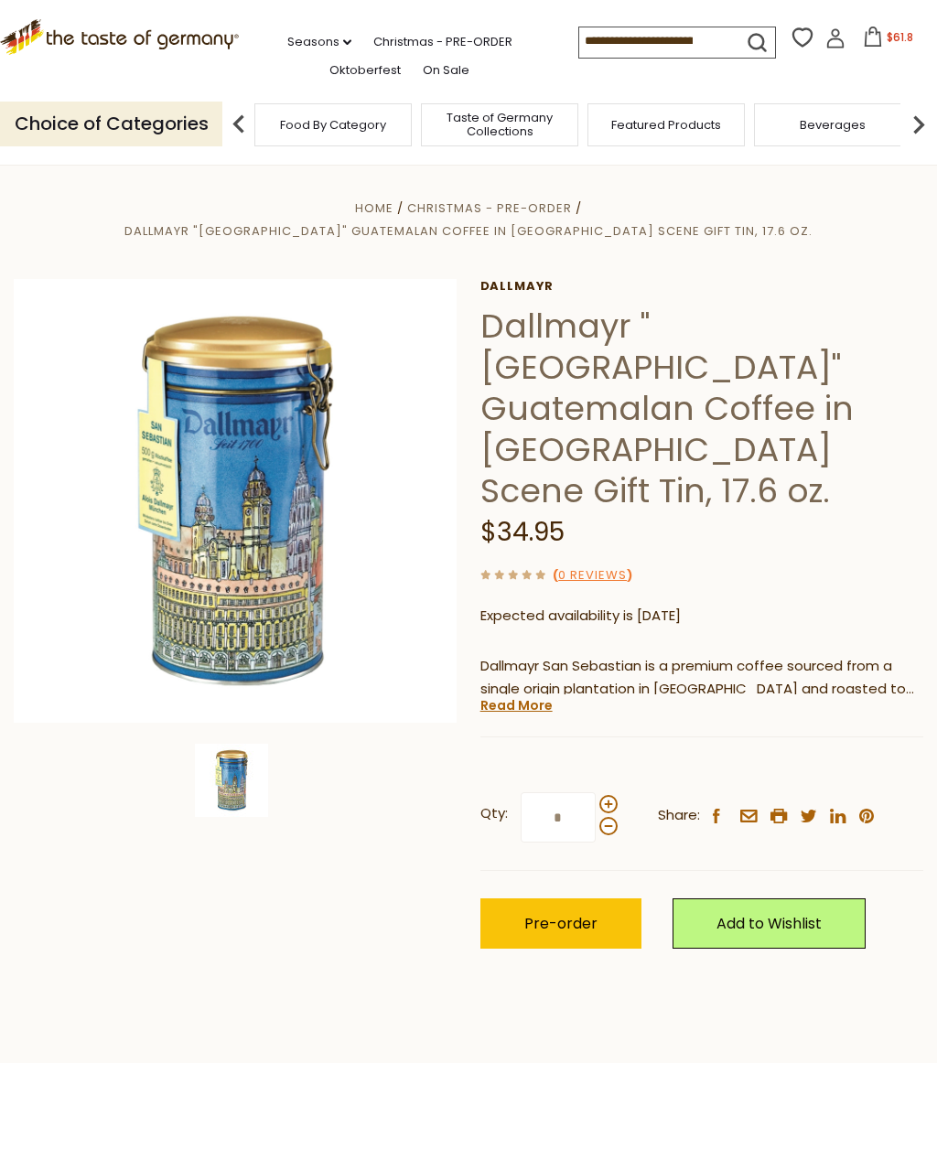
click at [533, 696] on link "Read More" at bounding box center [516, 705] width 72 height 18
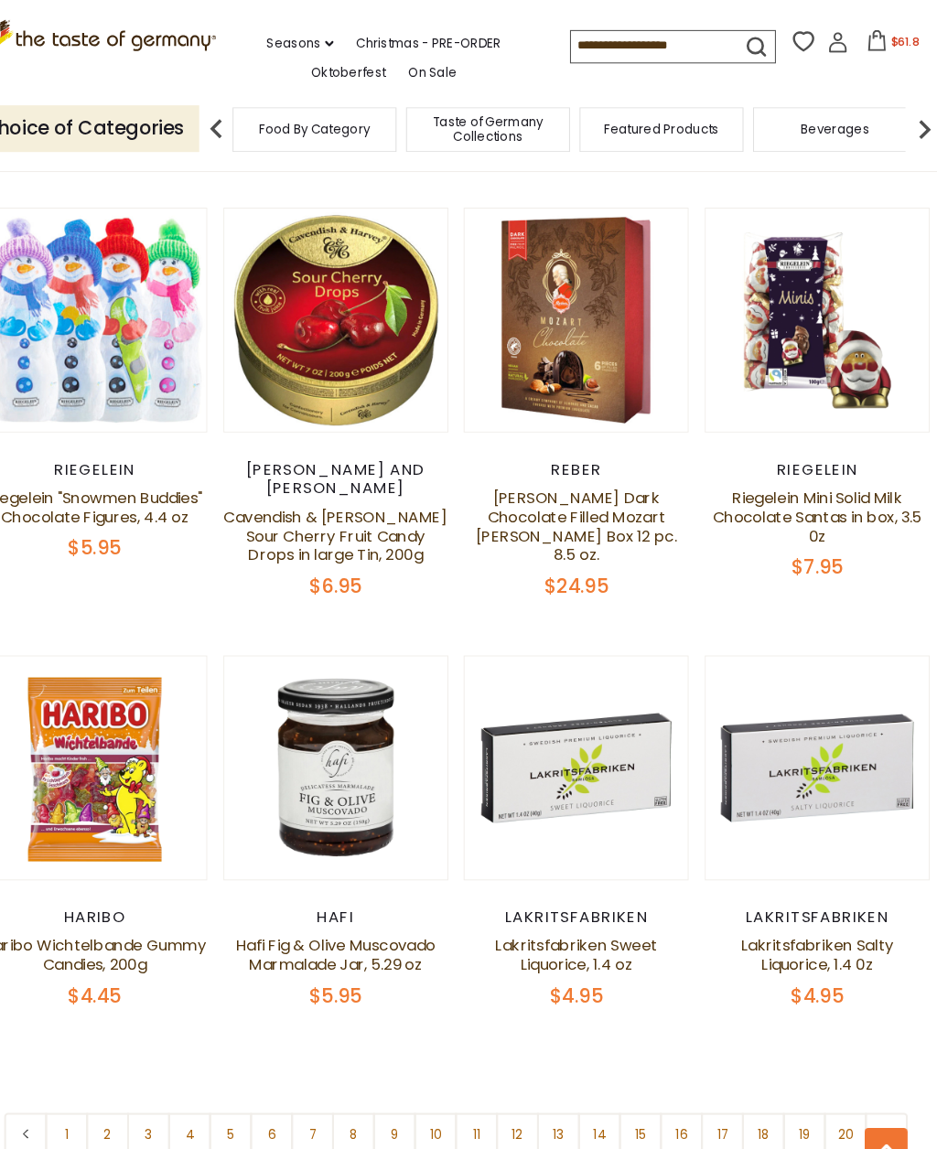
scroll to position [3353, 0]
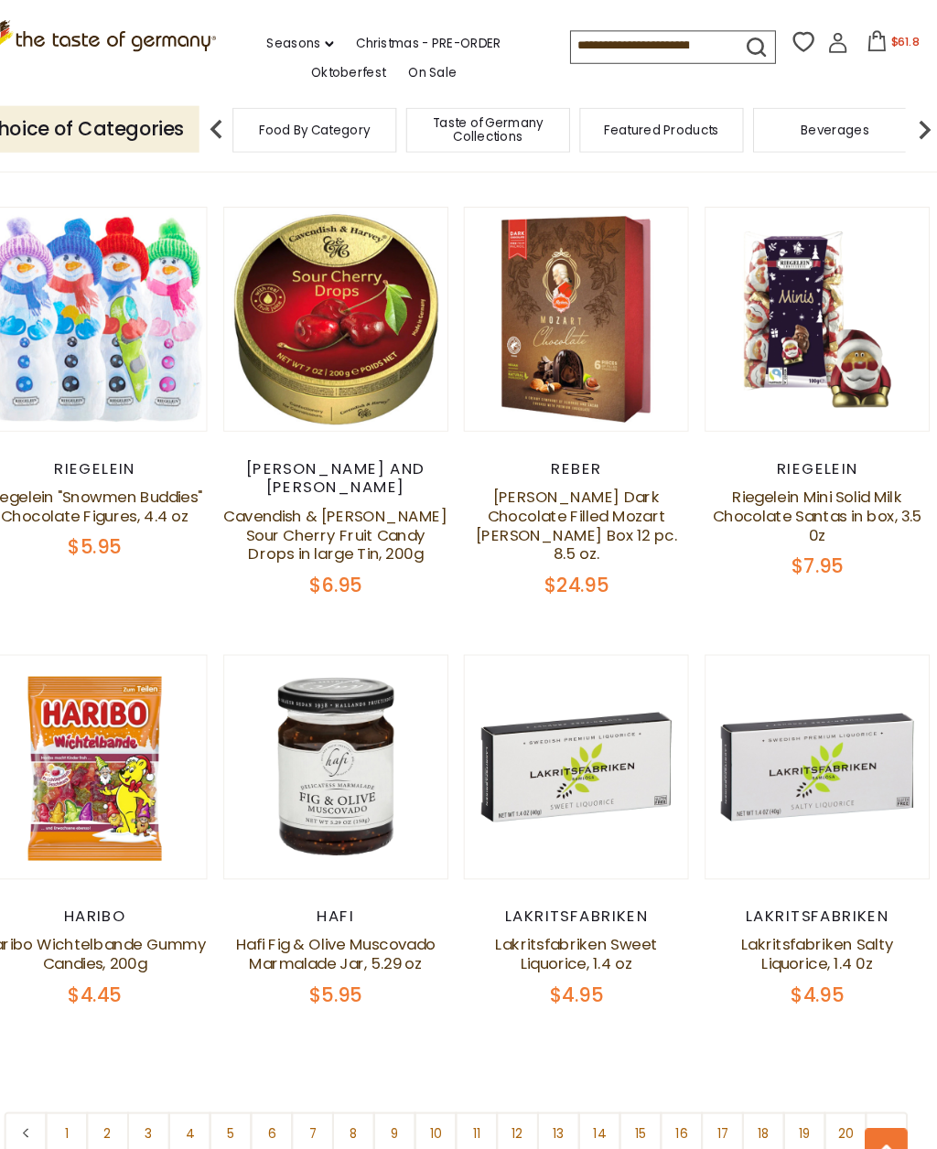
click at [877, 1083] on icon at bounding box center [882, 1087] width 11 height 9
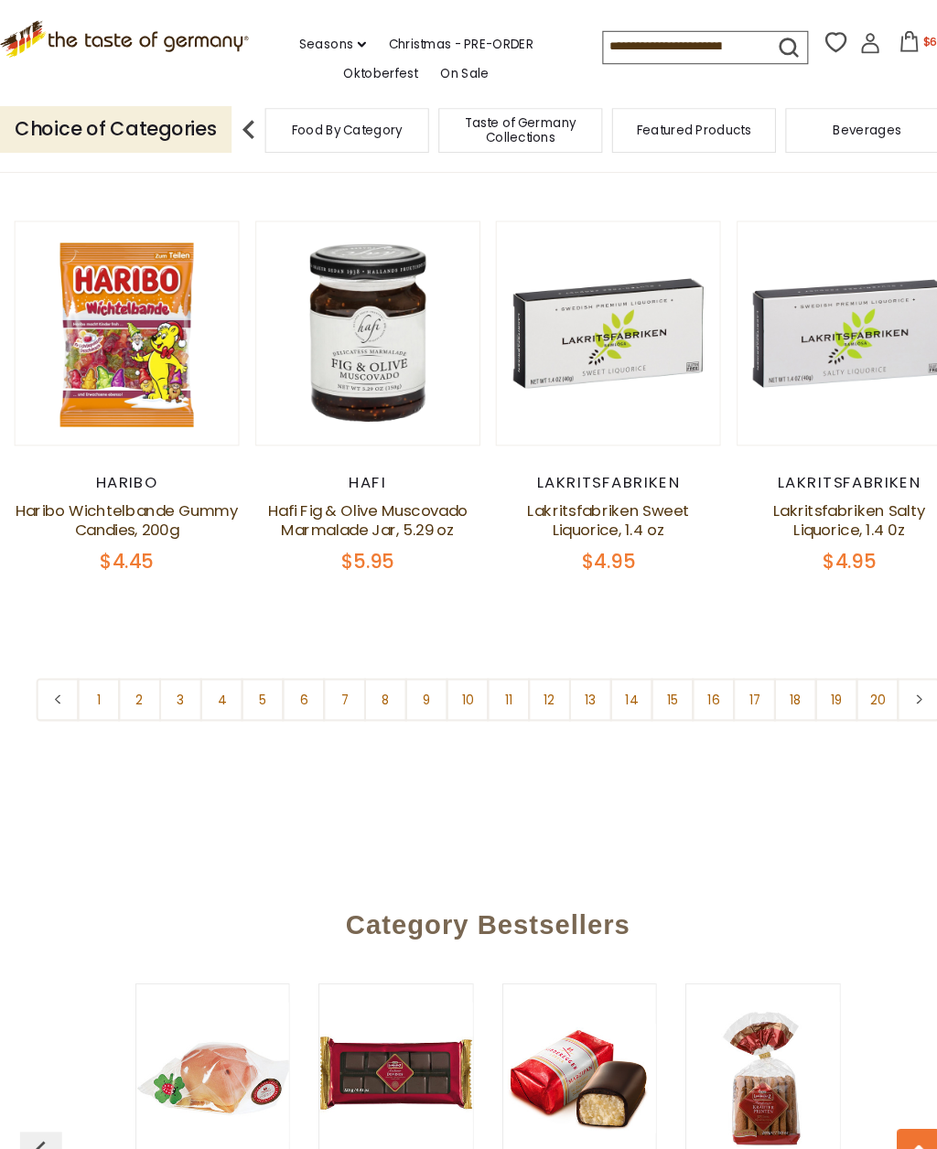
scroll to position [3771, 0]
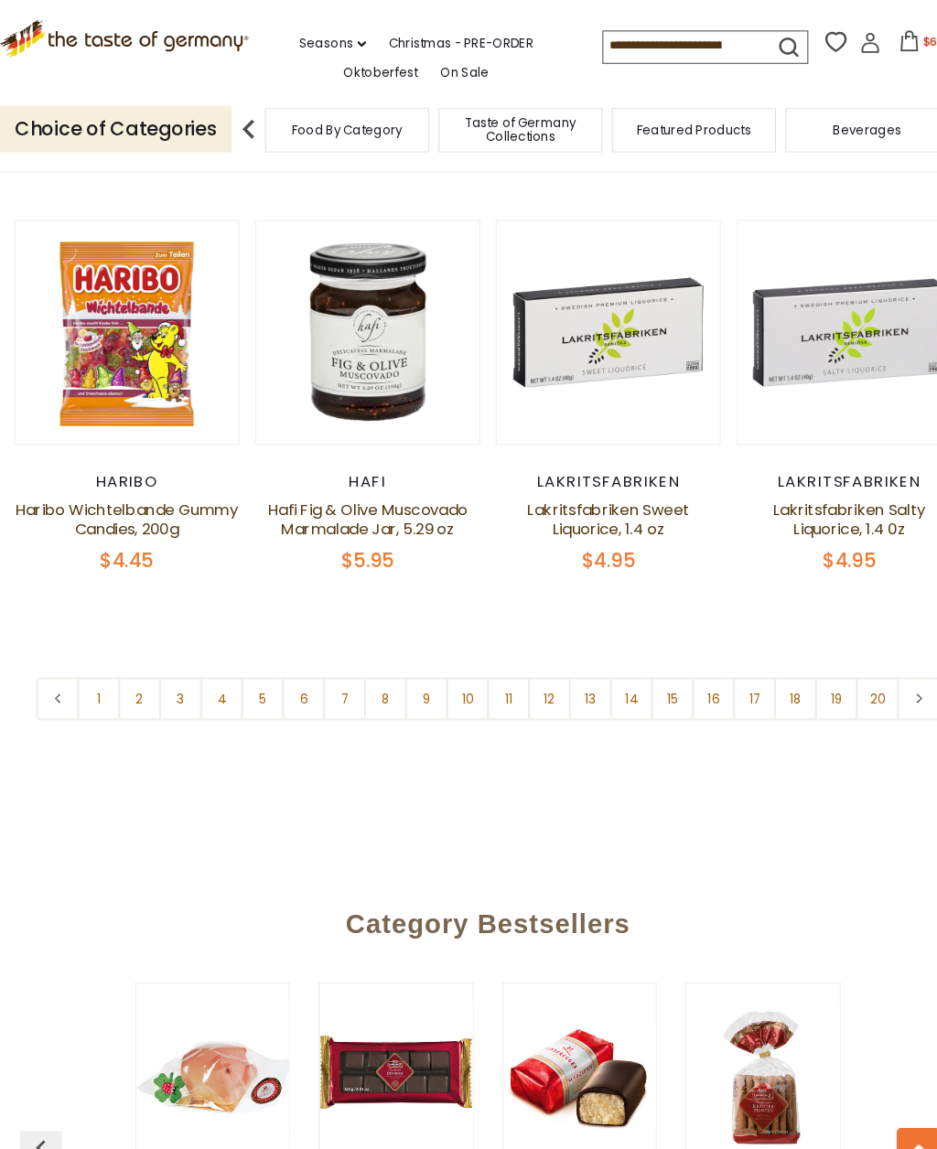
click at [183, 651] on link "3" at bounding box center [173, 671] width 41 height 41
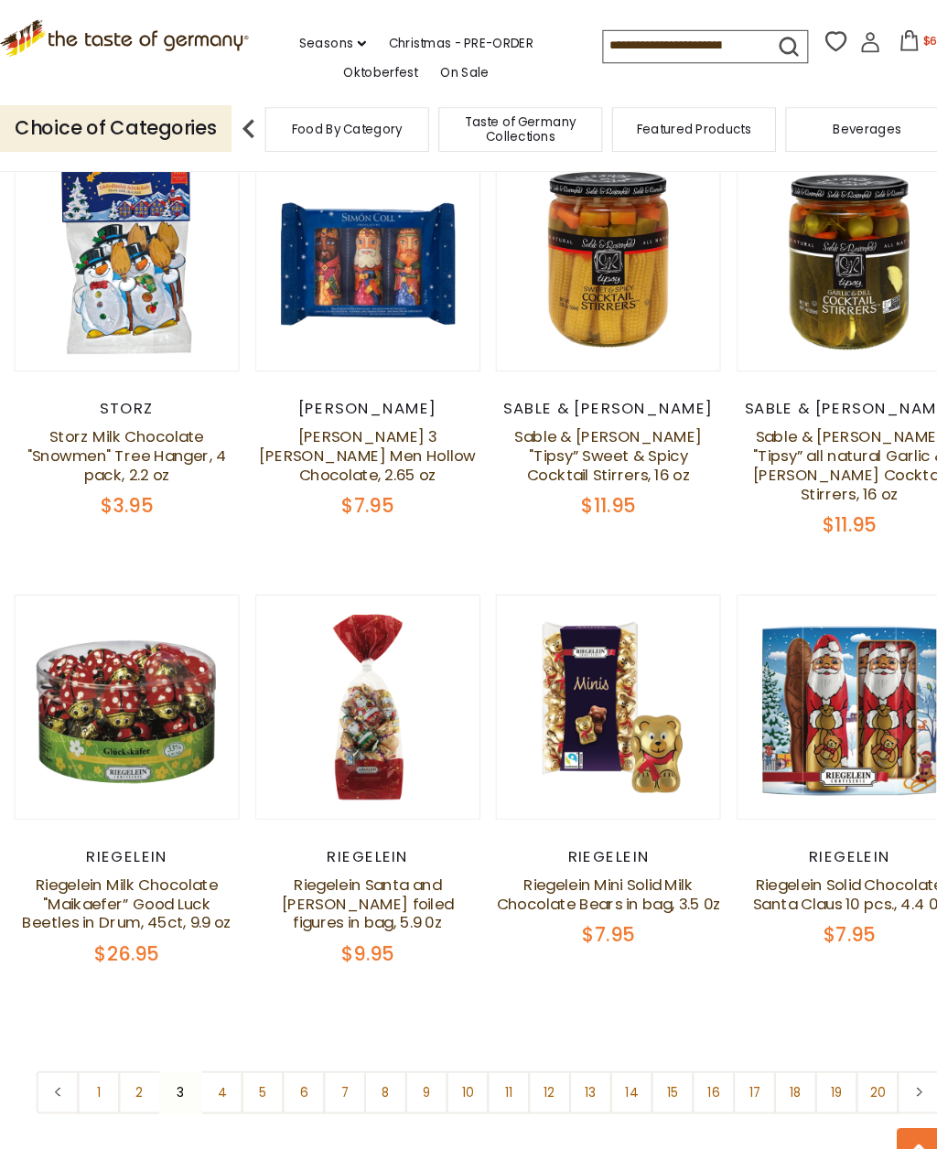
scroll to position [3399, 0]
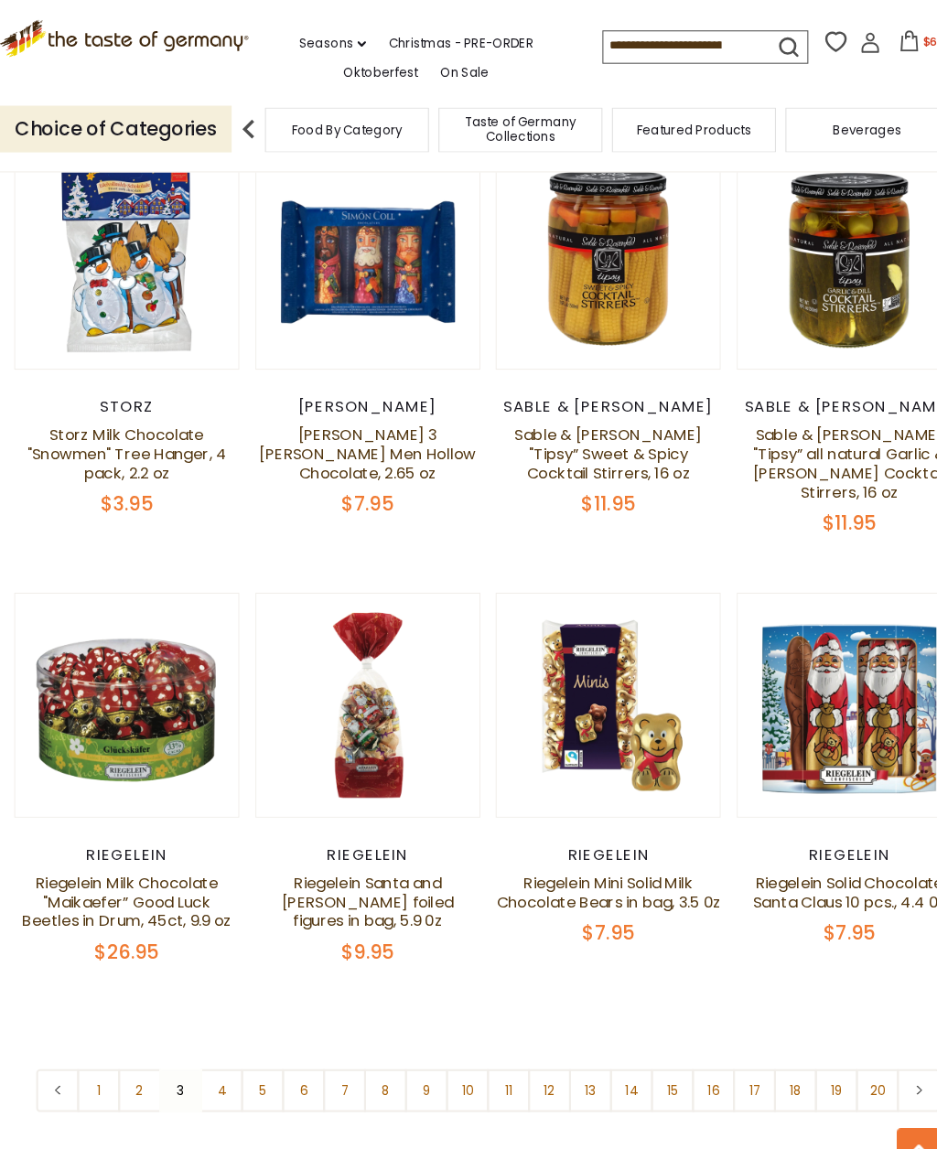
click at [220, 1027] on link "4" at bounding box center [212, 1047] width 41 height 41
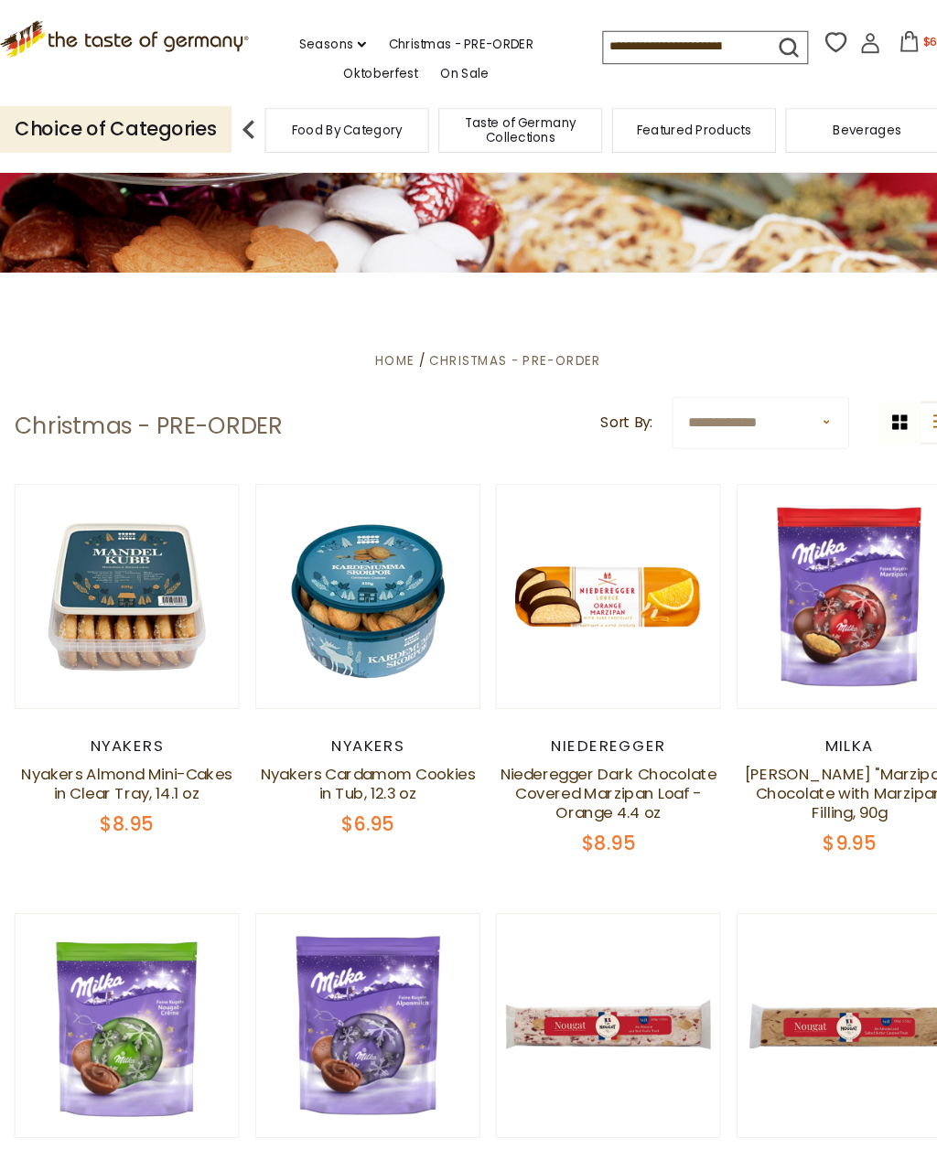
scroll to position [0, 0]
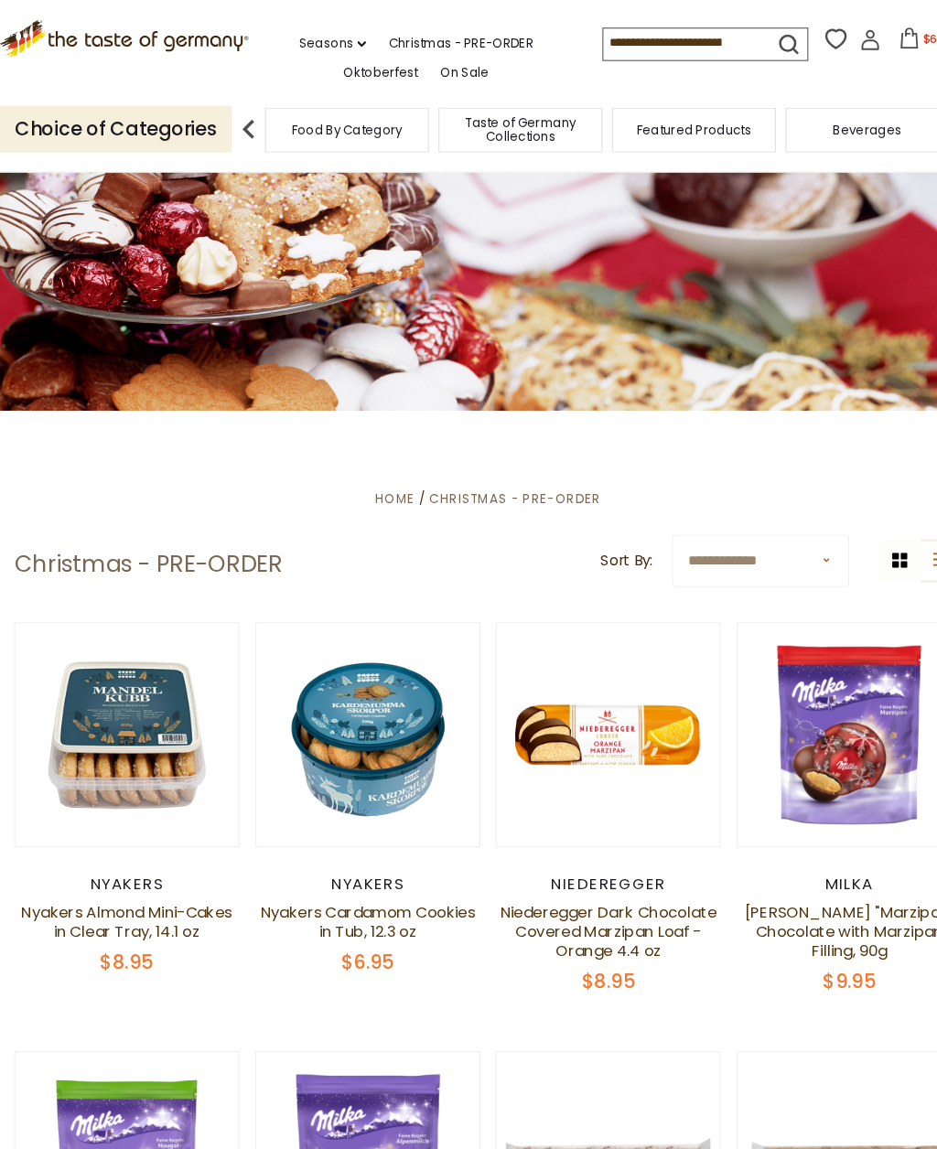
click at [589, 38] on input at bounding box center [656, 40] width 155 height 26
type input "******"
click at [287, 38] on link "Seasons dropdown_arrow" at bounding box center [319, 42] width 64 height 20
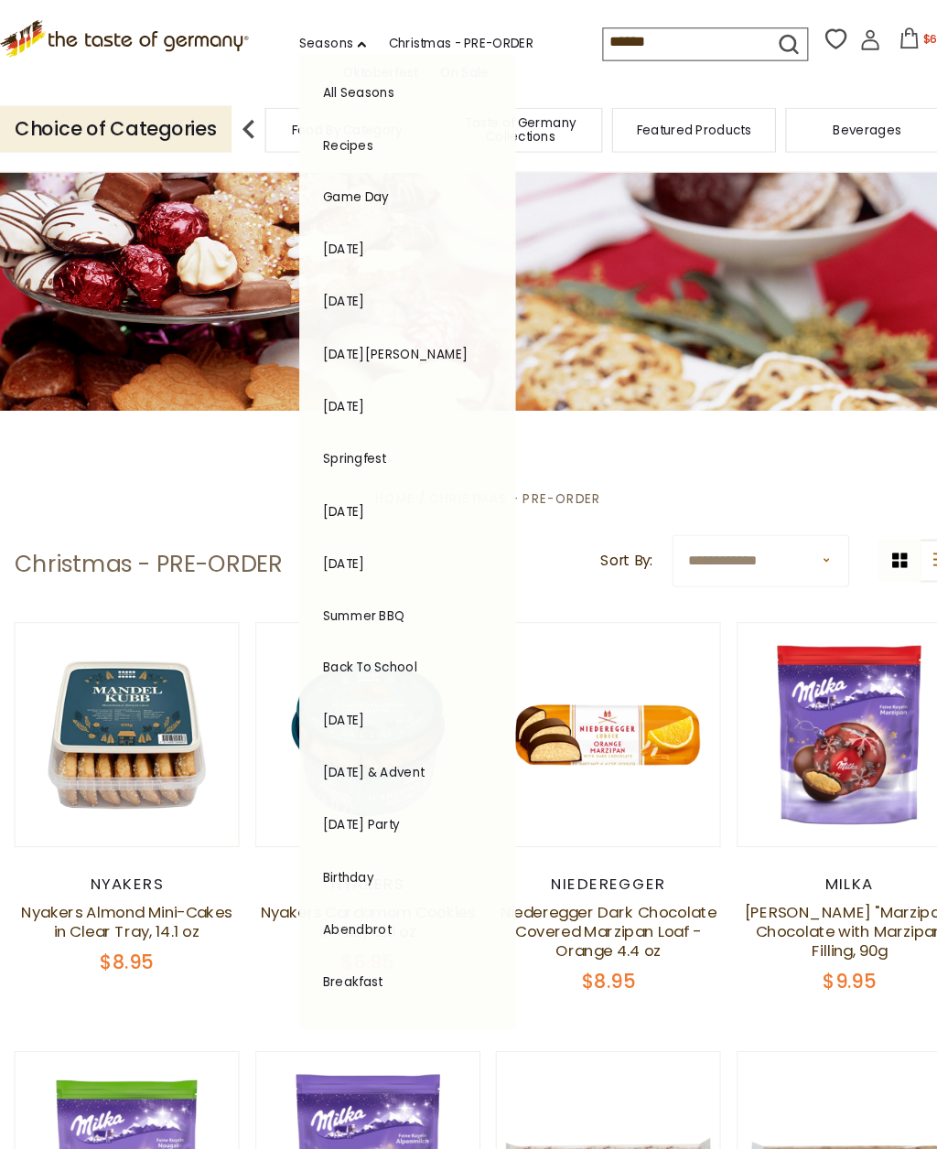
click at [310, 884] on link "Abendbrot" at bounding box center [342, 892] width 65 height 17
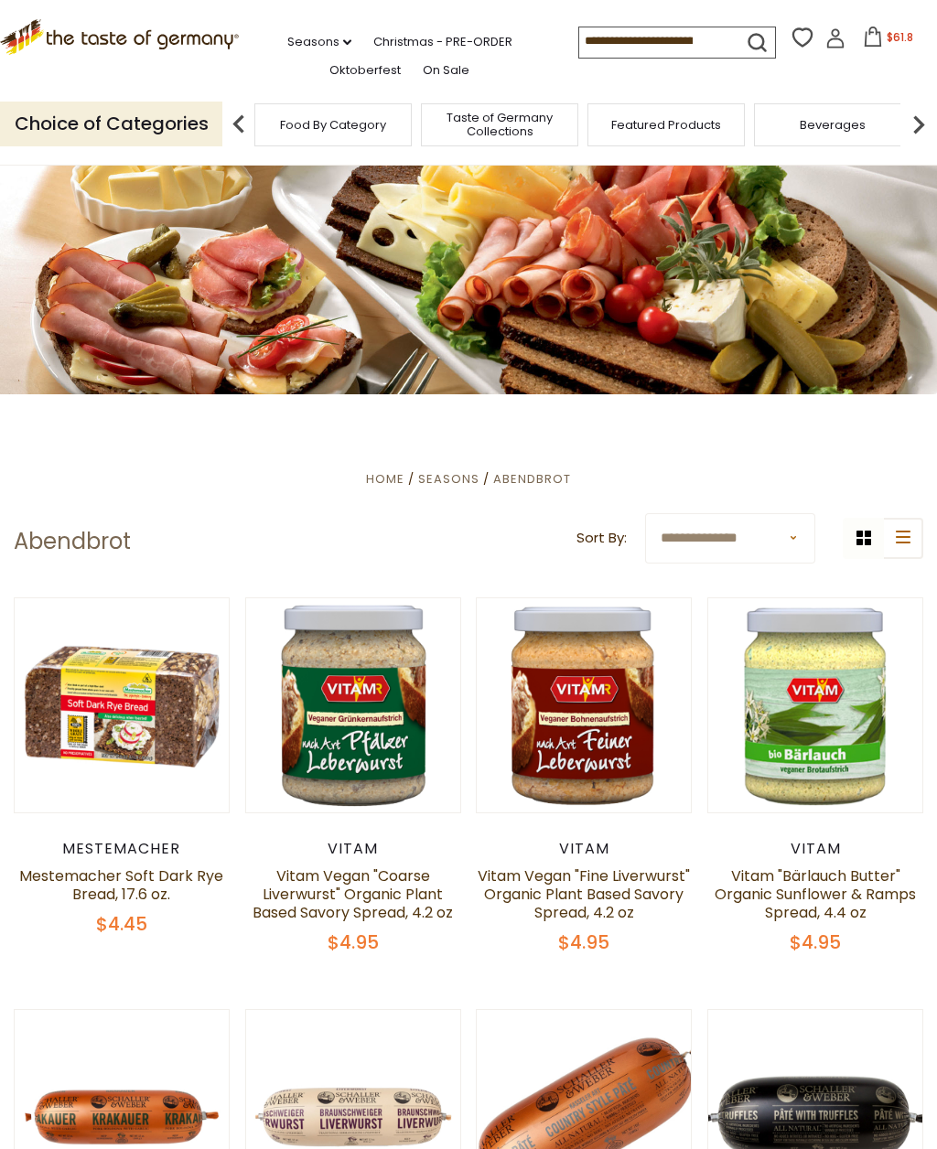
click at [287, 39] on link "Seasons dropdown_arrow" at bounding box center [319, 42] width 64 height 20
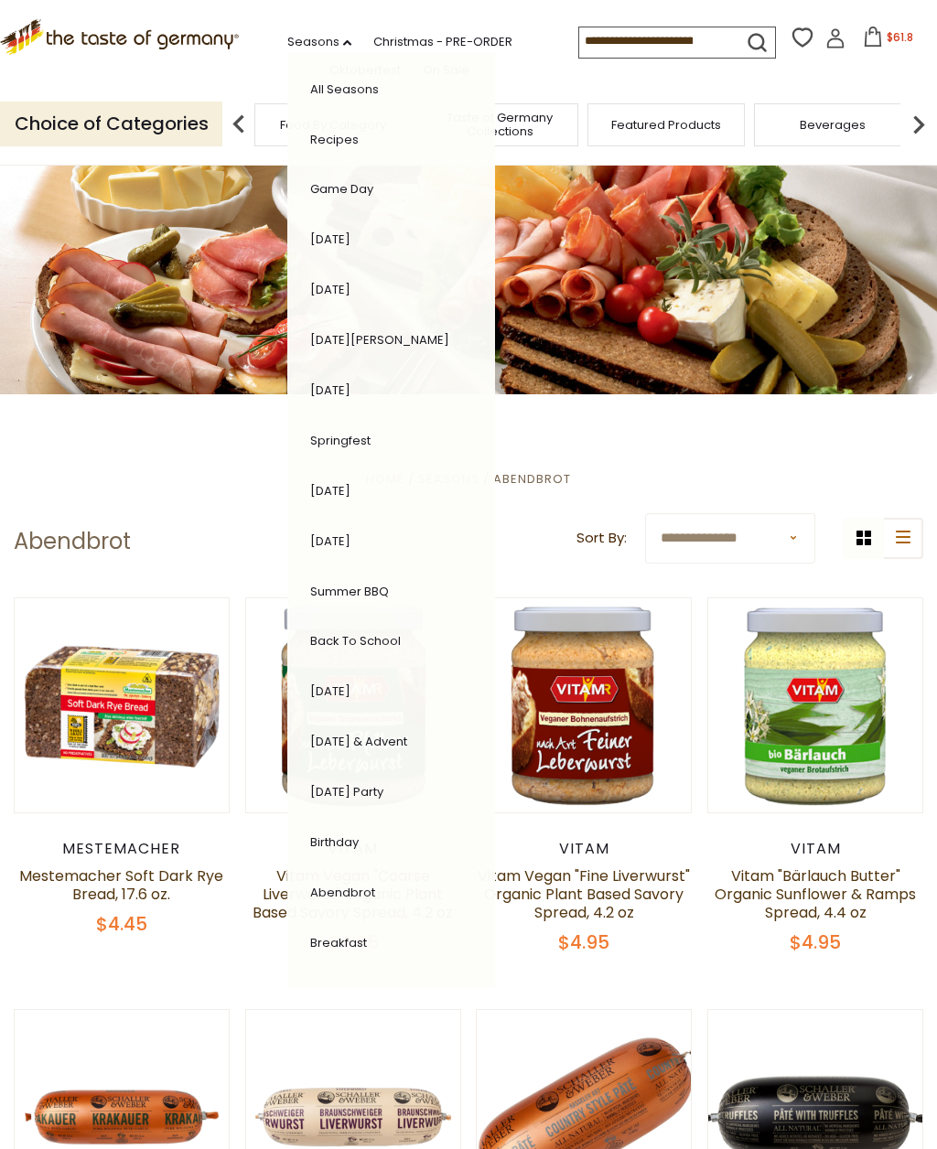
click at [310, 934] on link "Breakfast" at bounding box center [338, 942] width 57 height 17
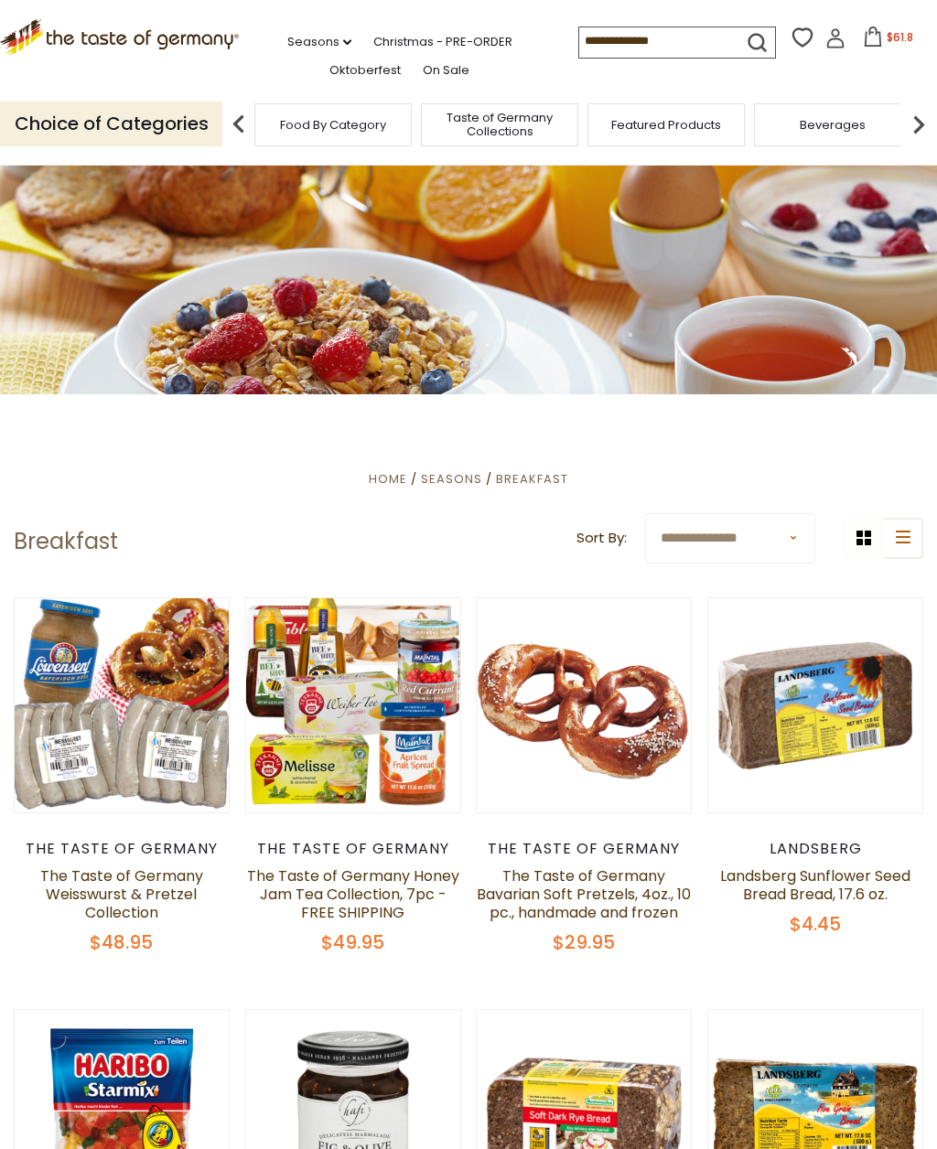
click at [870, 27] on button "$61.8" at bounding box center [888, 40] width 78 height 27
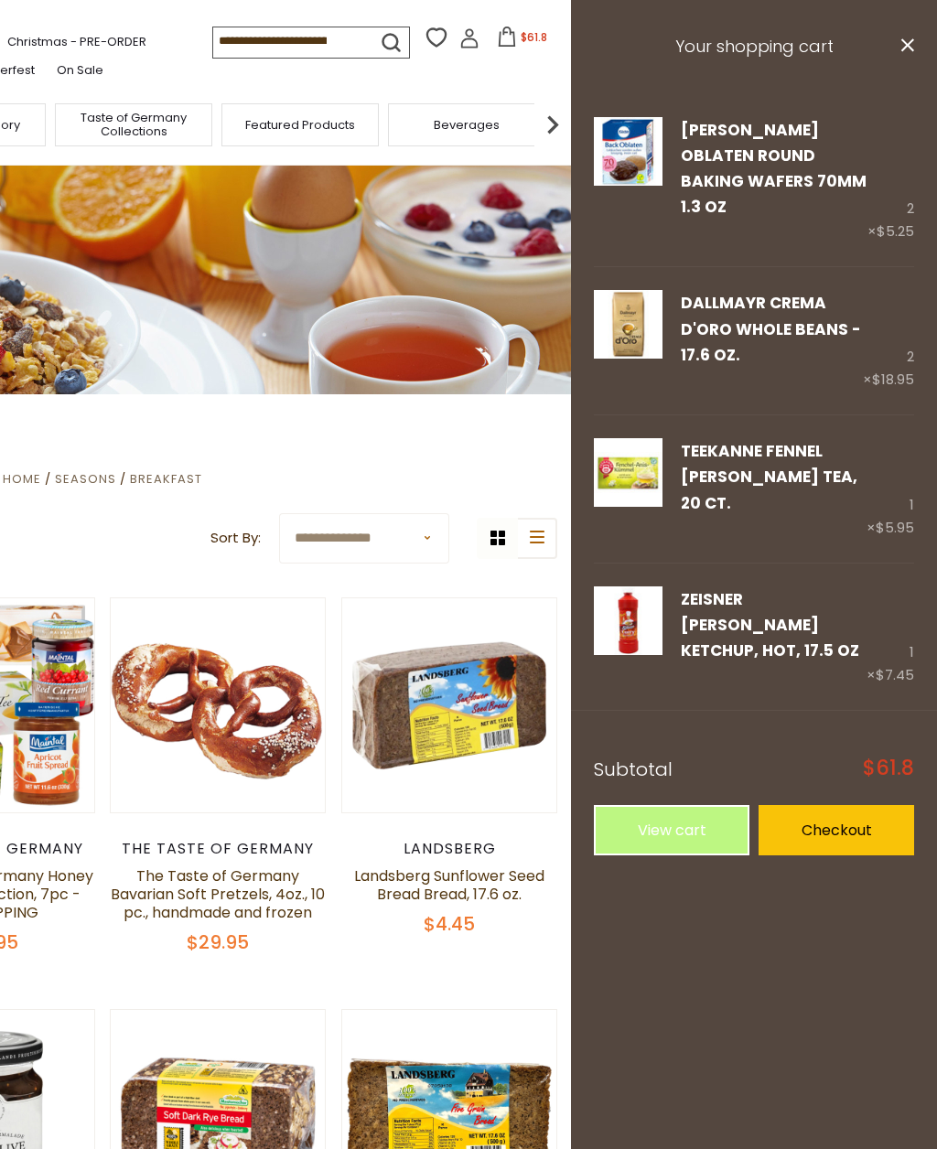
click at [864, 805] on link "Checkout" at bounding box center [837, 830] width 156 height 50
